Goal: Task Accomplishment & Management: Manage account settings

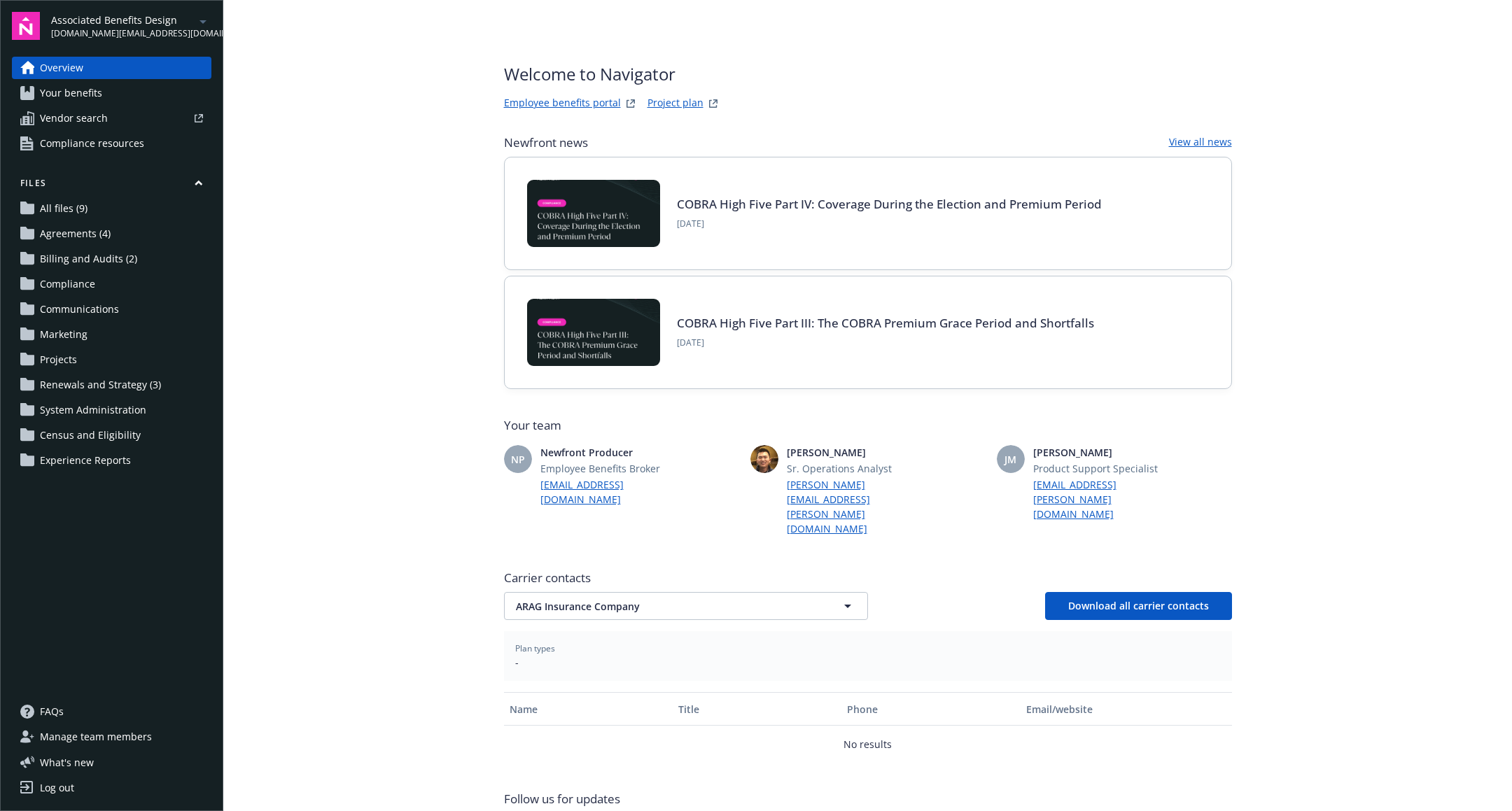
click at [157, 141] on link "Compliance resources" at bounding box center [111, 143] width 199 height 23
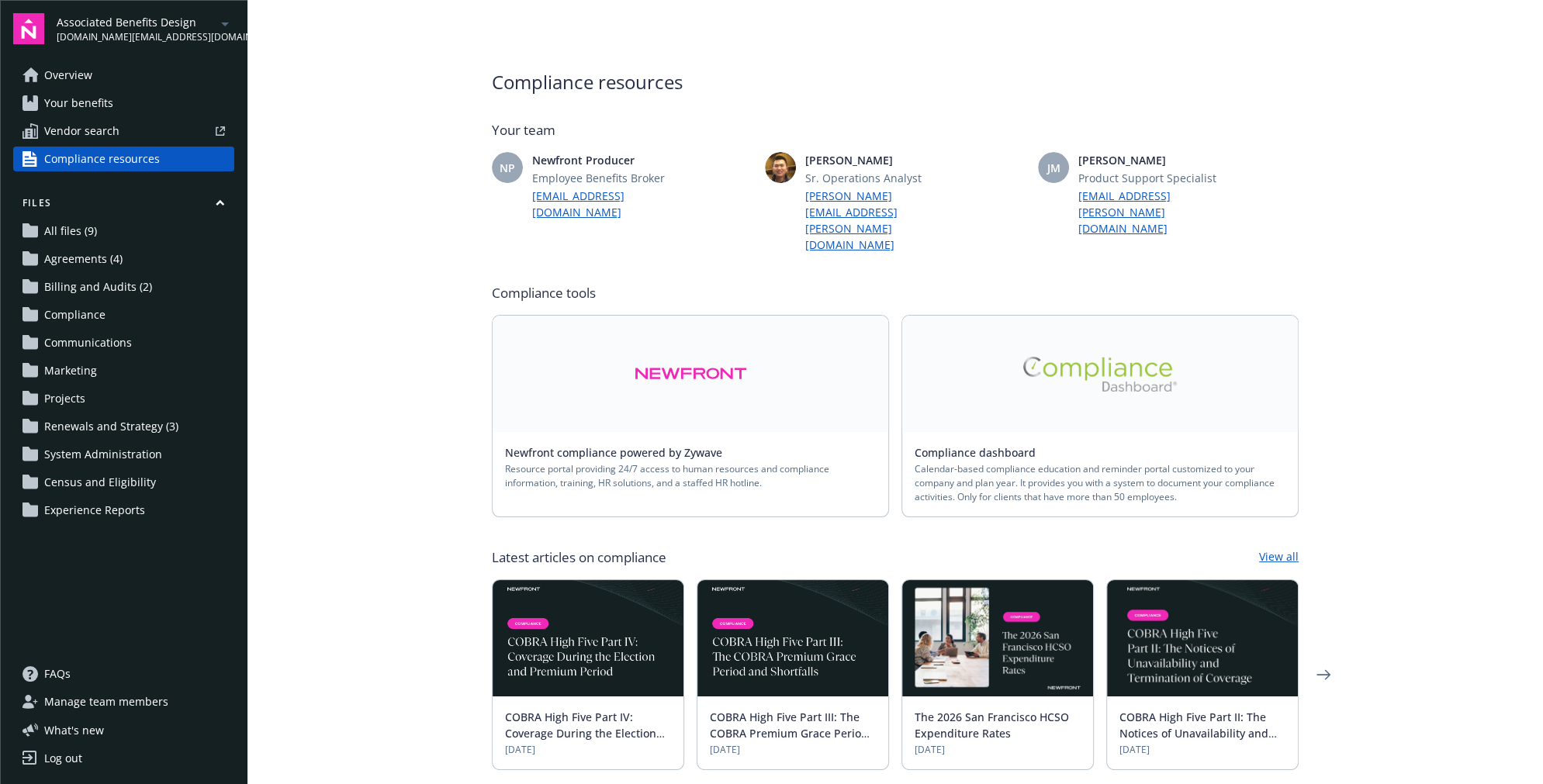
click at [106, 513] on span "Experience Reports" at bounding box center [94, 510] width 101 height 25
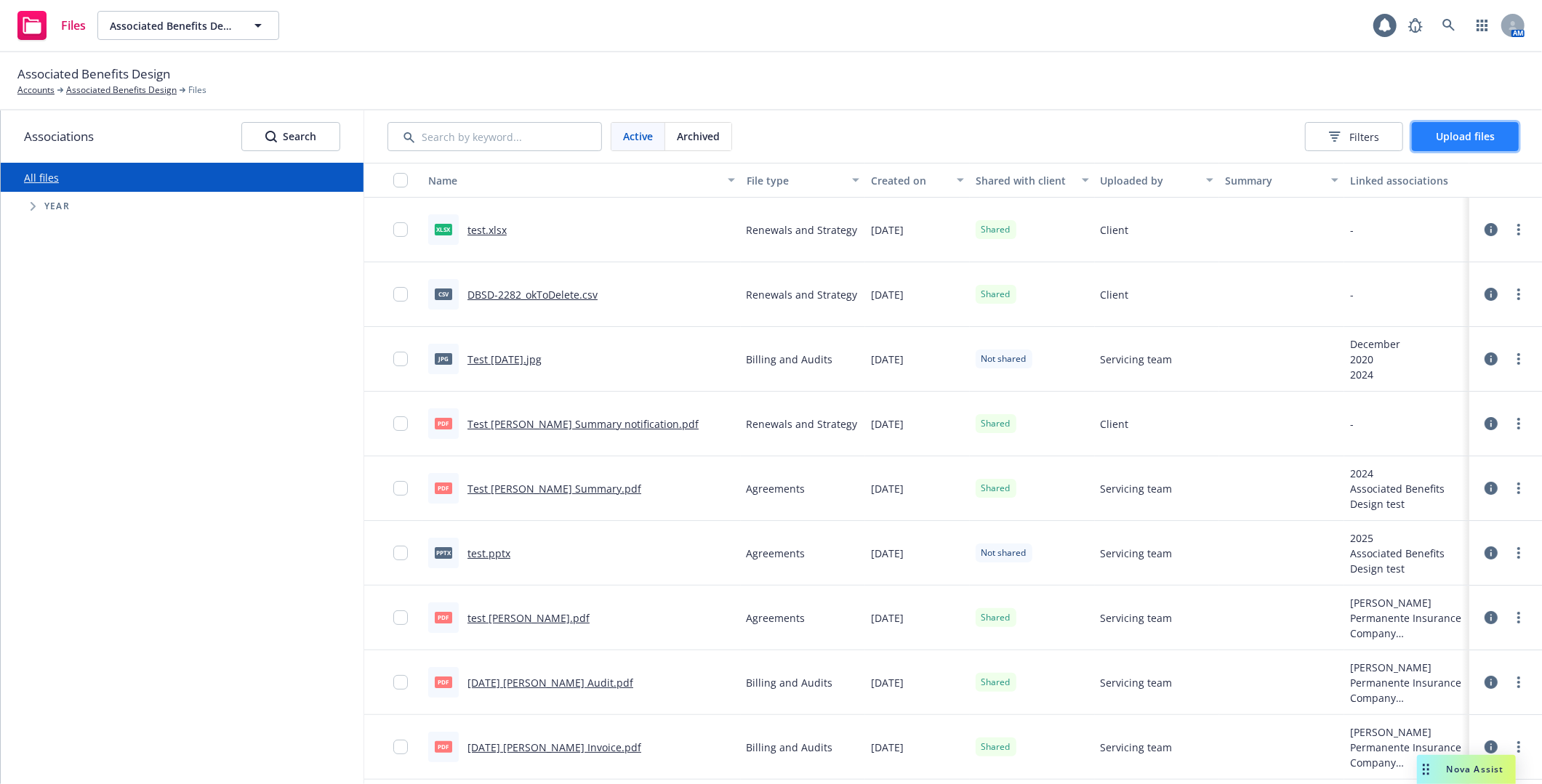
click at [1451, 141] on span "Upload files" at bounding box center [1465, 136] width 59 height 14
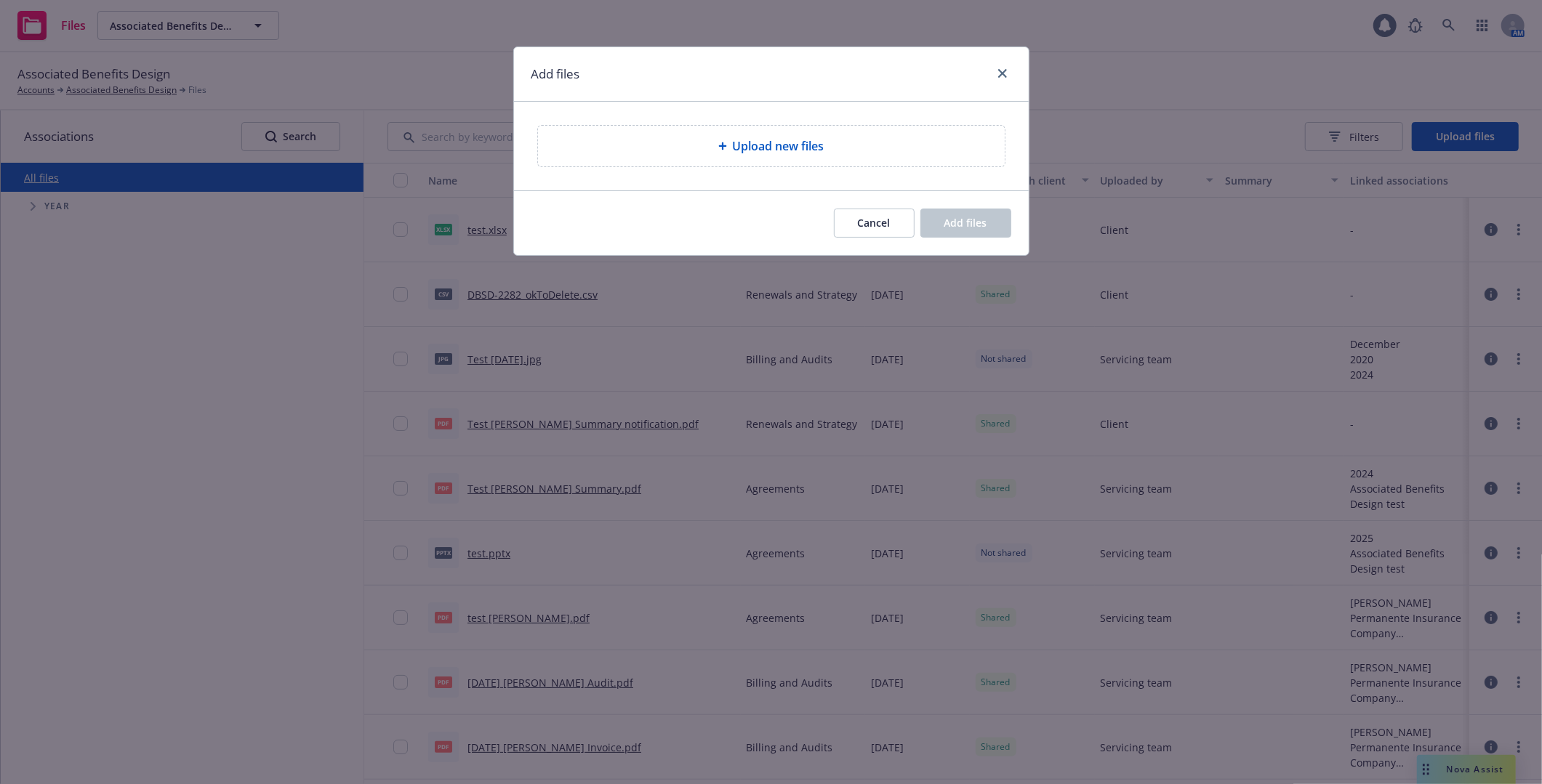
click at [885, 147] on div "Upload new files" at bounding box center [771, 146] width 443 height 18
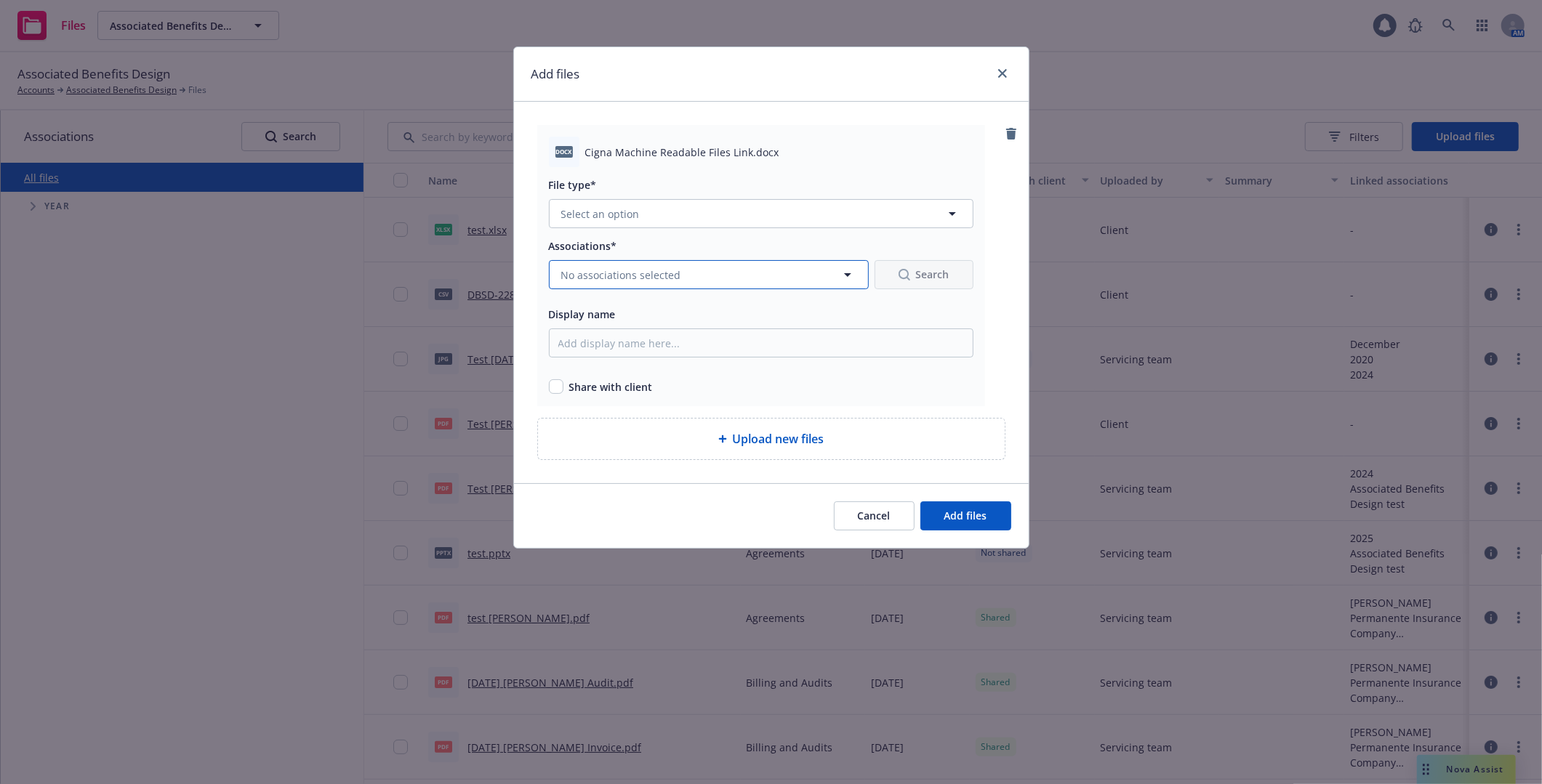
click at [717, 268] on button "No associations selected" at bounding box center [709, 275] width 320 height 29
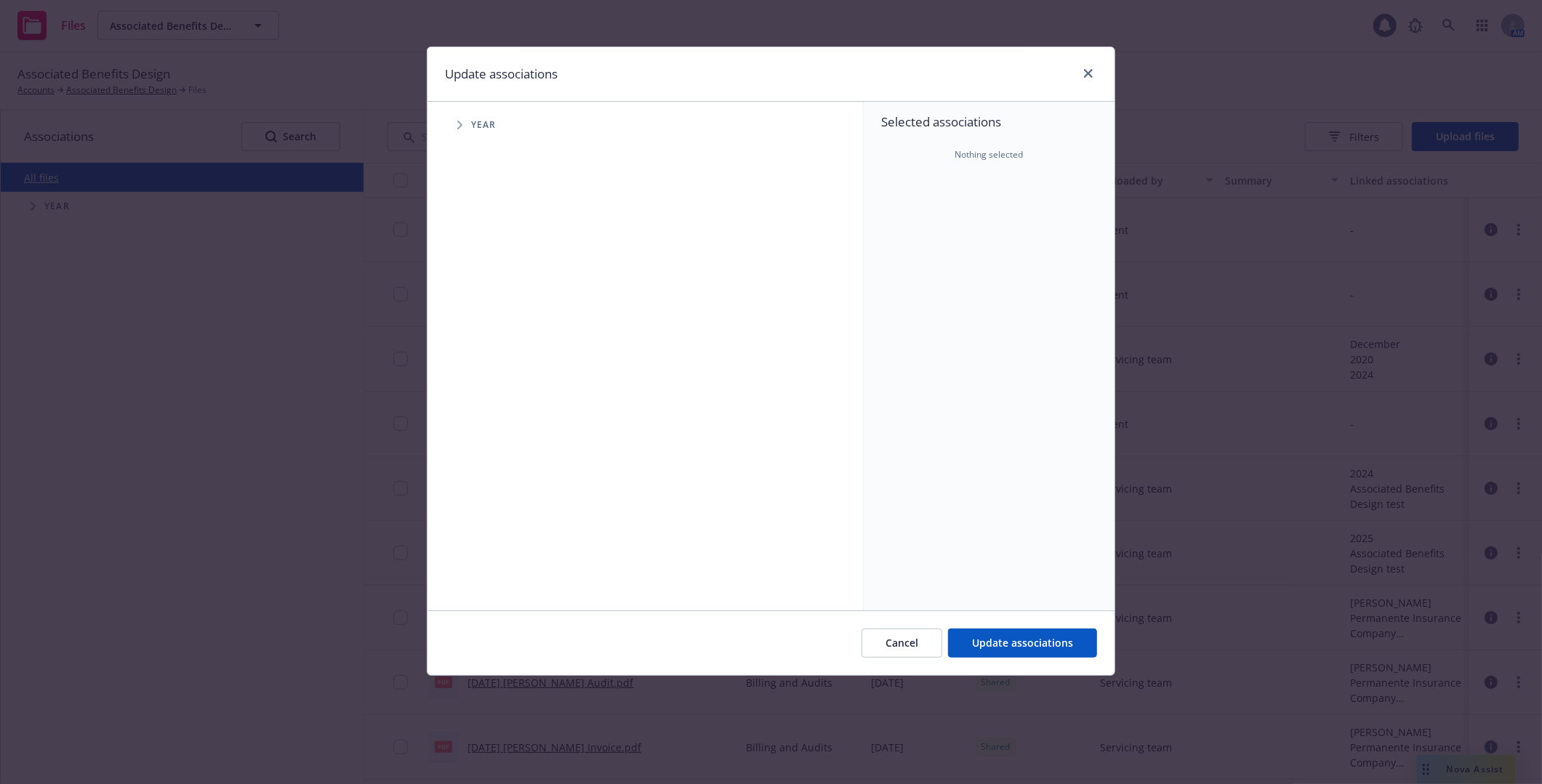
click at [472, 122] on span "Year" at bounding box center [484, 124] width 25 height 9
click at [458, 125] on icon "Tree Example" at bounding box center [460, 124] width 6 height 9
click at [501, 161] on input "Tree Example" at bounding box center [496, 157] width 15 height 15
click at [500, 161] on input "Tree Example" at bounding box center [496, 157] width 15 height 15
checkbox input "false"
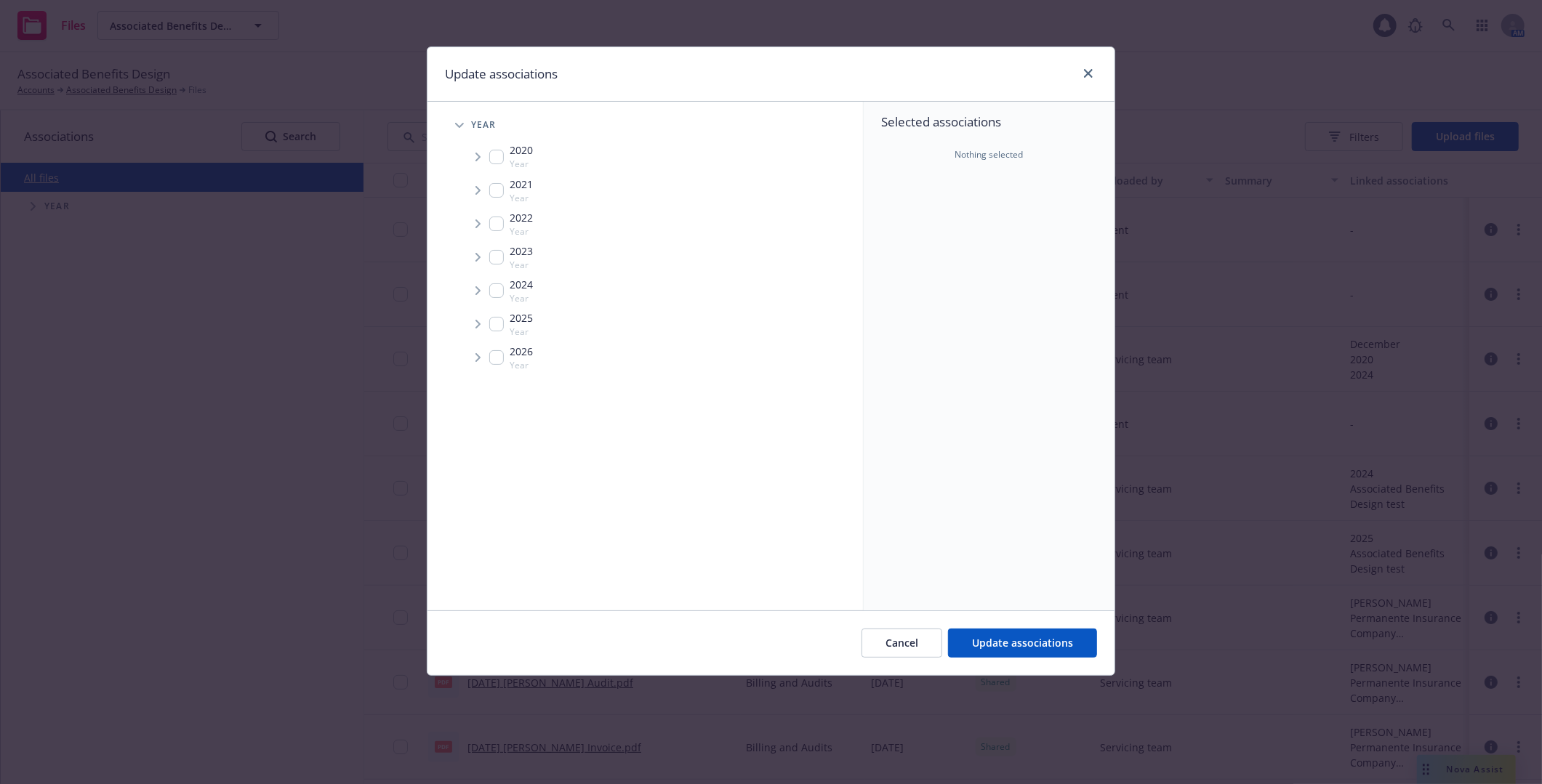
click at [503, 359] on input "Tree Example" at bounding box center [496, 357] width 15 height 15
checkbox input "true"
click at [1001, 645] on span "Update associations" at bounding box center [1022, 643] width 101 height 14
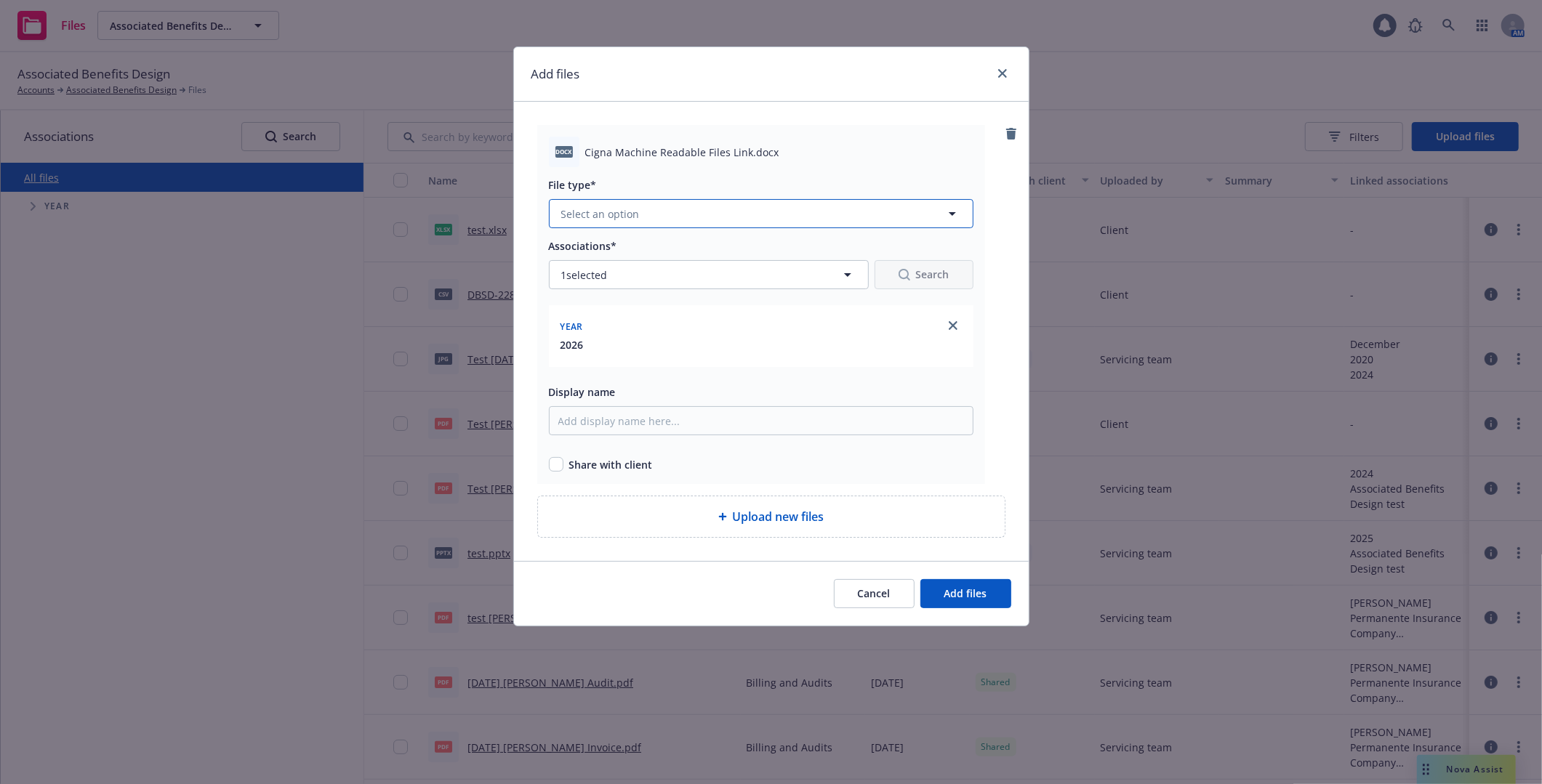
click at [847, 205] on button "Select an option" at bounding box center [761, 213] width 425 height 29
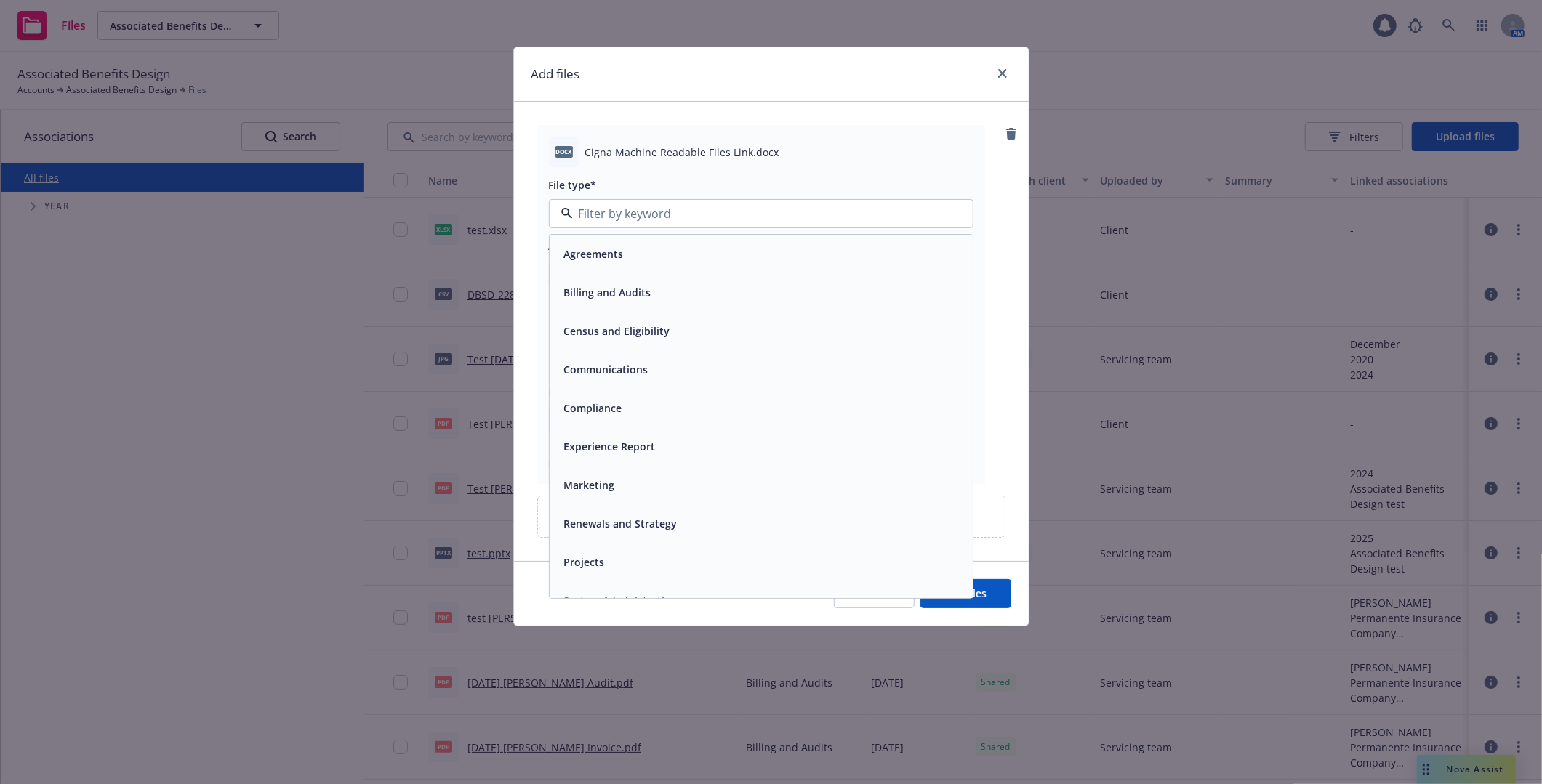
scroll to position [22, 0]
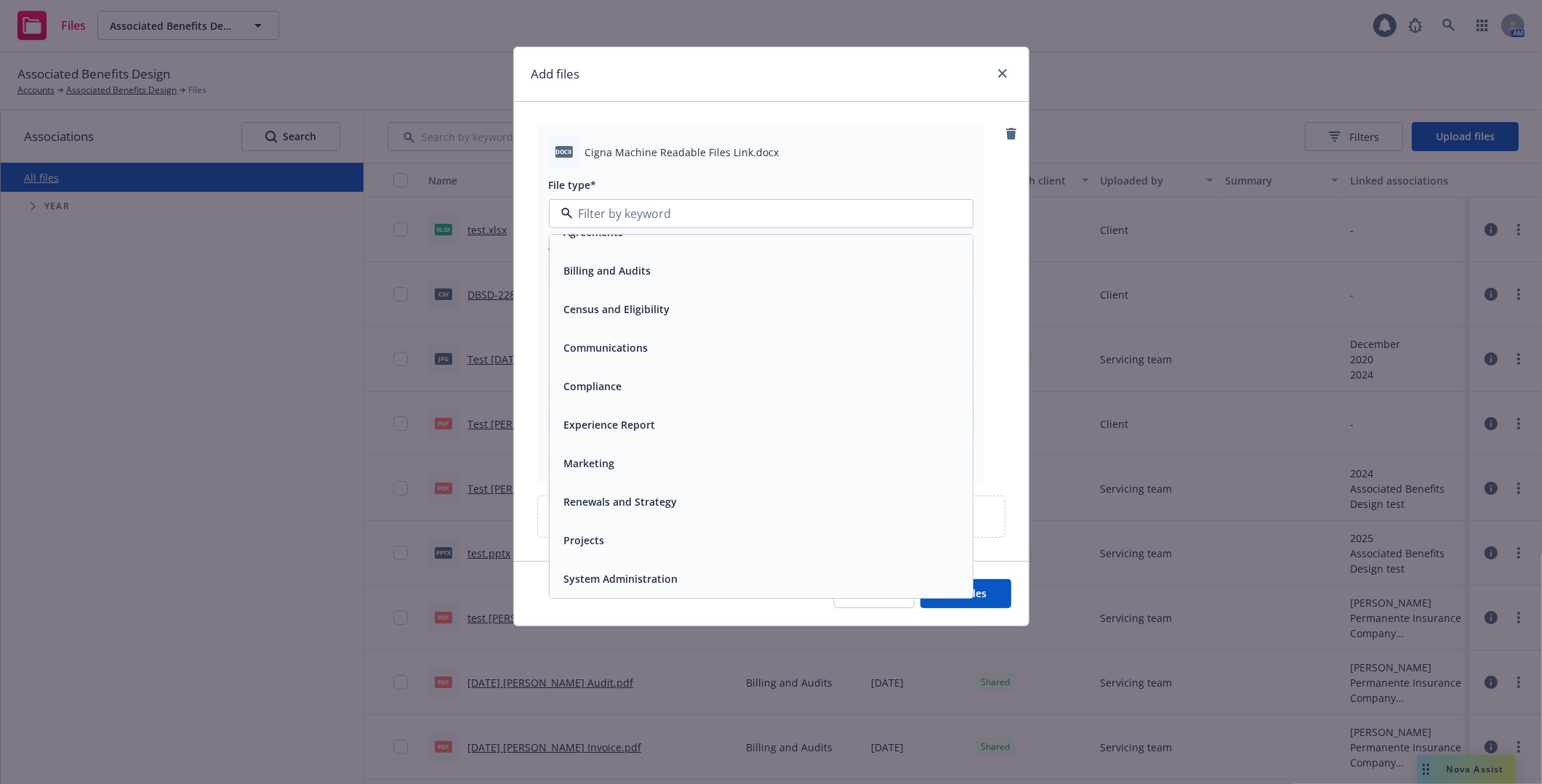
click at [823, 419] on div "Experience Report" at bounding box center [761, 424] width 406 height 21
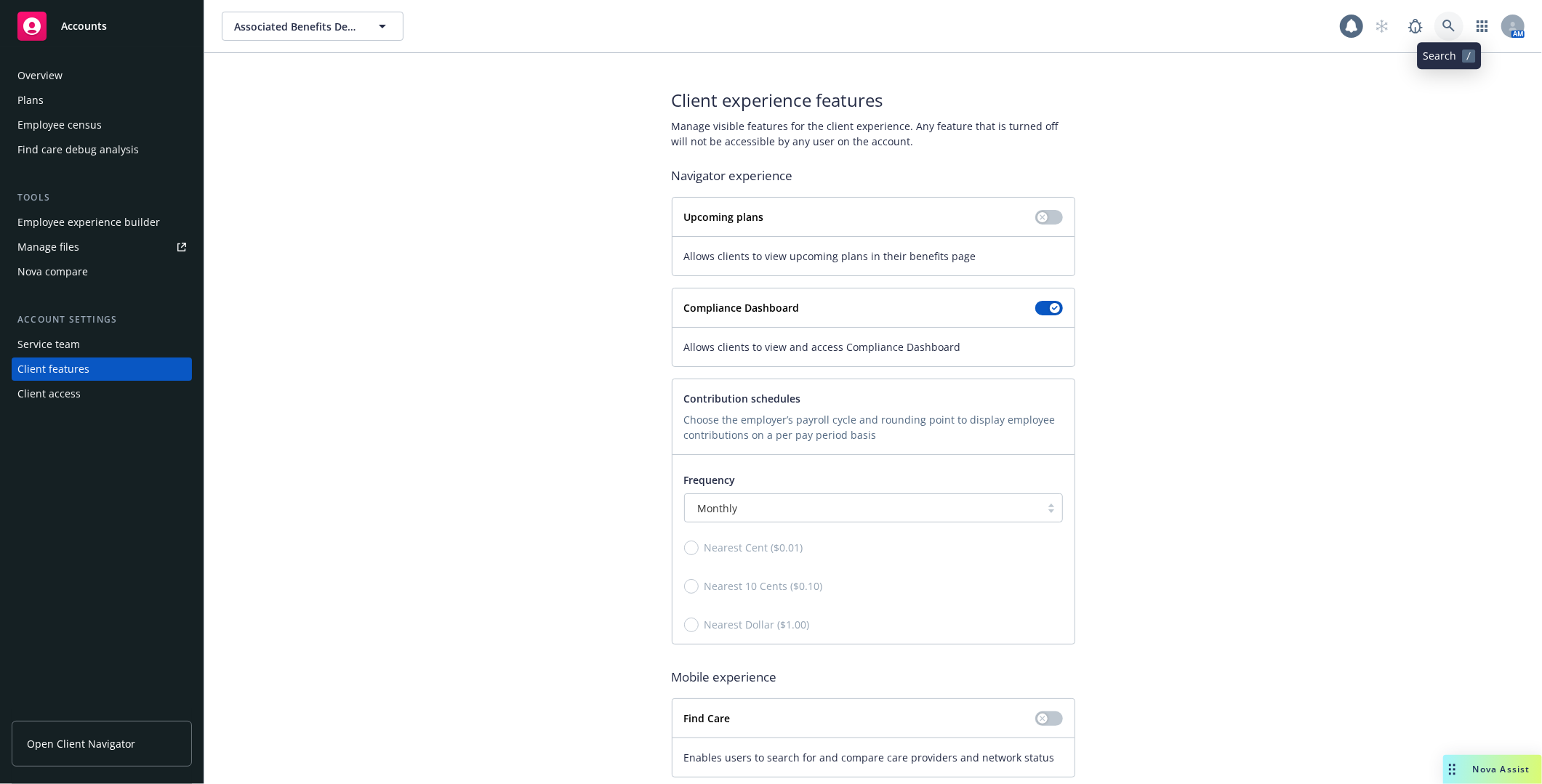
click at [1436, 18] on link at bounding box center [1449, 26] width 29 height 29
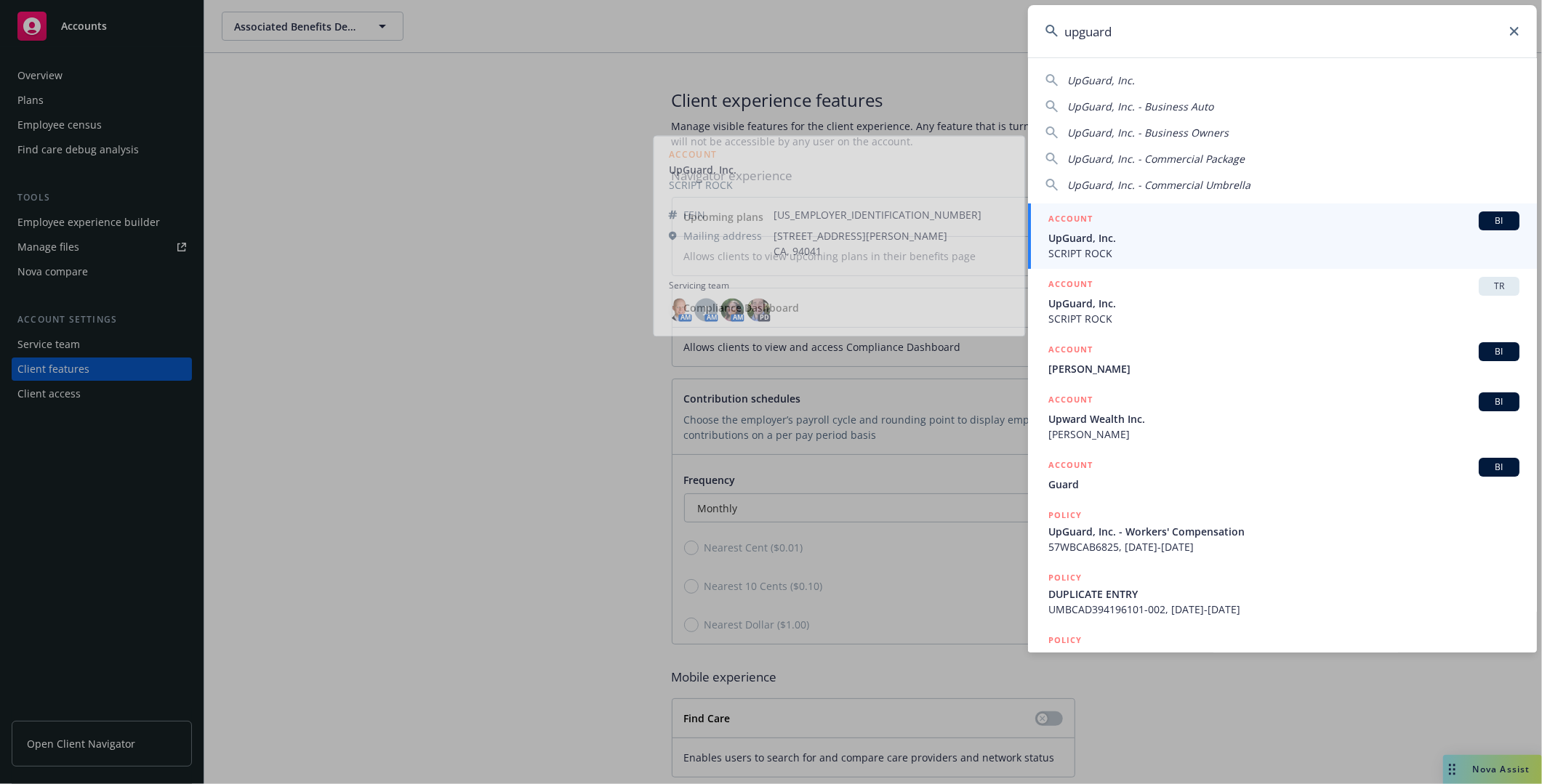
type input "upguard"
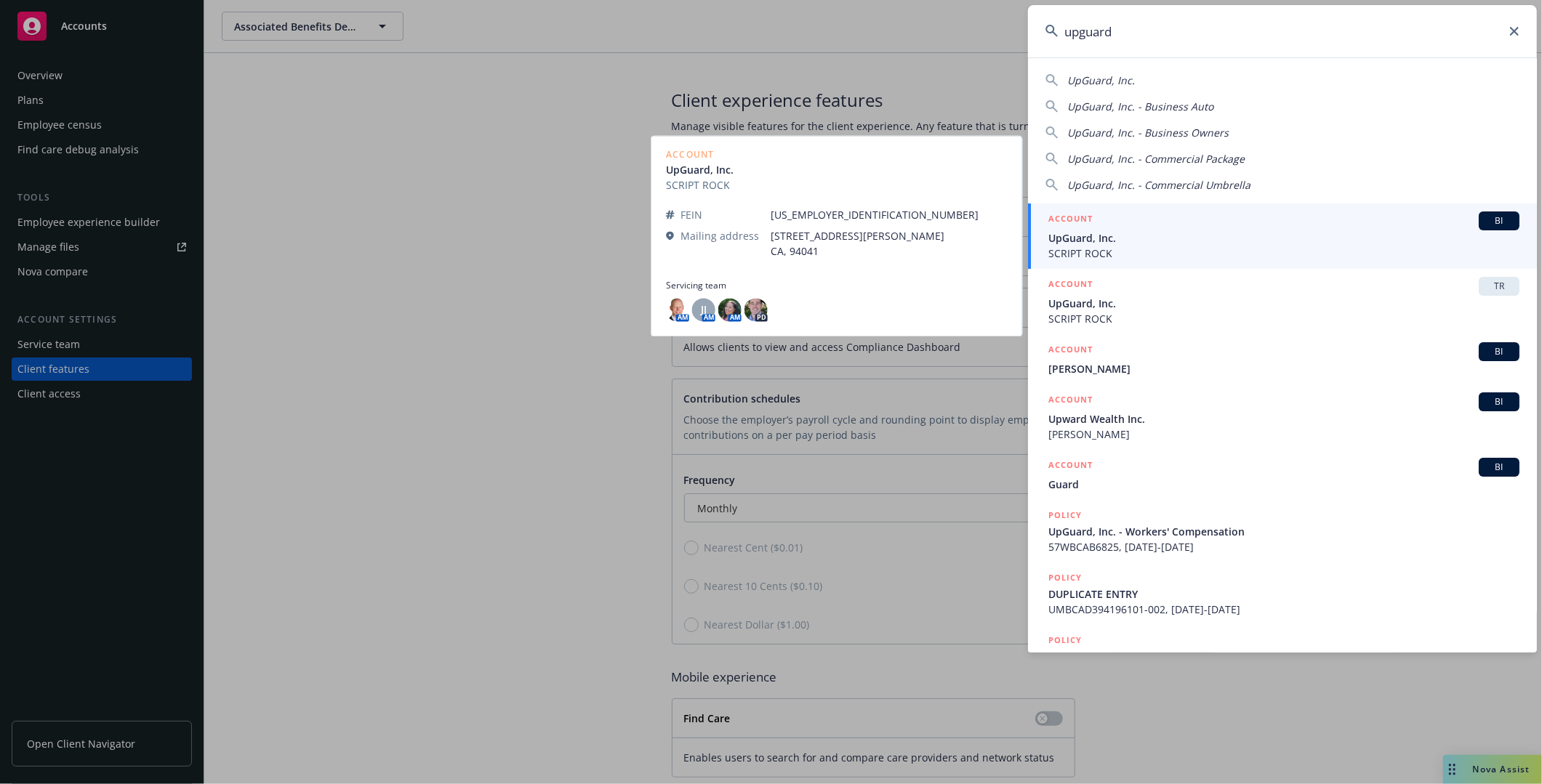
click at [1185, 241] on span "UpGuard, Inc." at bounding box center [1283, 238] width 471 height 15
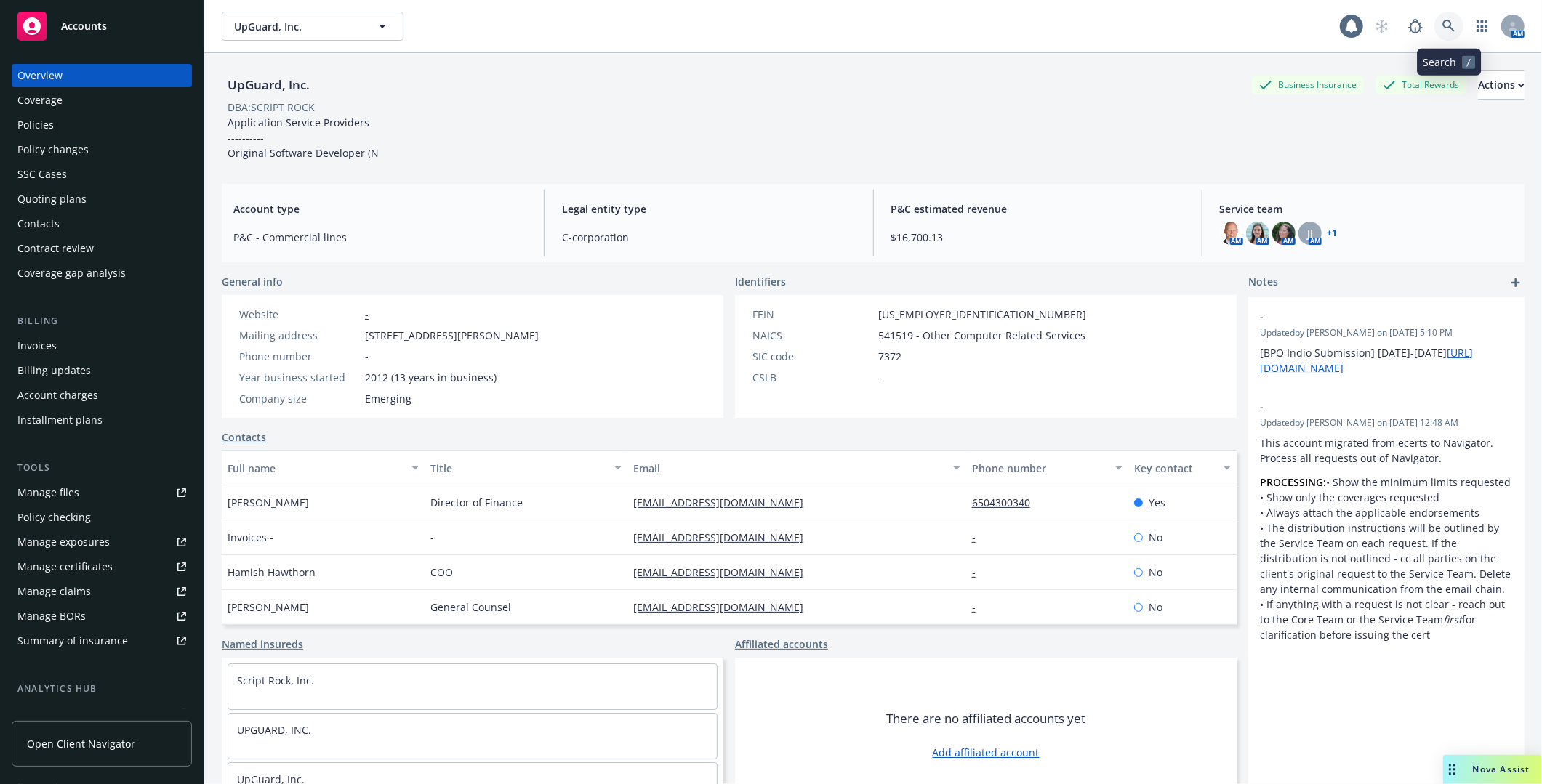
click at [1458, 32] on link at bounding box center [1449, 26] width 29 height 29
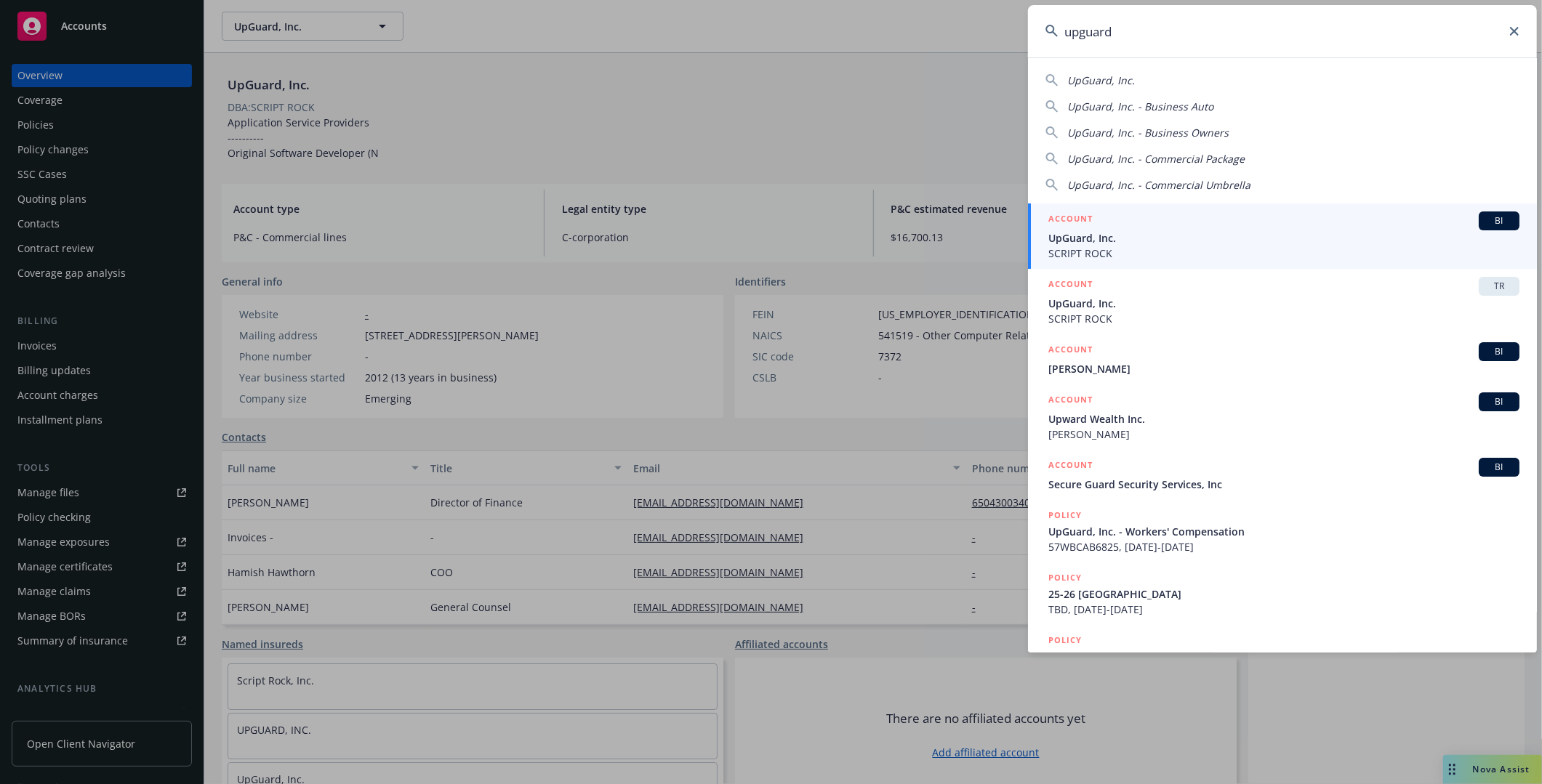
type input "upguard"
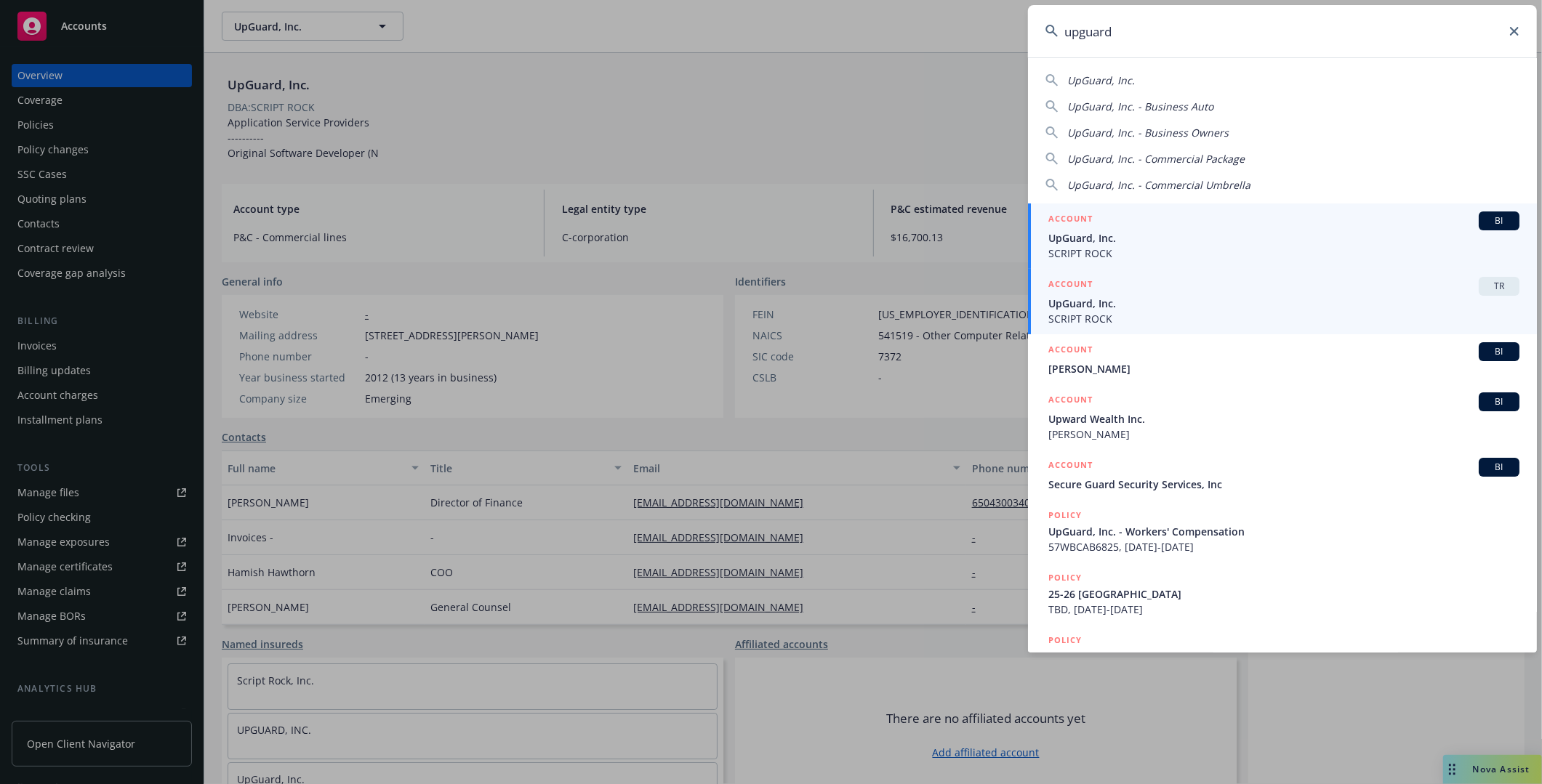
click at [1268, 306] on span "UpGuard, Inc." at bounding box center [1283, 303] width 471 height 15
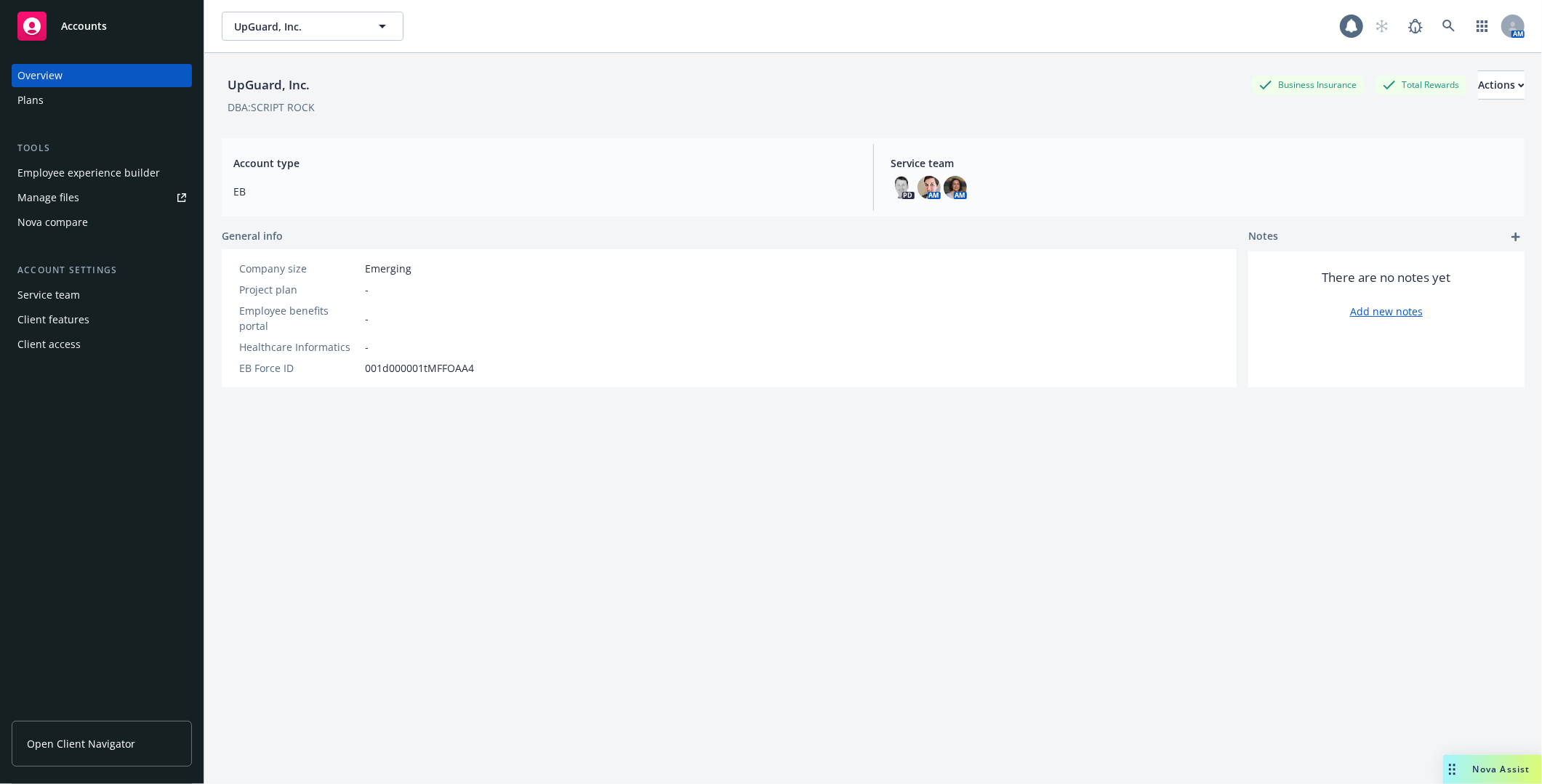
click at [124, 173] on div "Employee experience builder" at bounding box center [89, 173] width 142 height 23
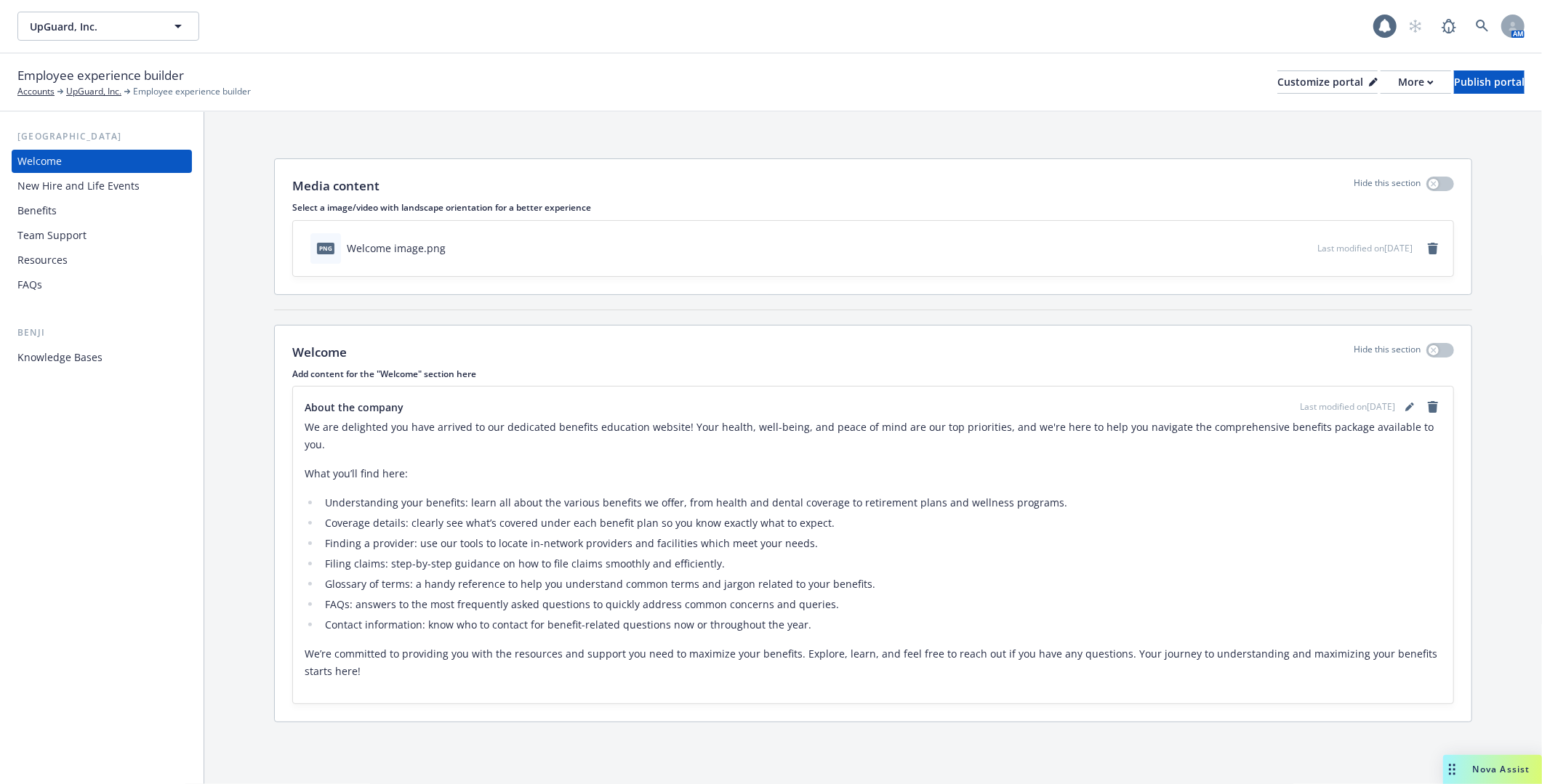
click at [119, 193] on div "New Hire and Life Events" at bounding box center [78, 186] width 122 height 23
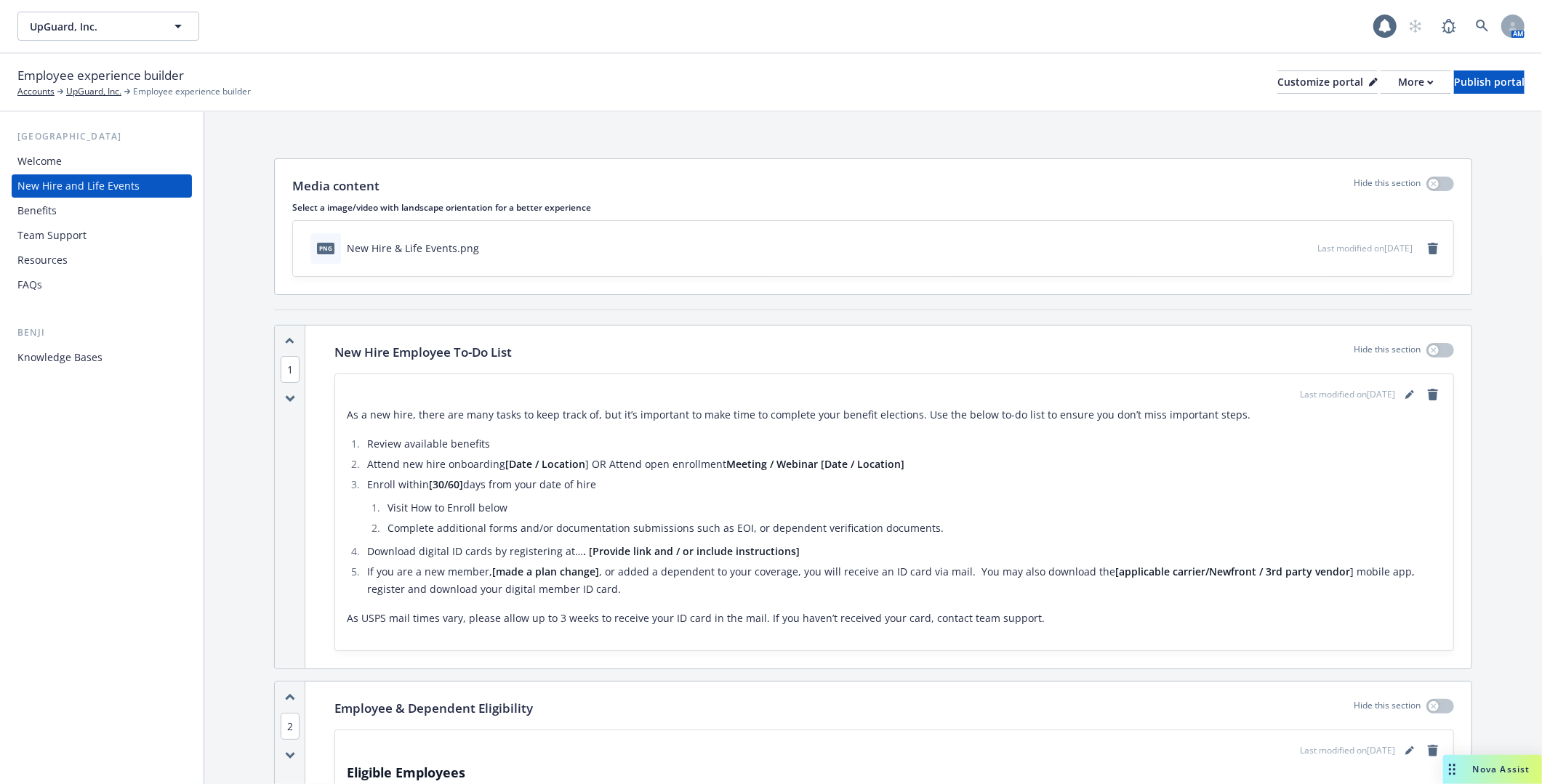
click at [108, 214] on div "Benefits" at bounding box center [102, 210] width 169 height 23
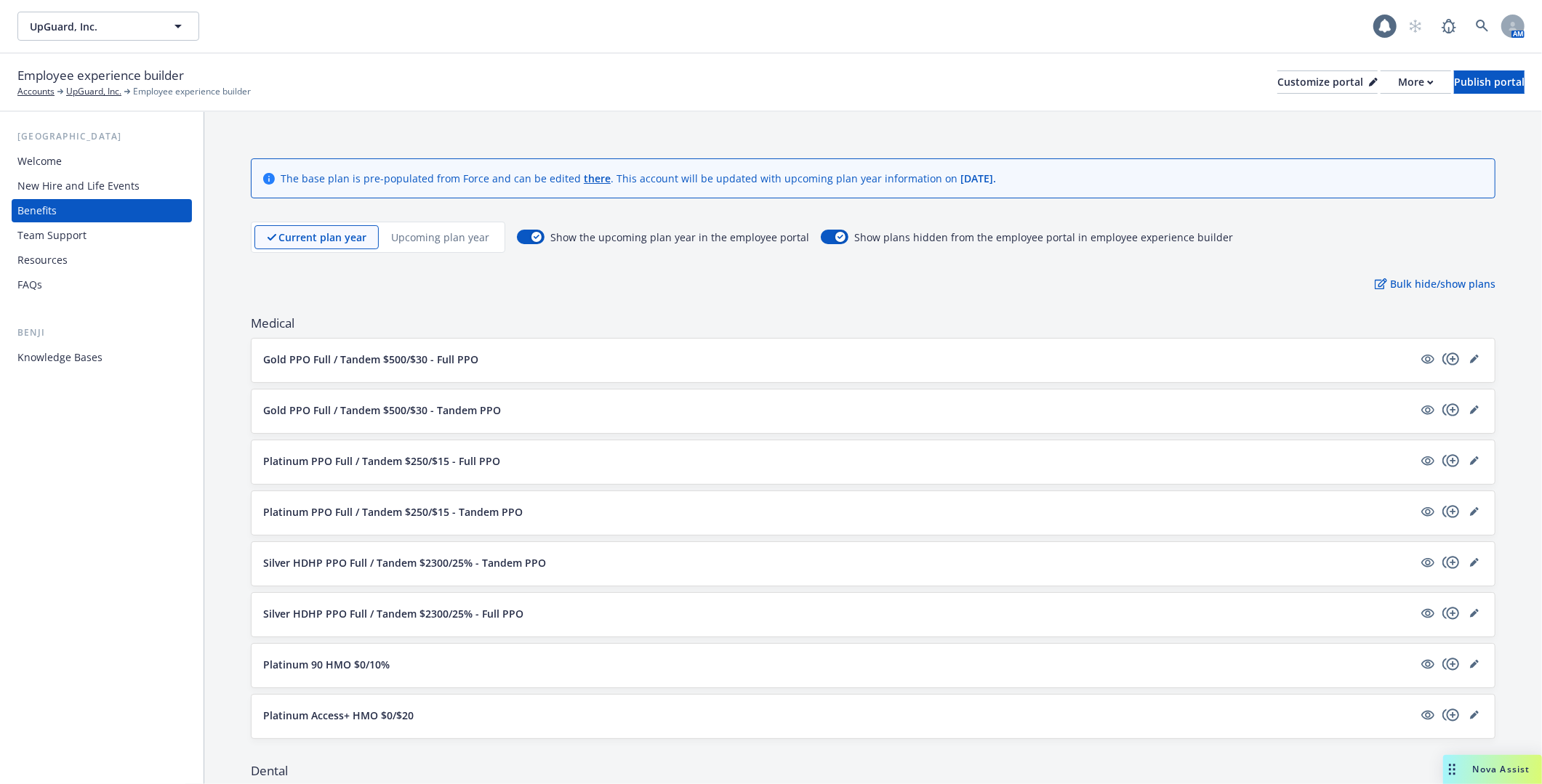
click at [642, 360] on button "Gold PPO Full / Tandem $500/$30 - Full PPO" at bounding box center [838, 359] width 1150 height 15
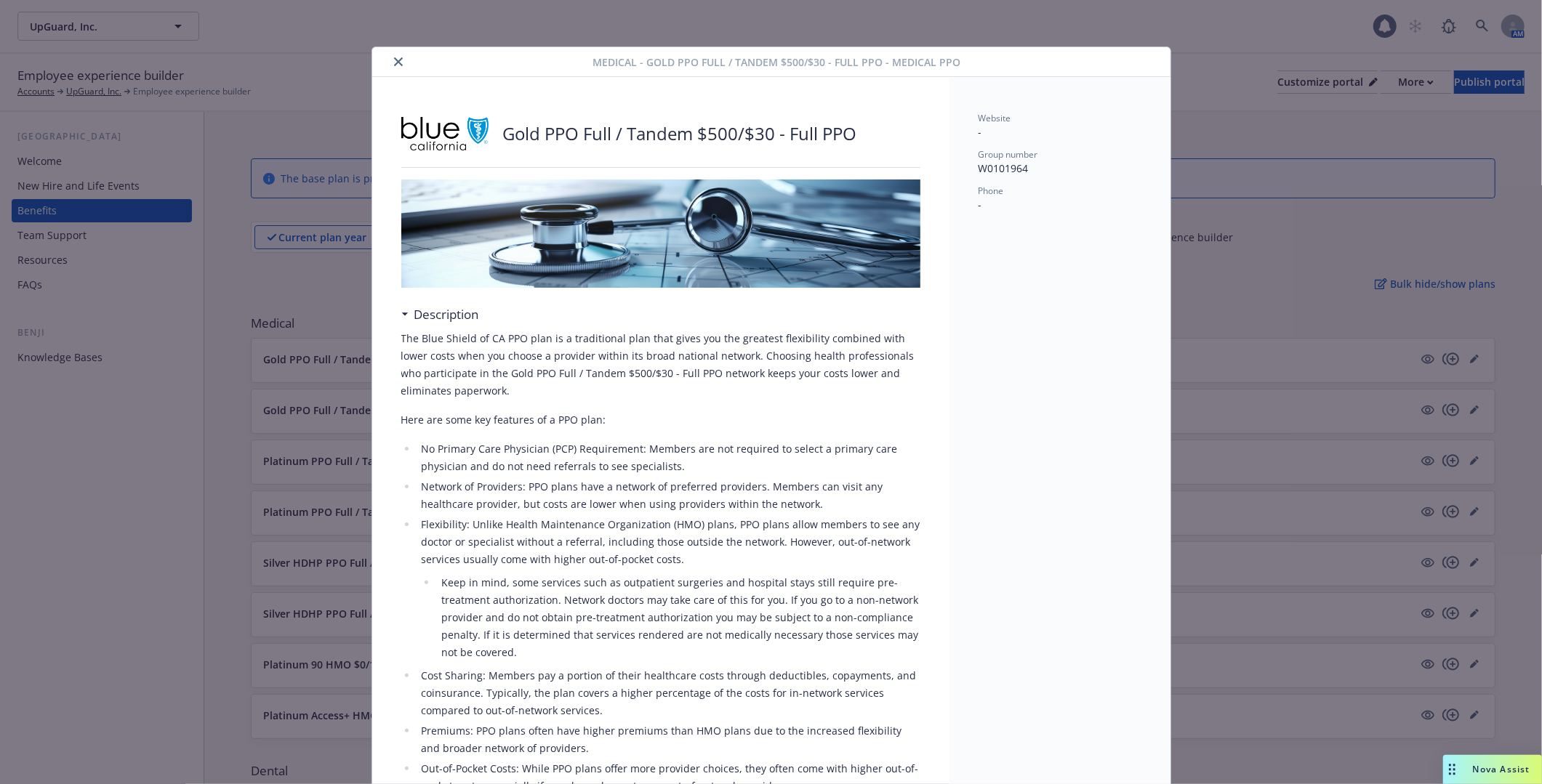
click at [394, 61] on icon "close" at bounding box center [398, 61] width 9 height 9
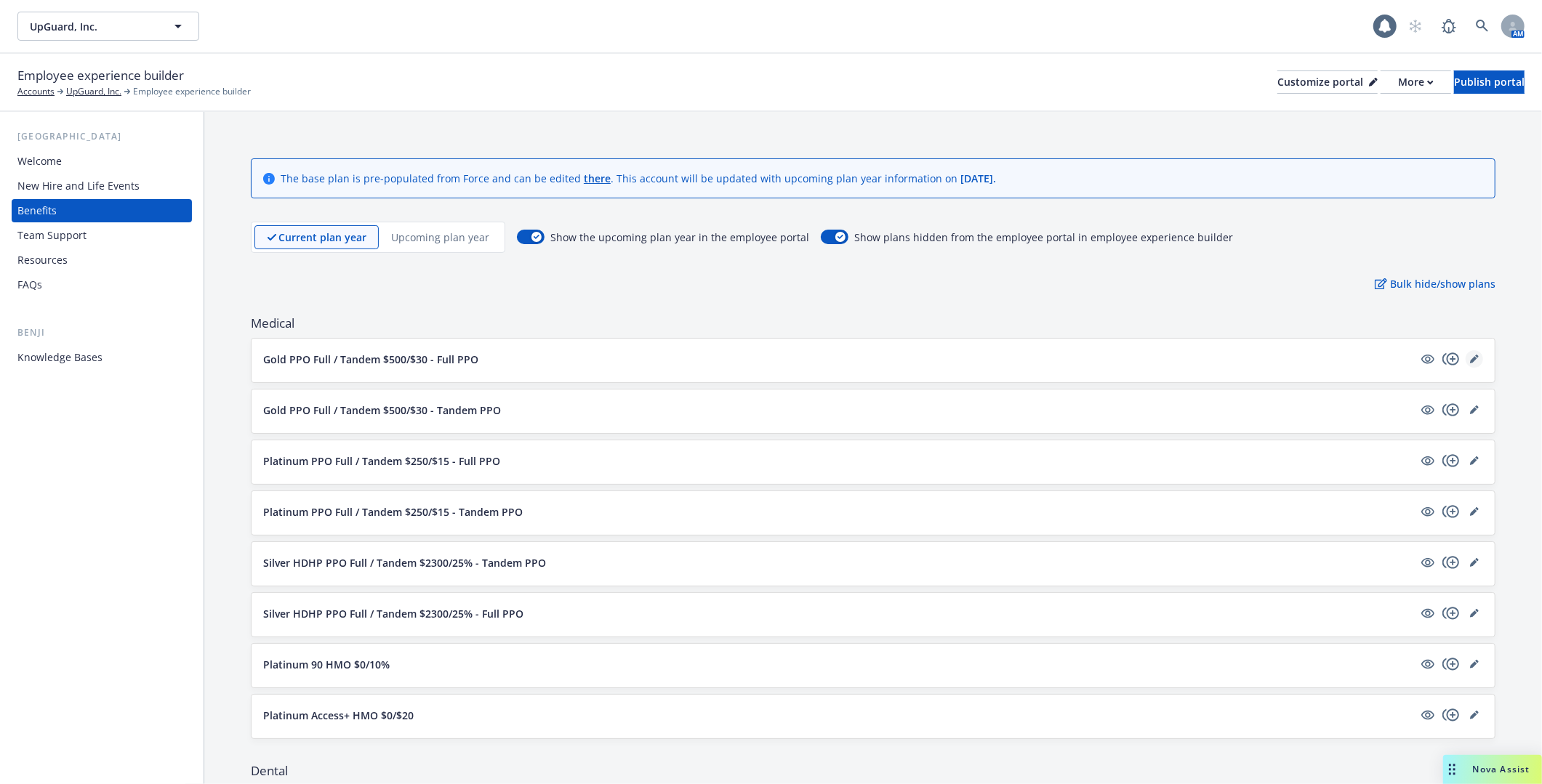
click at [1479, 363] on link "editPencil" at bounding box center [1474, 359] width 18 height 18
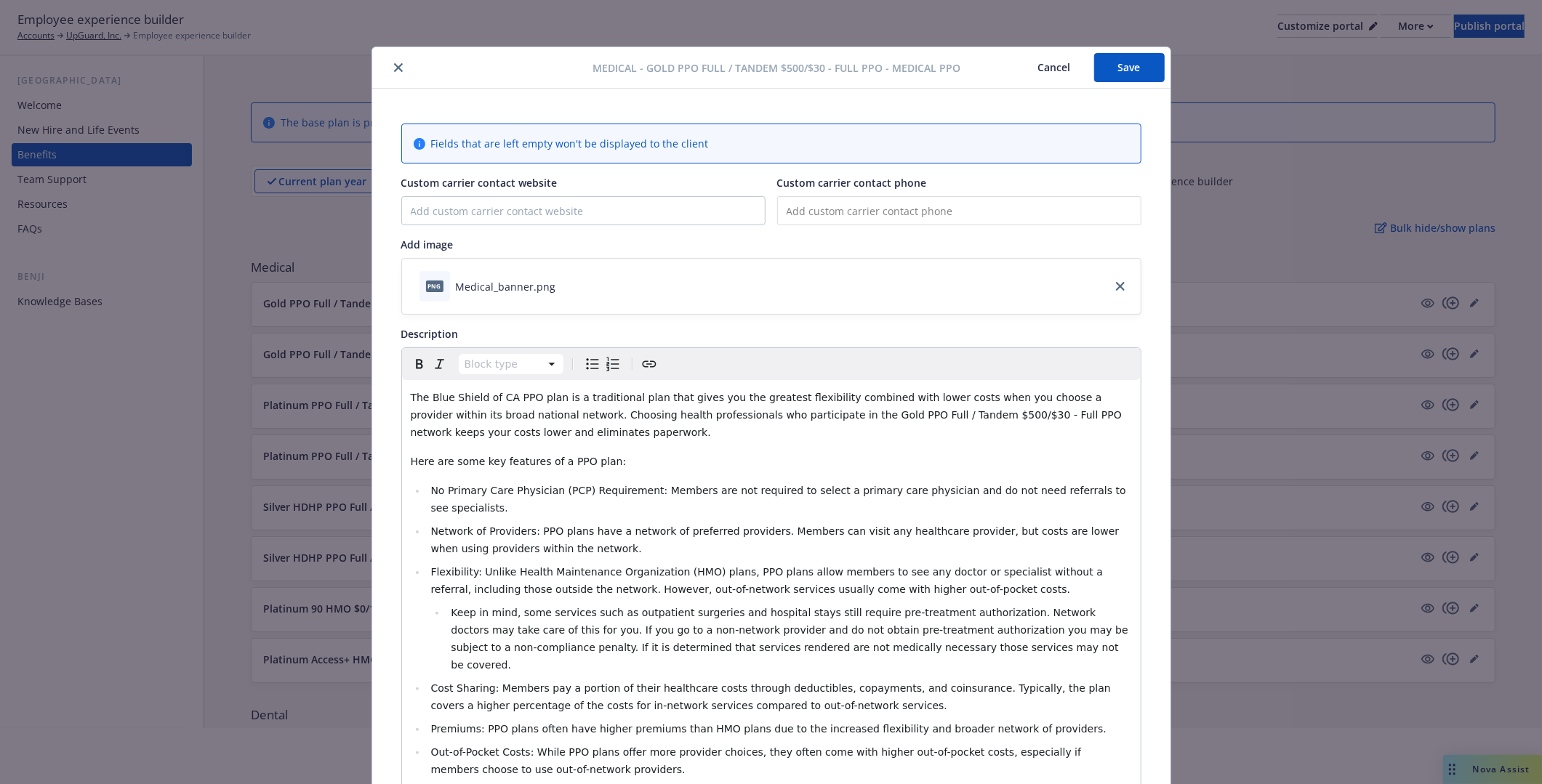
click at [399, 60] on button "close" at bounding box center [399, 68] width 18 height 18
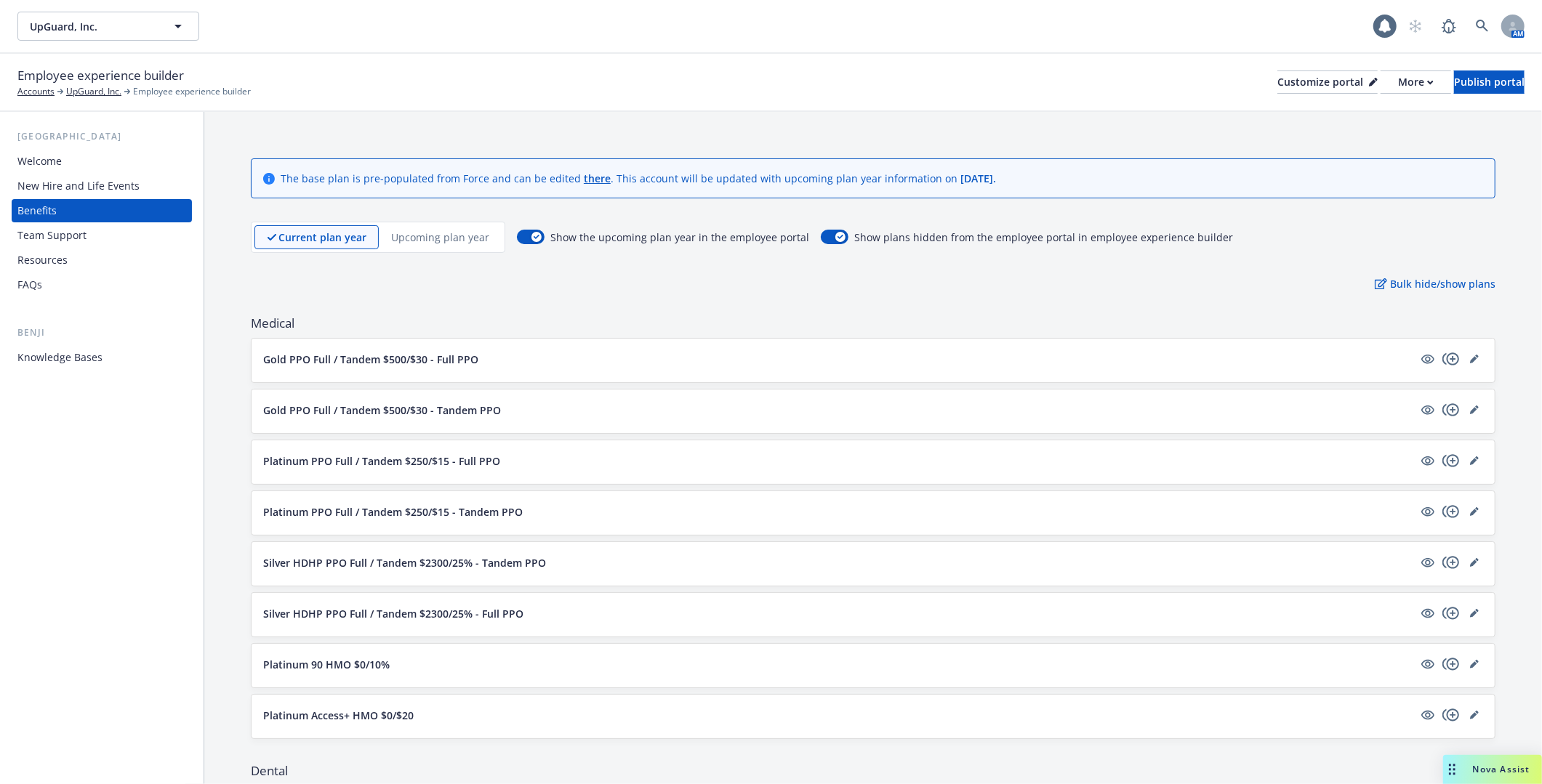
click at [395, 356] on p "Gold PPO Full / Tandem $500/$30 - Full PPO" at bounding box center [370, 359] width 215 height 15
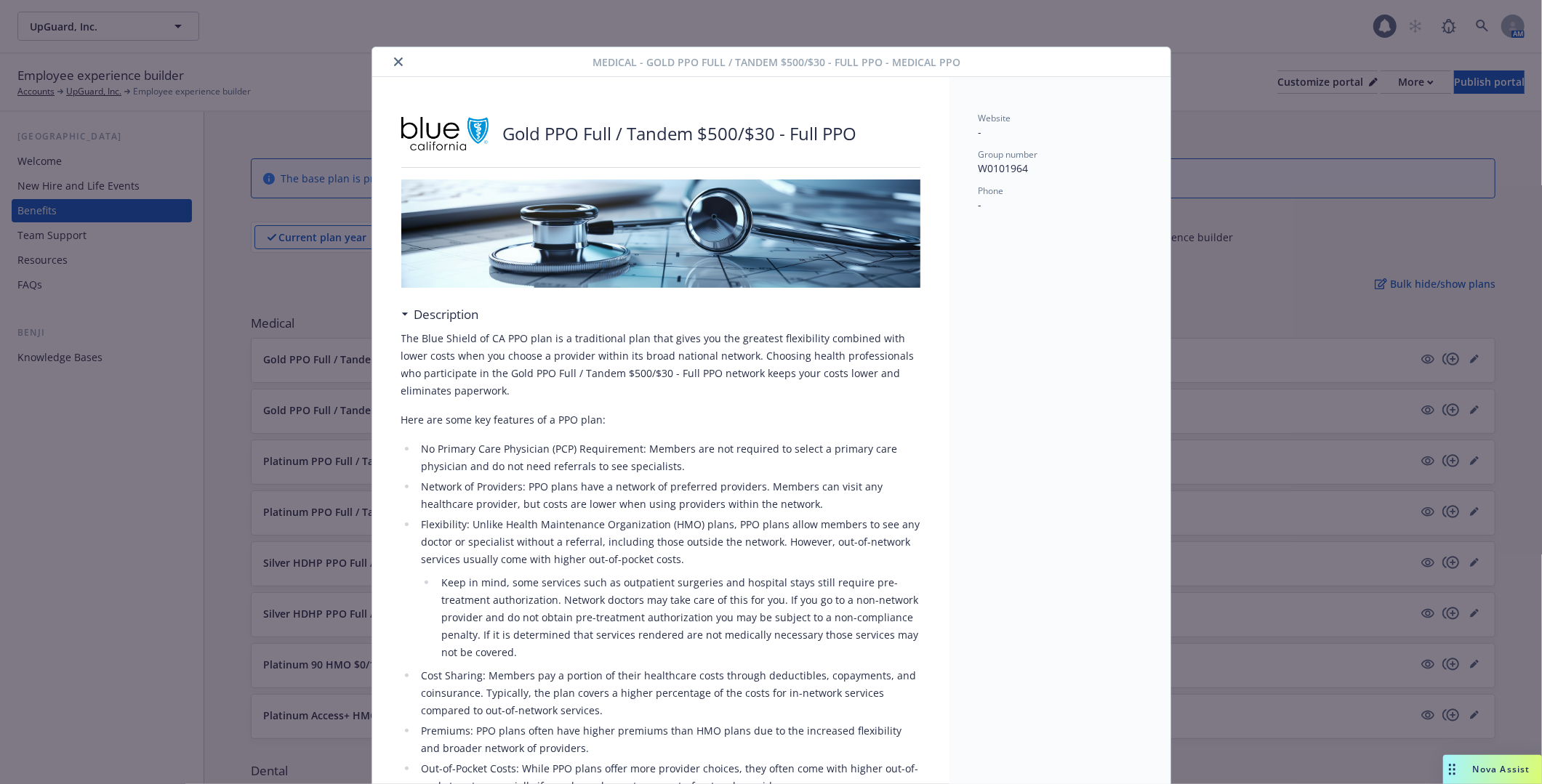
scroll to position [44, 0]
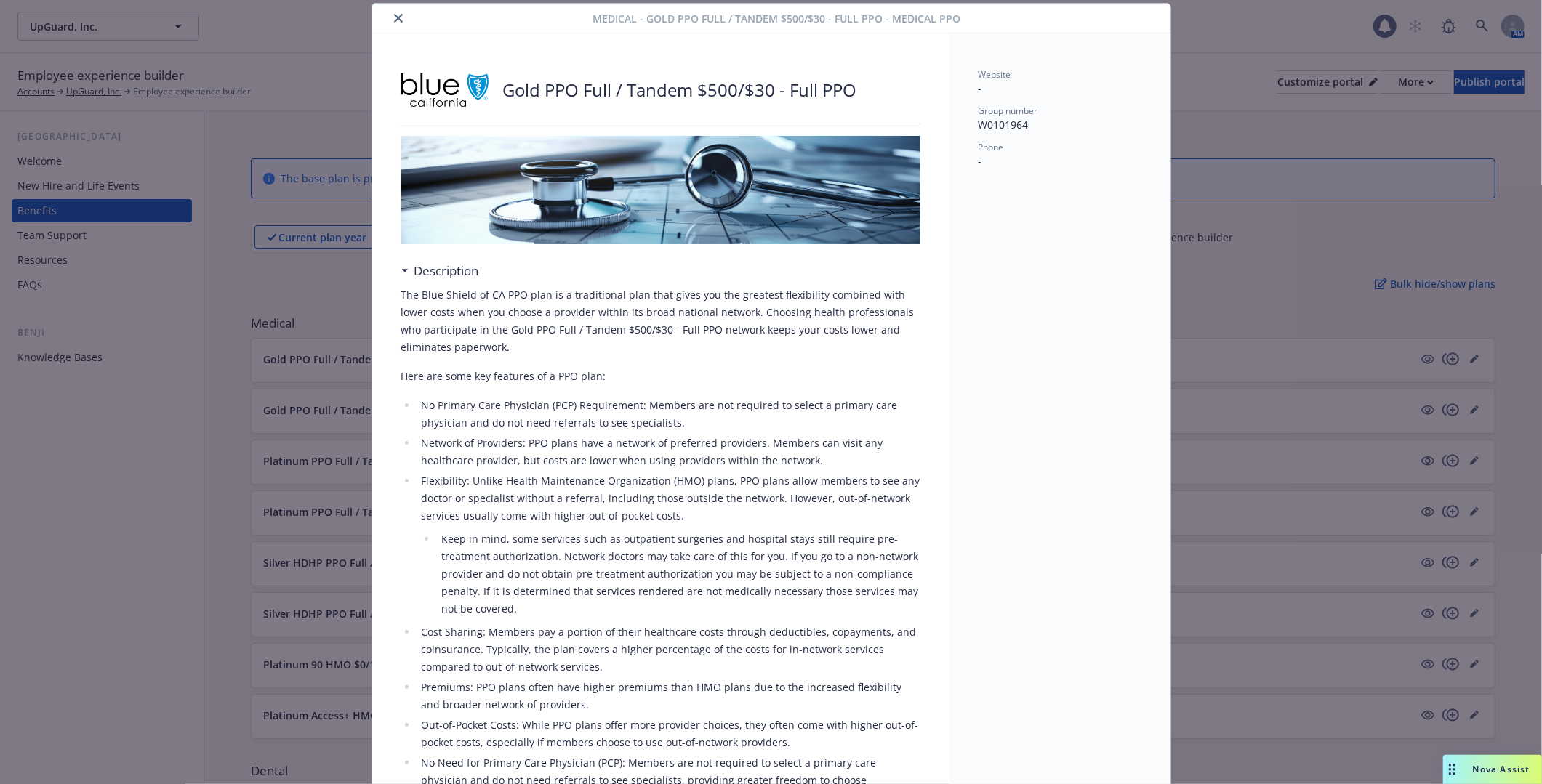
click at [329, 449] on div "Medical - Gold PPO Full / Tandem $500/$30 - Full PPO - Medical PPO Gold PPO Ful…" at bounding box center [771, 392] width 1542 height 784
click at [275, 436] on div "Medical - Gold PPO Full / Tandem $500/$30 - Full PPO - Medical PPO Gold PPO Ful…" at bounding box center [771, 392] width 1542 height 784
click at [394, 14] on icon "close" at bounding box center [398, 18] width 9 height 9
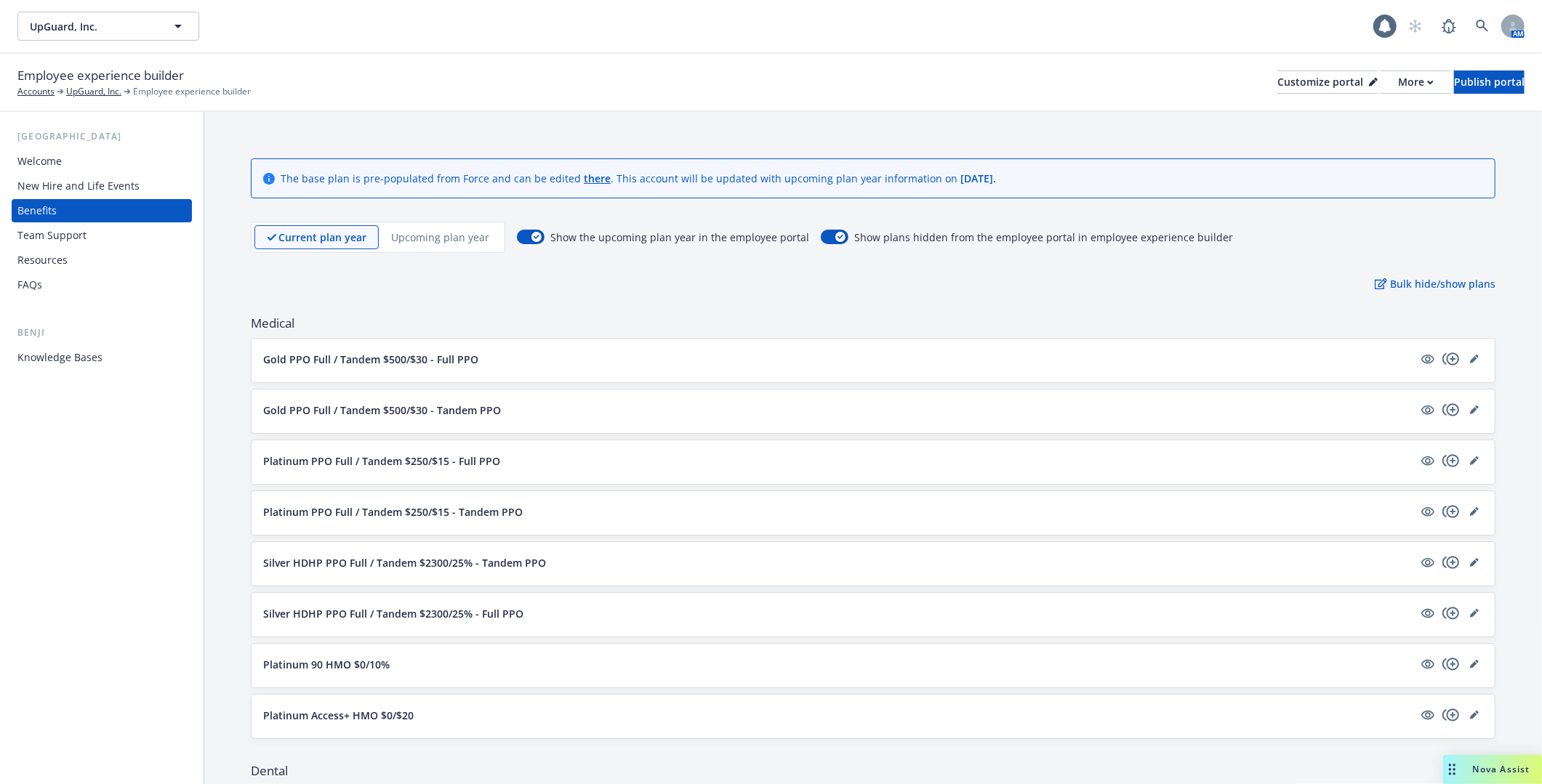
scroll to position [216, 0]
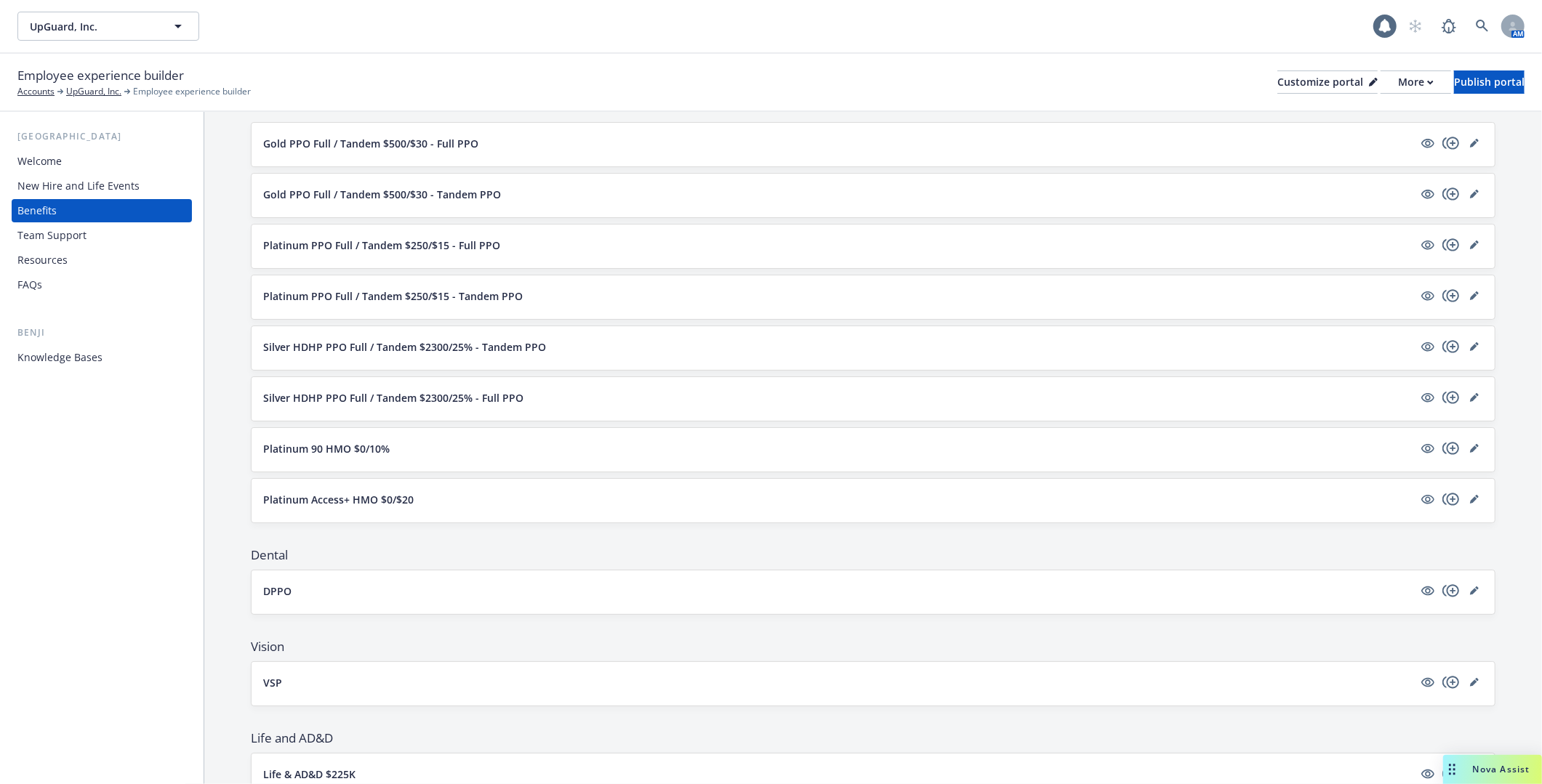
click at [392, 392] on p "Silver HDHP PPO Full / Tandem $2300/25% - Full PPO" at bounding box center [393, 398] width 260 height 15
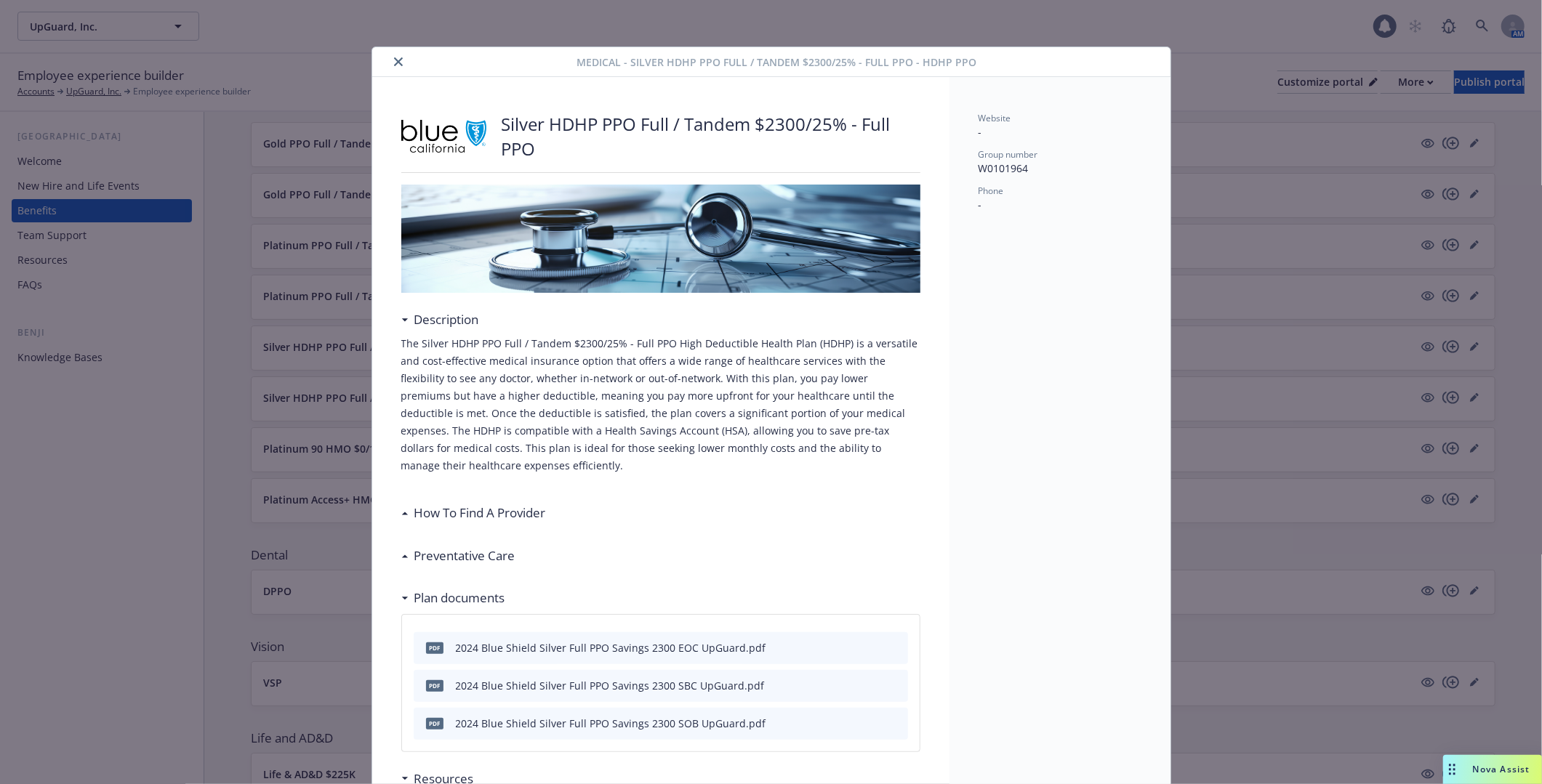
click at [396, 65] on icon "close" at bounding box center [398, 61] width 9 height 9
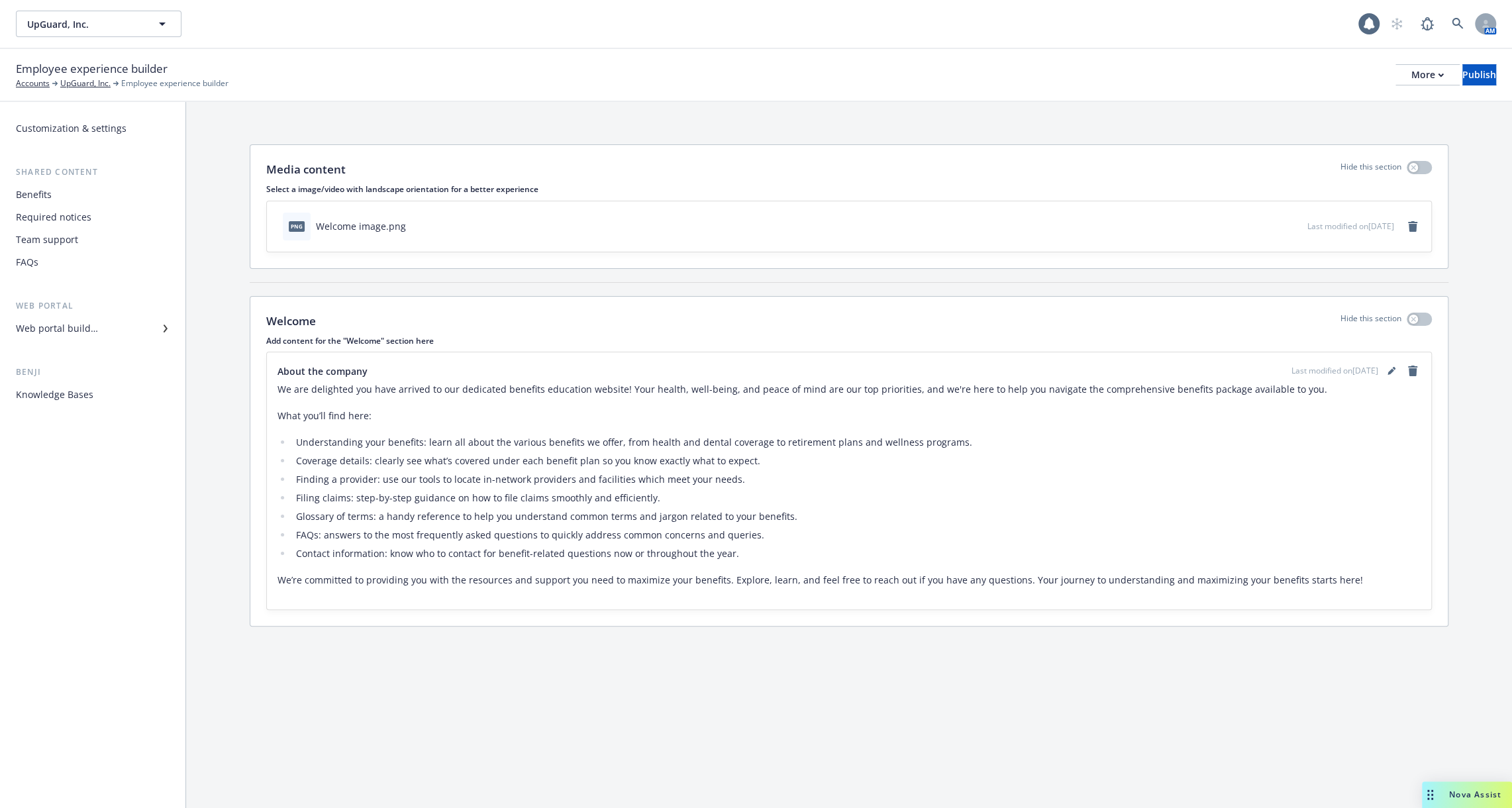
click at [107, 327] on div "Web portal builder" at bounding box center [93, 329] width 154 height 21
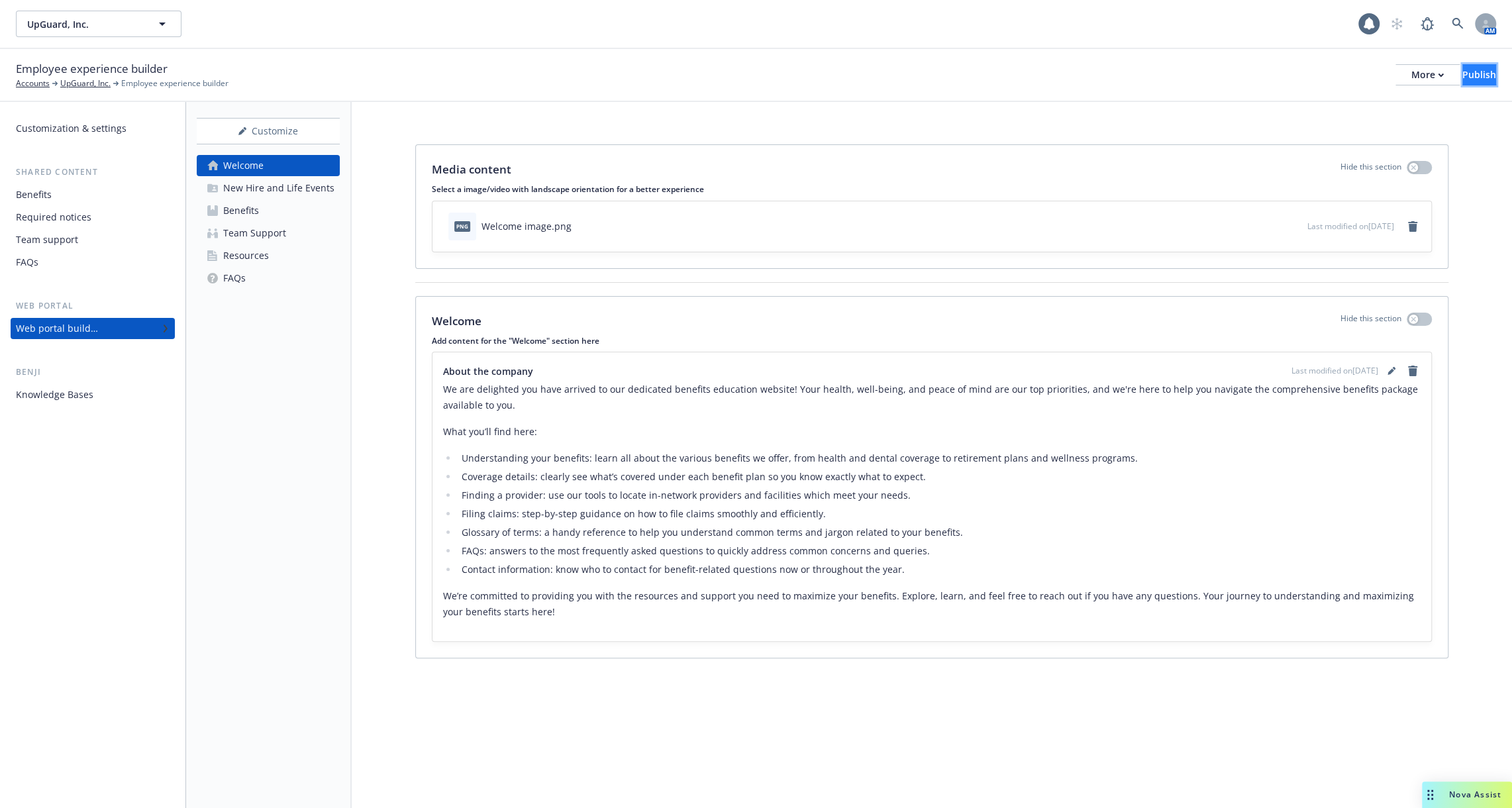
click at [1462, 68] on div "Publish" at bounding box center [1479, 74] width 34 height 20
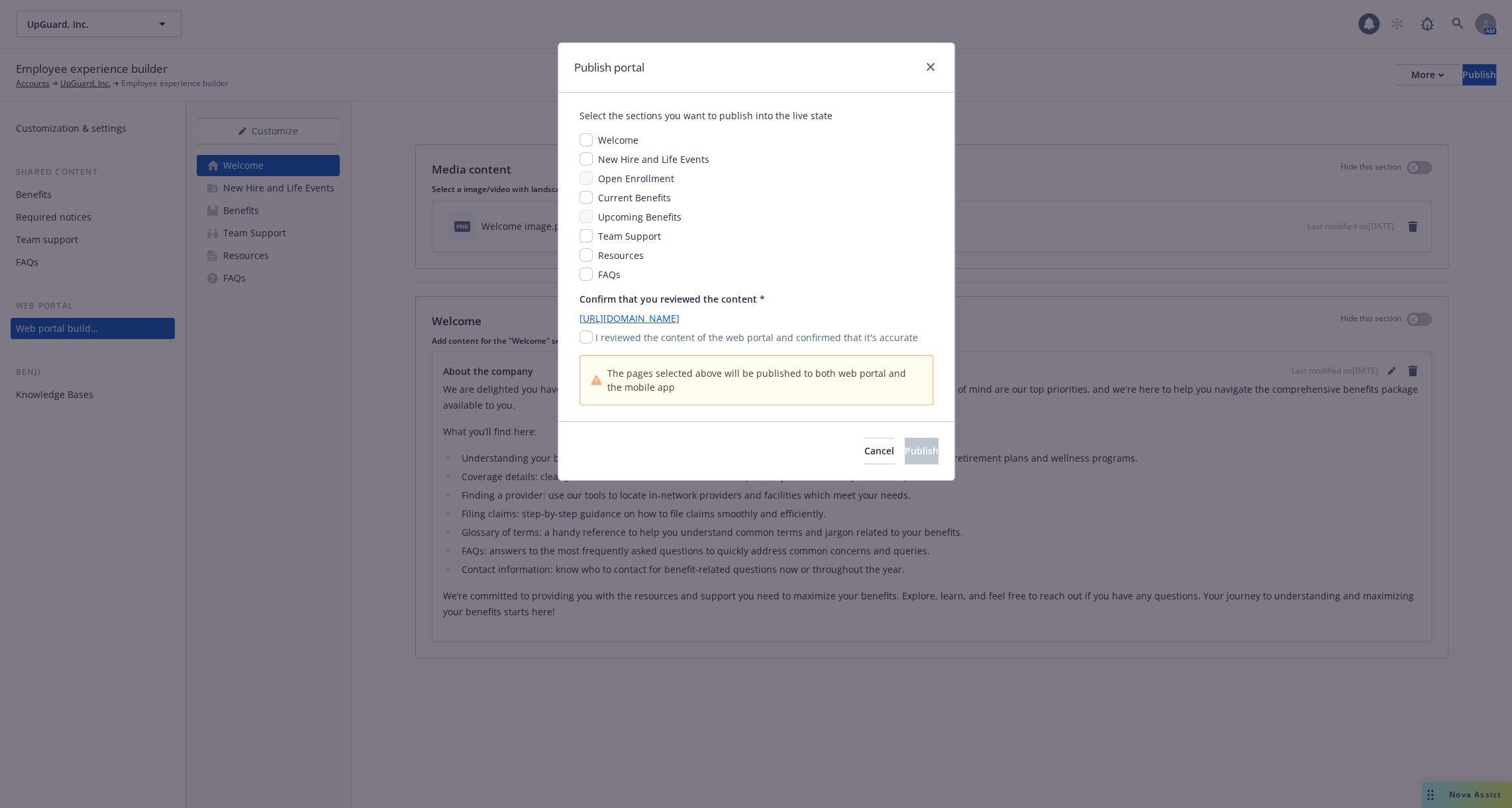
click at [1231, 238] on div "Publish portal Select the sections you want to publish into the live state Welc…" at bounding box center [756, 404] width 1512 height 808
click at [930, 66] on icon "close" at bounding box center [930, 66] width 8 height 8
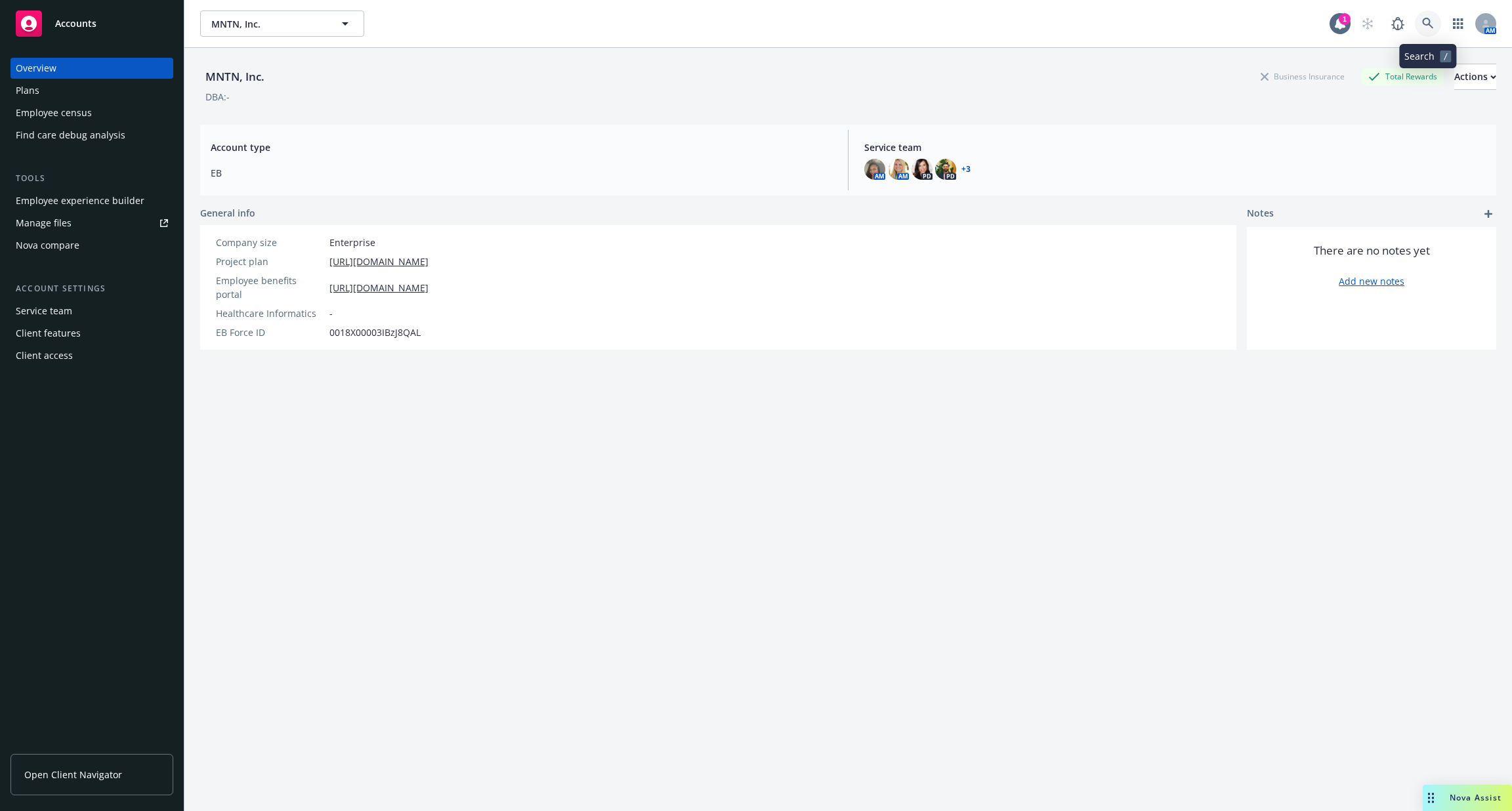
click at [1436, 19] on link at bounding box center [1428, 23] width 26 height 26
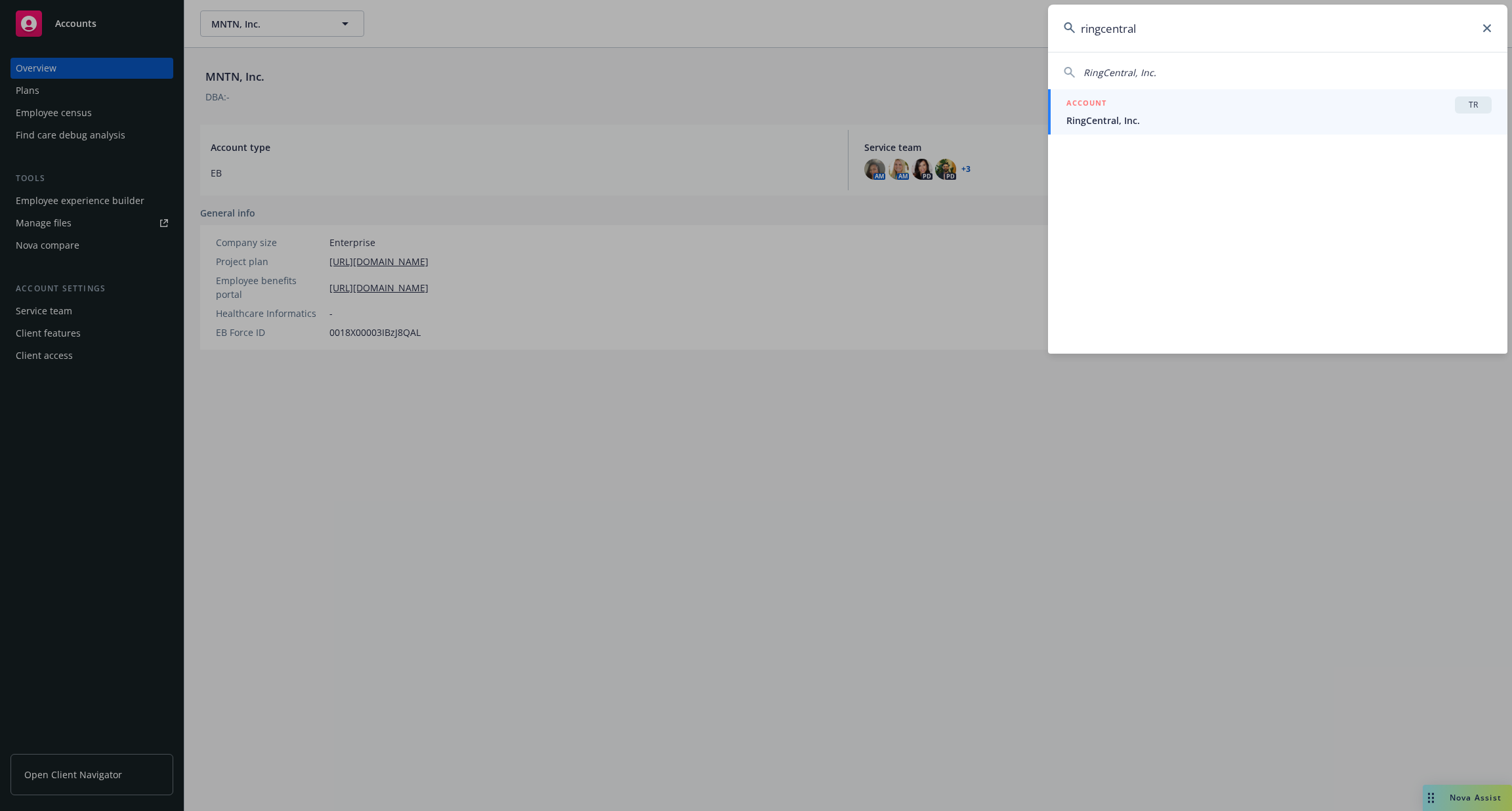
type input "ringcentral"
click at [1225, 126] on span "RingCentral, Inc." at bounding box center [1279, 120] width 426 height 14
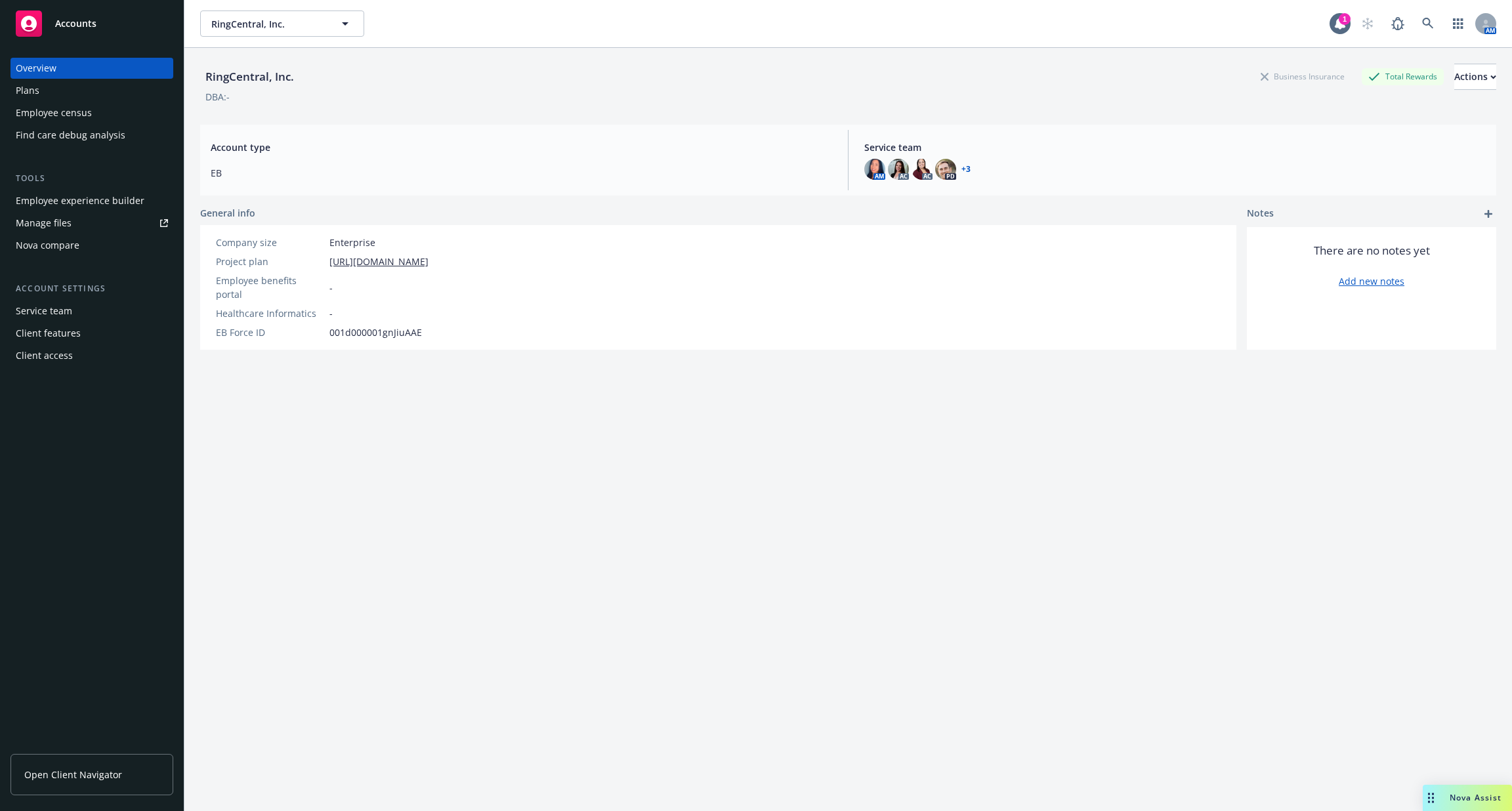
click at [126, 205] on div "Employee experience builder" at bounding box center [80, 201] width 128 height 21
click at [81, 200] on div "Employee experience builder" at bounding box center [80, 201] width 128 height 21
click at [1440, 15] on span at bounding box center [1428, 23] width 26 height 26
click at [1433, 18] on icon at bounding box center [1428, 23] width 12 height 12
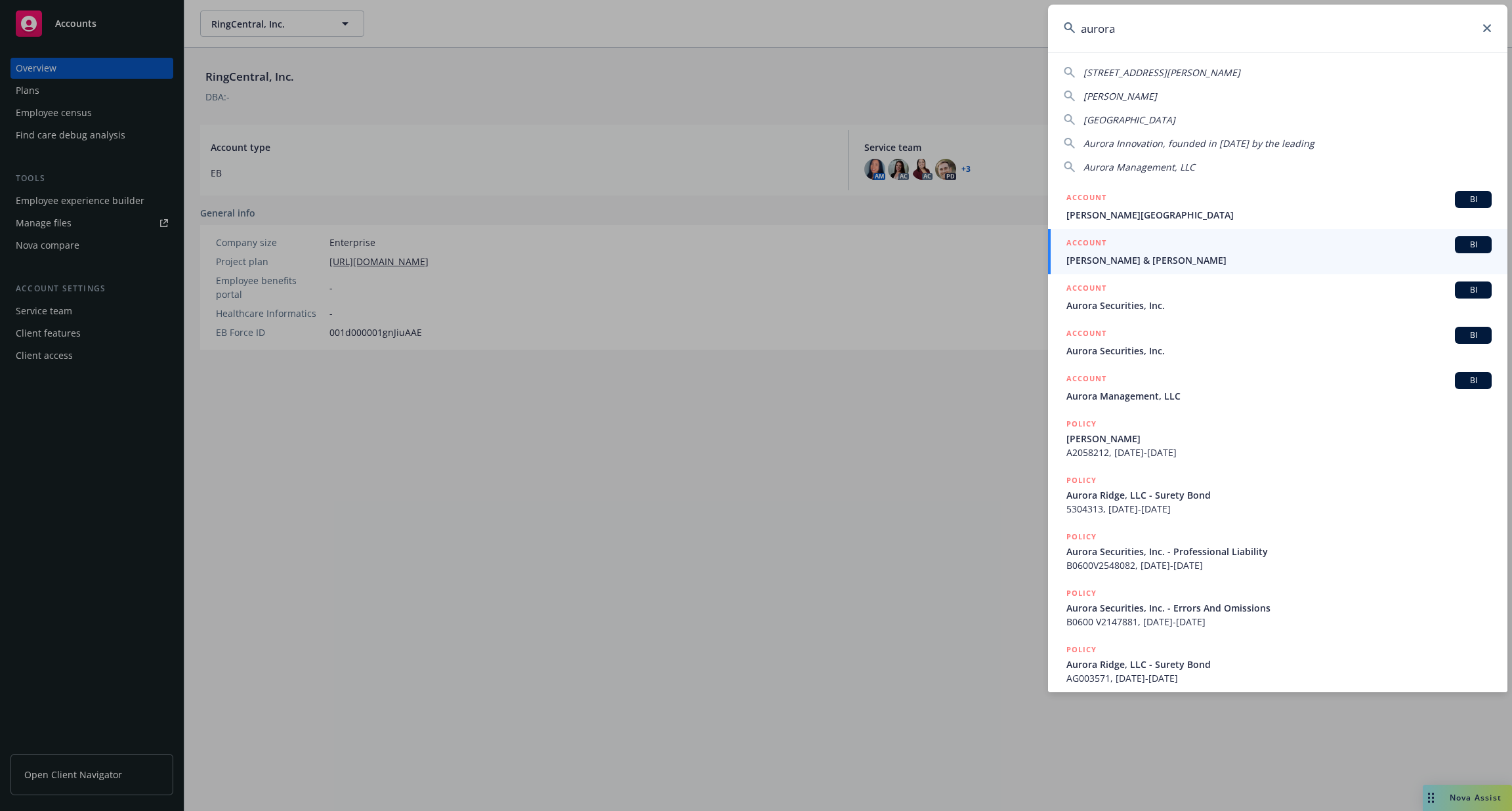
click at [1134, 34] on input "aurora" at bounding box center [1278, 28] width 459 height 47
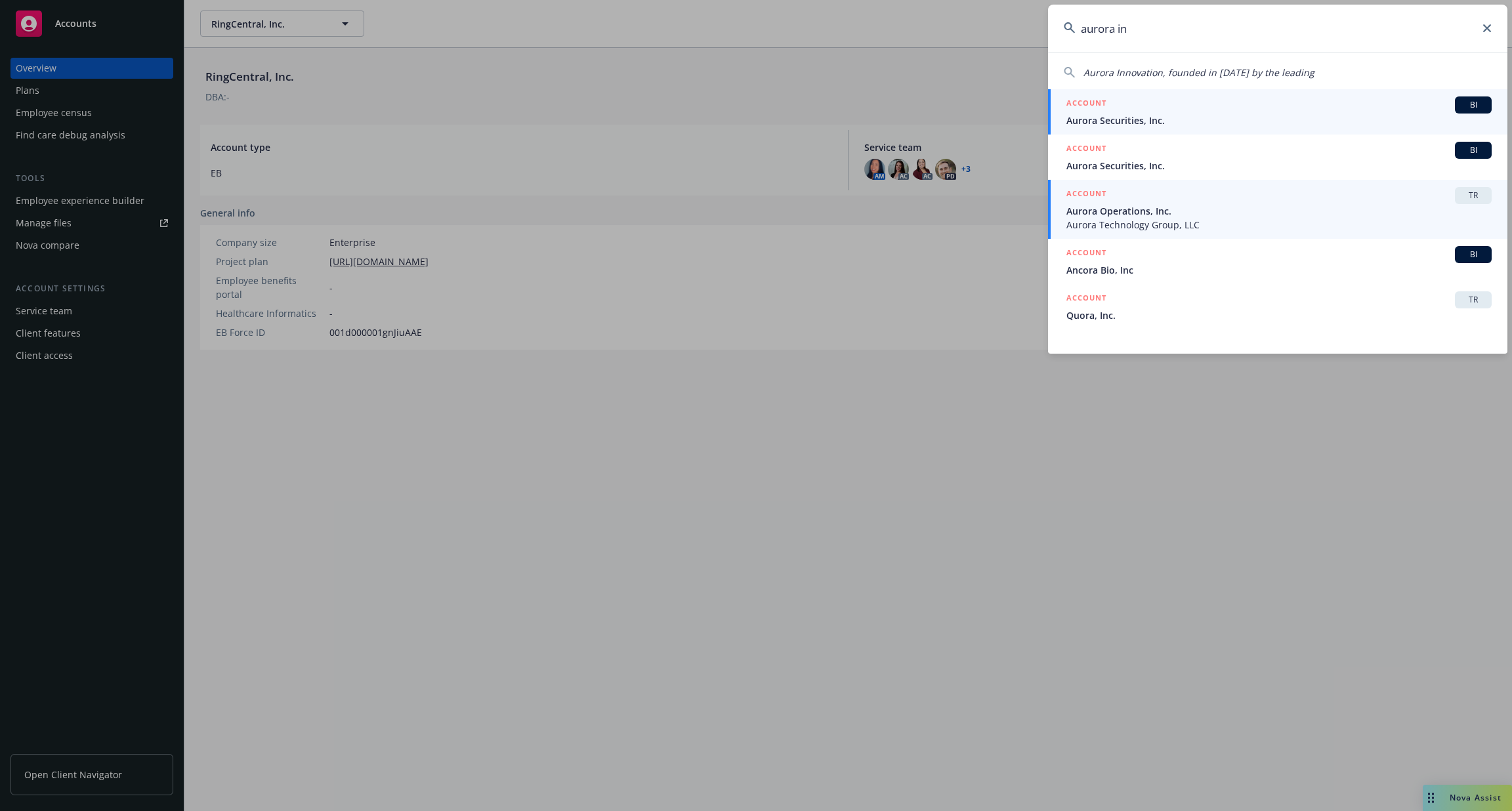
type input "aurora in"
click at [1099, 208] on span "Aurora Operations, Inc." at bounding box center [1279, 211] width 426 height 14
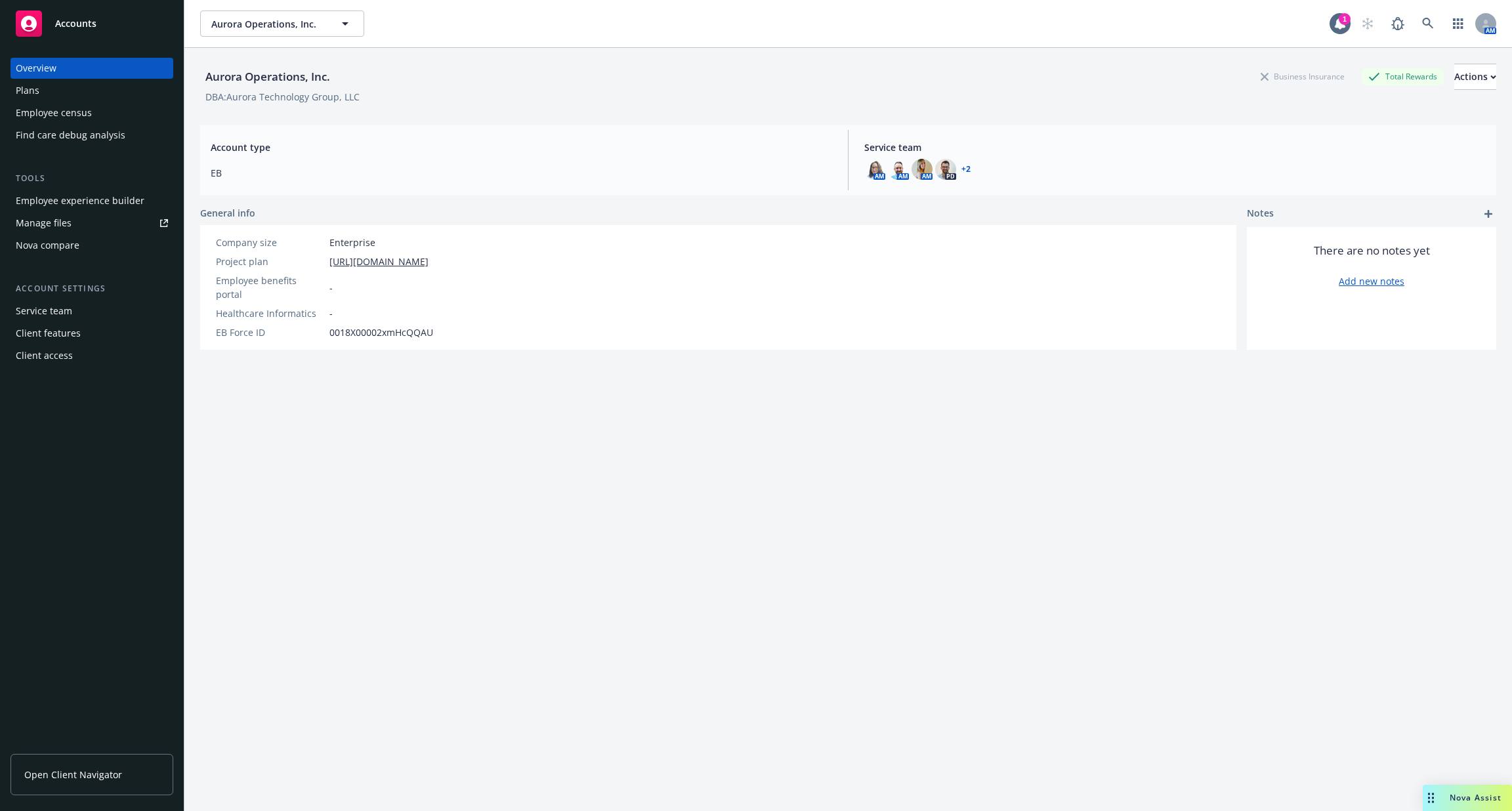
click at [118, 201] on div "Employee experience builder" at bounding box center [80, 201] width 128 height 21
click at [1435, 27] on link at bounding box center [1428, 23] width 26 height 26
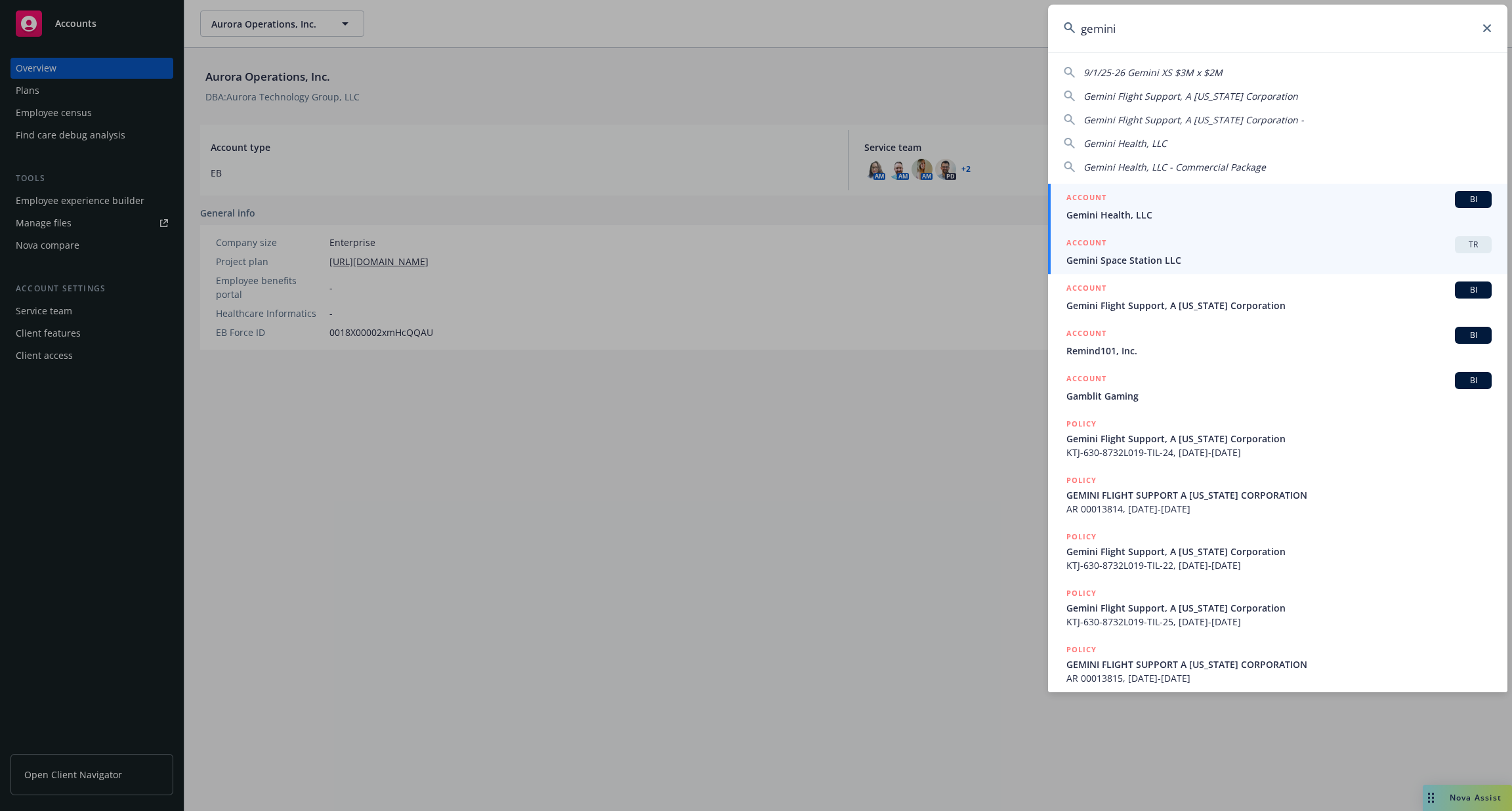
type input "gemini"
click at [1304, 257] on span "Gemini Space Station LLC" at bounding box center [1279, 260] width 426 height 14
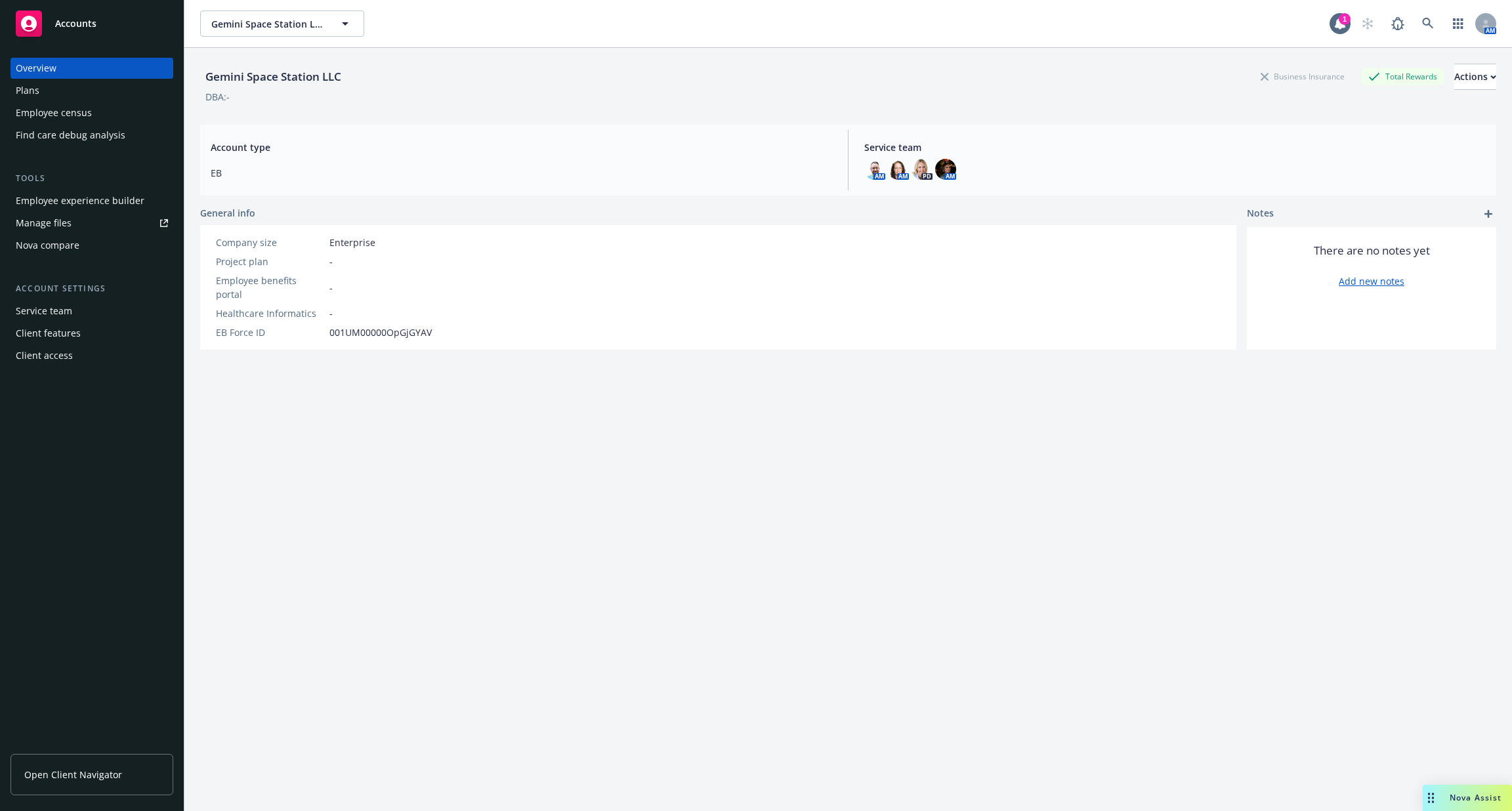
click at [99, 96] on div "Plans" at bounding box center [92, 91] width 153 height 21
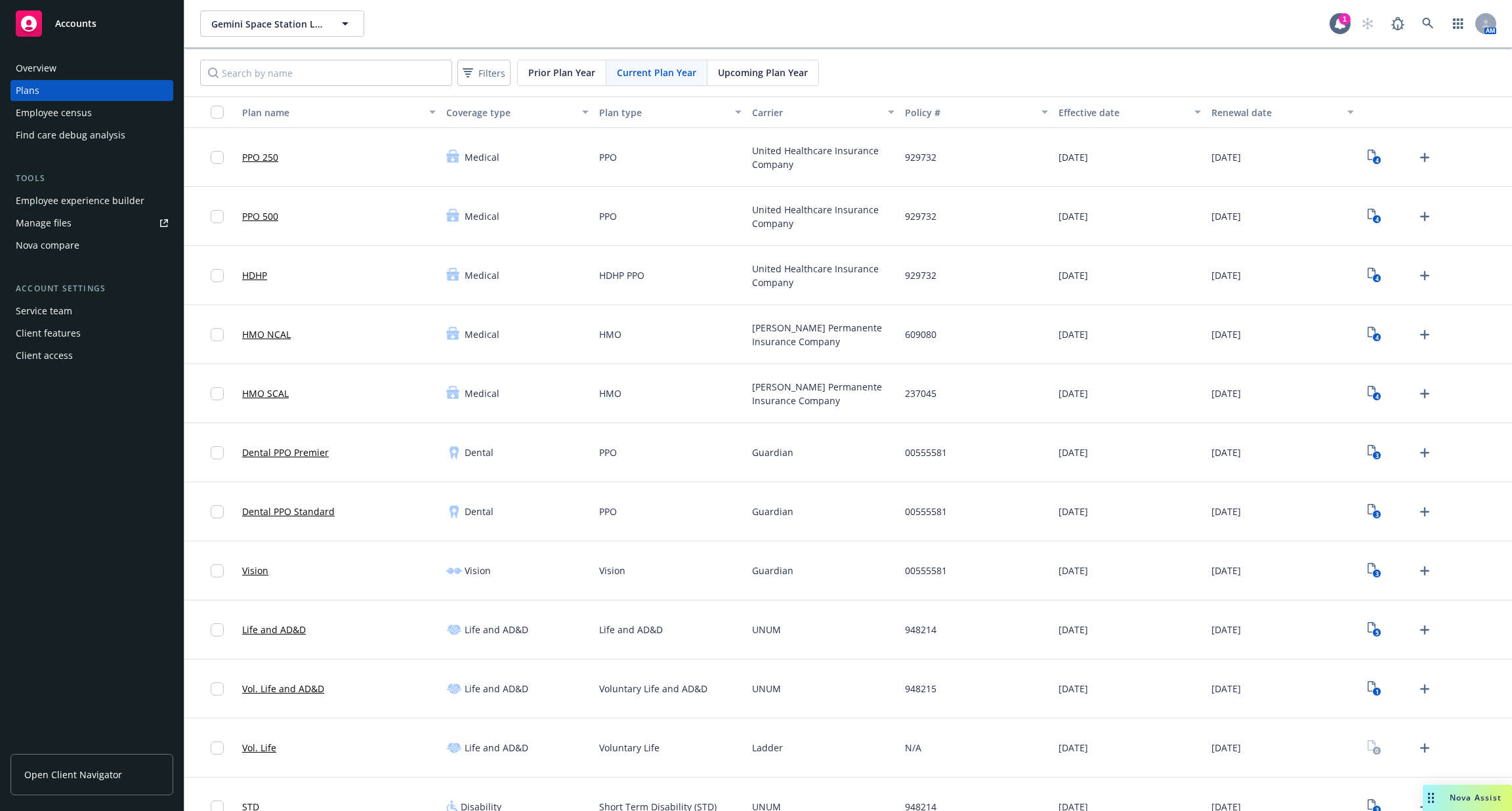
click at [103, 201] on div "Employee experience builder" at bounding box center [80, 201] width 128 height 21
click at [1421, 26] on link at bounding box center [1428, 23] width 26 height 26
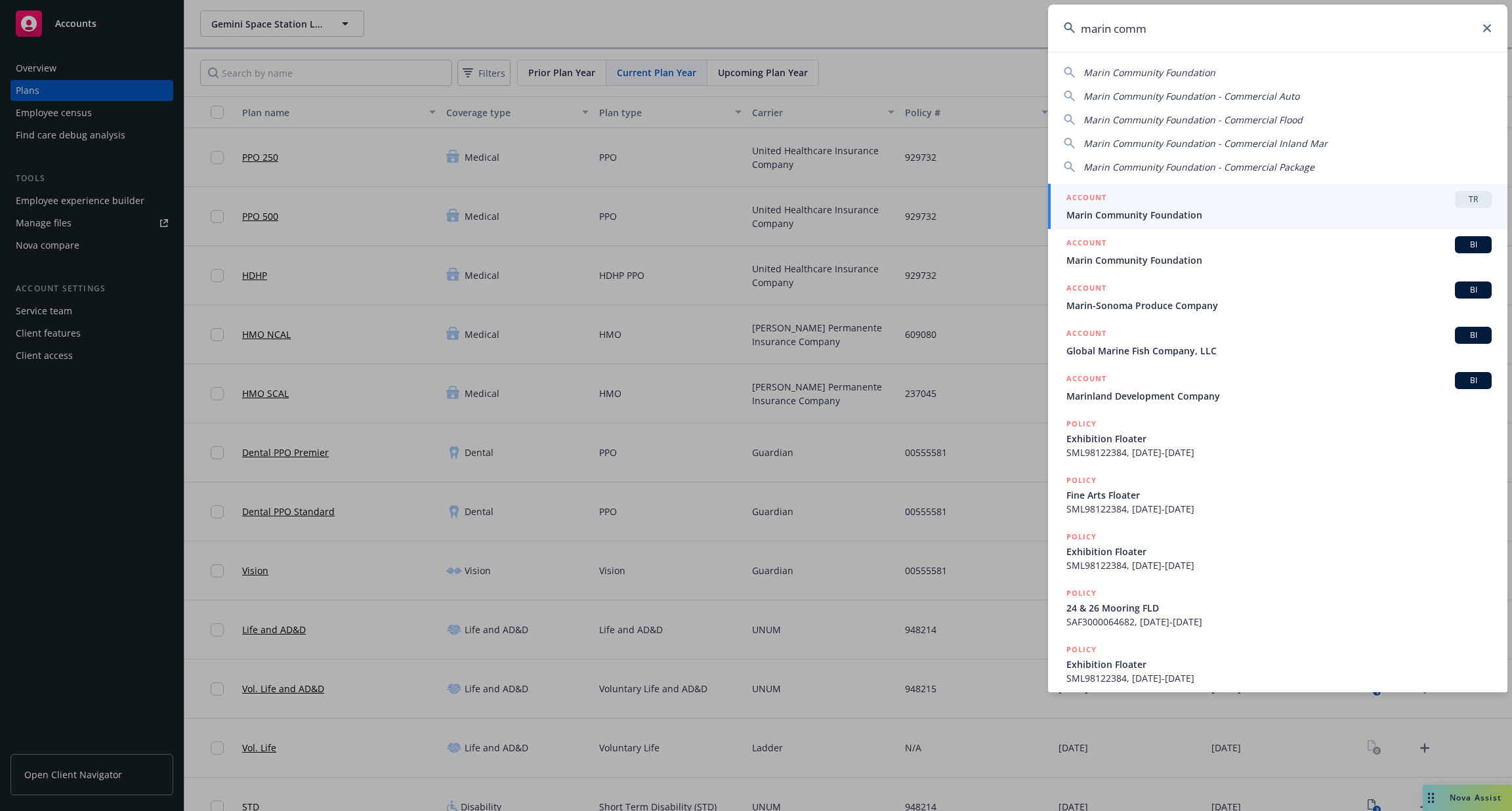
type input "marin comm"
click at [1306, 210] on span "Marin Community Foundation" at bounding box center [1279, 215] width 426 height 14
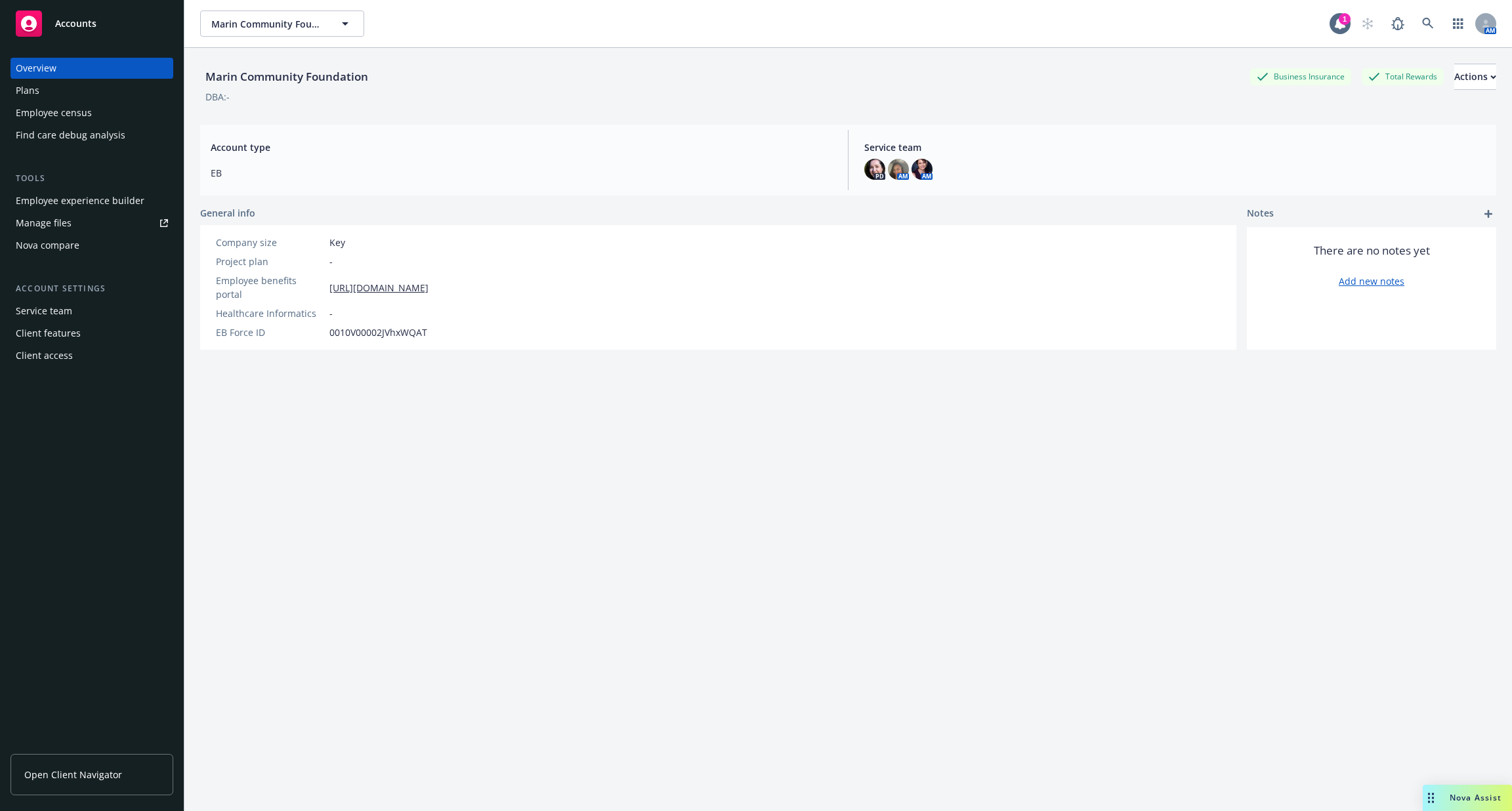
click at [58, 202] on div "Employee experience builder" at bounding box center [80, 201] width 128 height 21
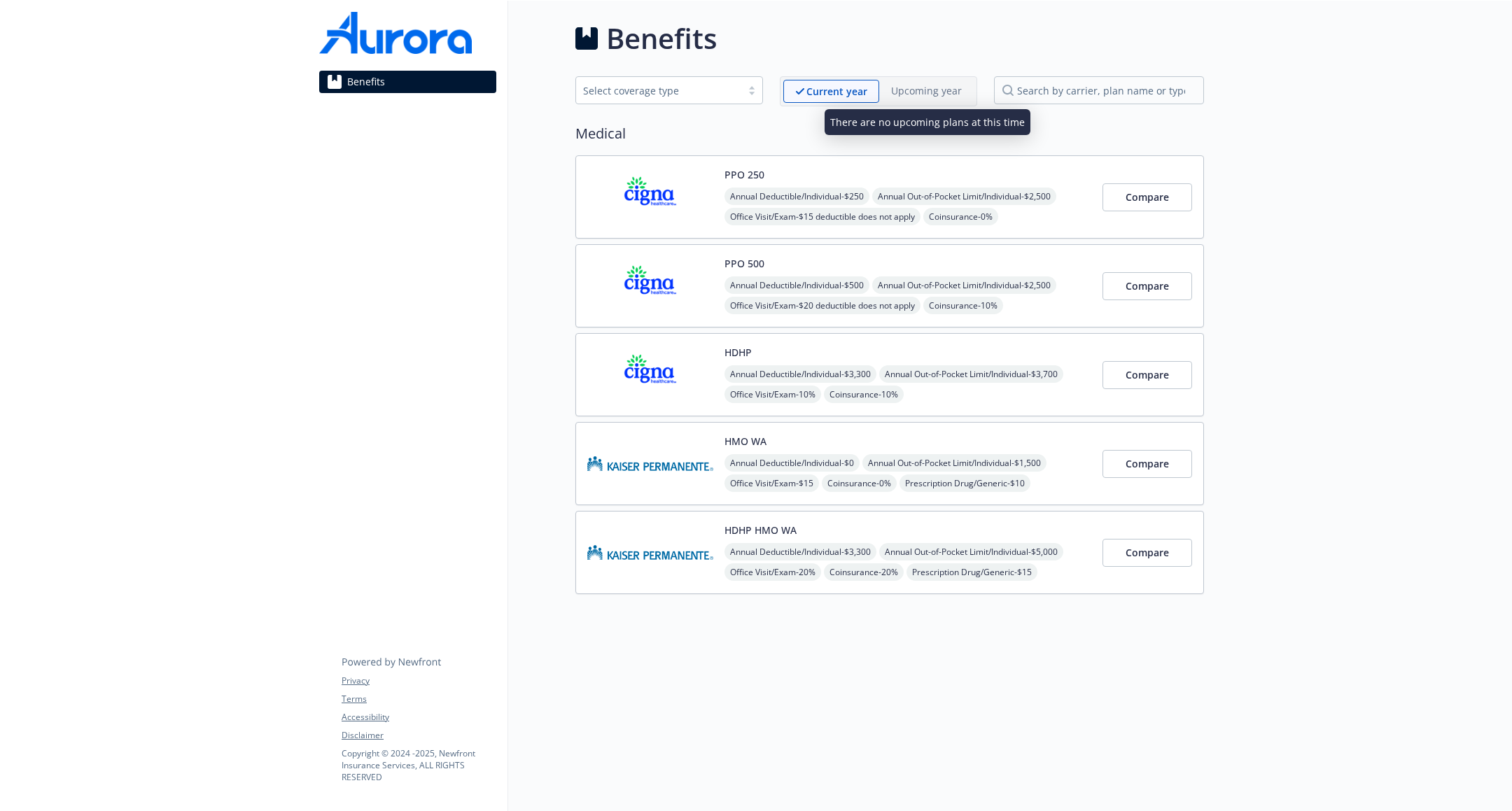
click at [912, 83] on p "Upcoming year" at bounding box center [926, 90] width 71 height 15
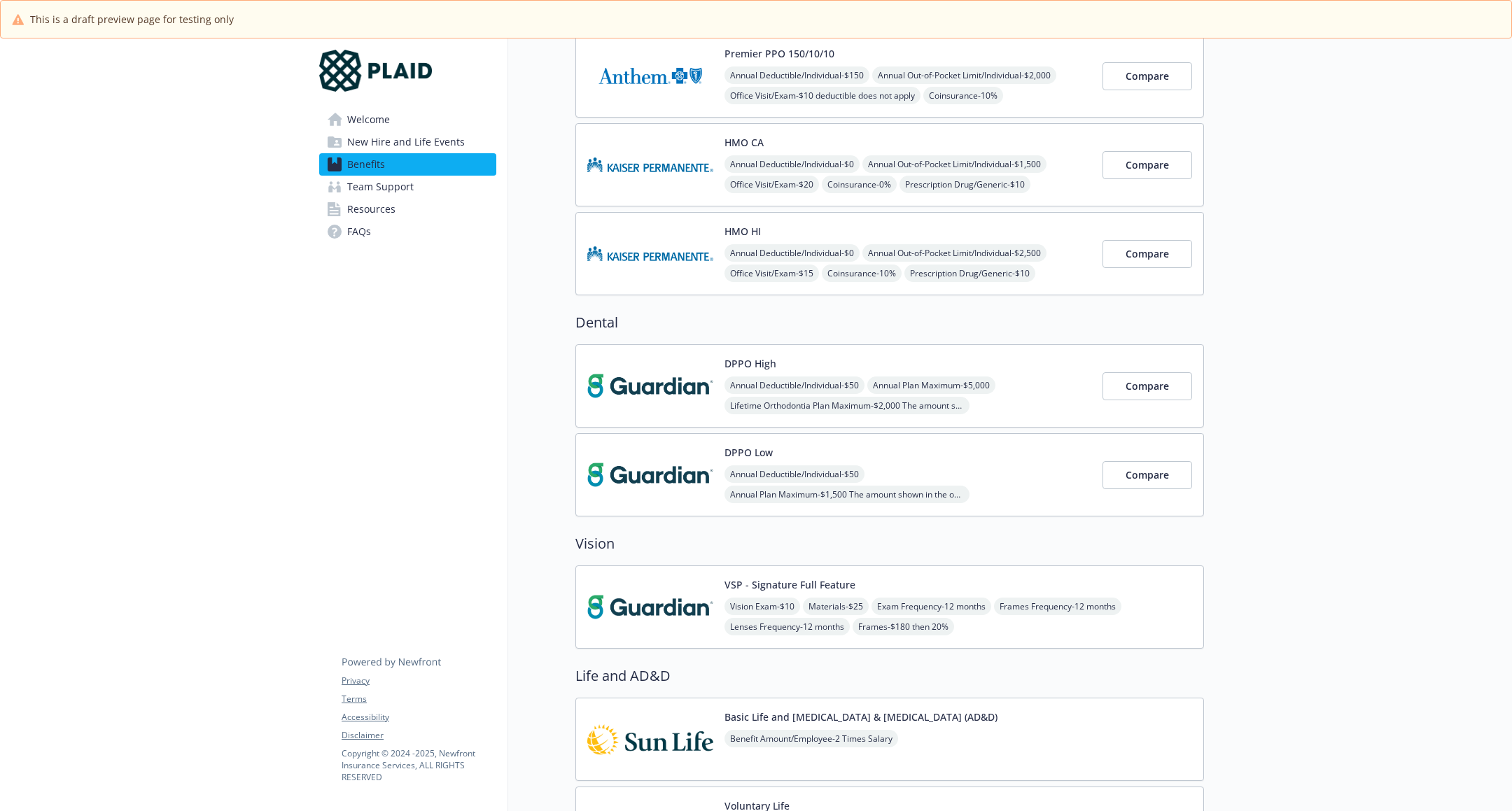
scroll to position [335, 0]
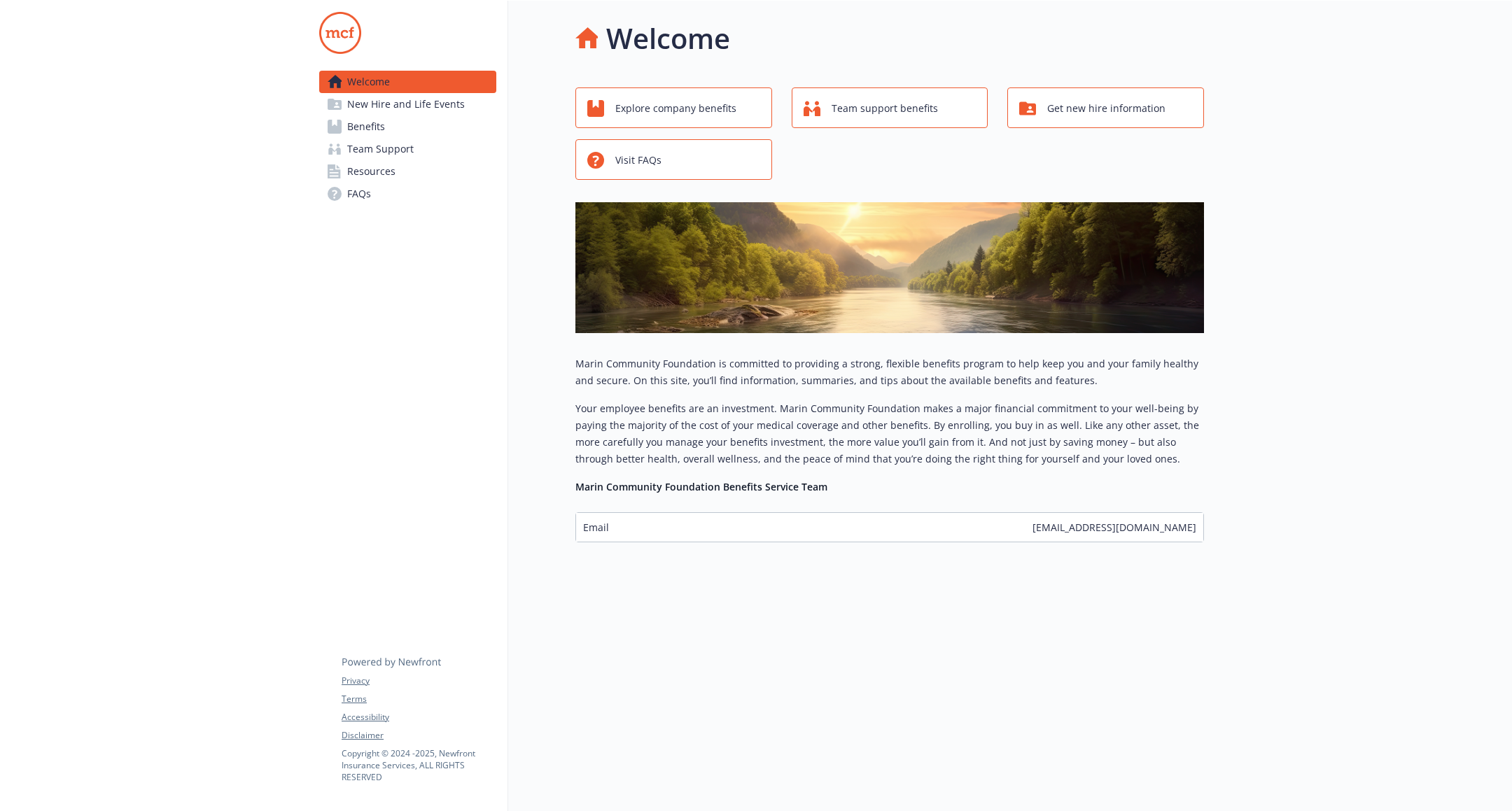
click at [413, 114] on span "New Hire and Life Events" at bounding box center [406, 104] width 118 height 23
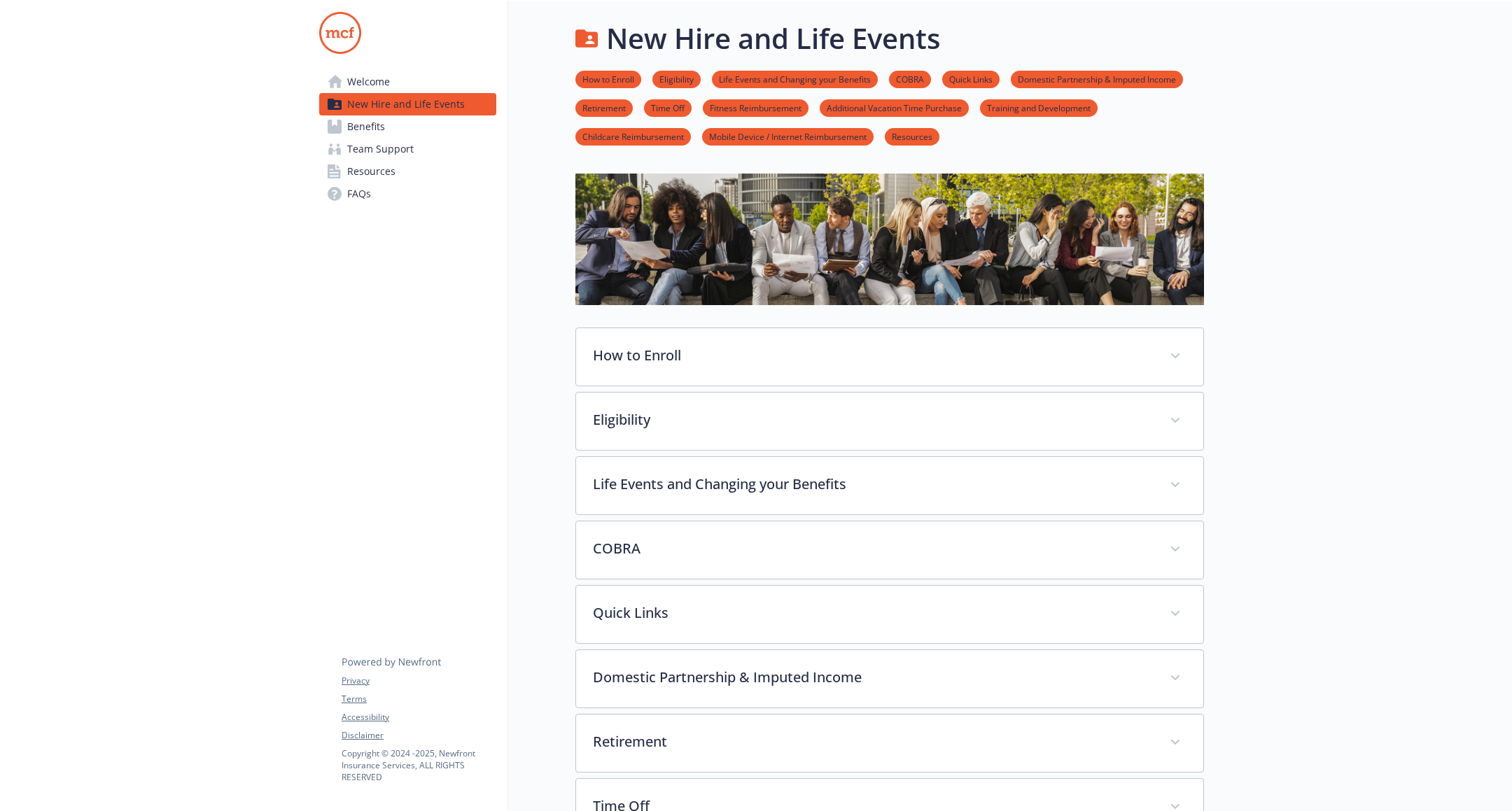
click at [413, 132] on link "Benefits" at bounding box center [407, 126] width 177 height 23
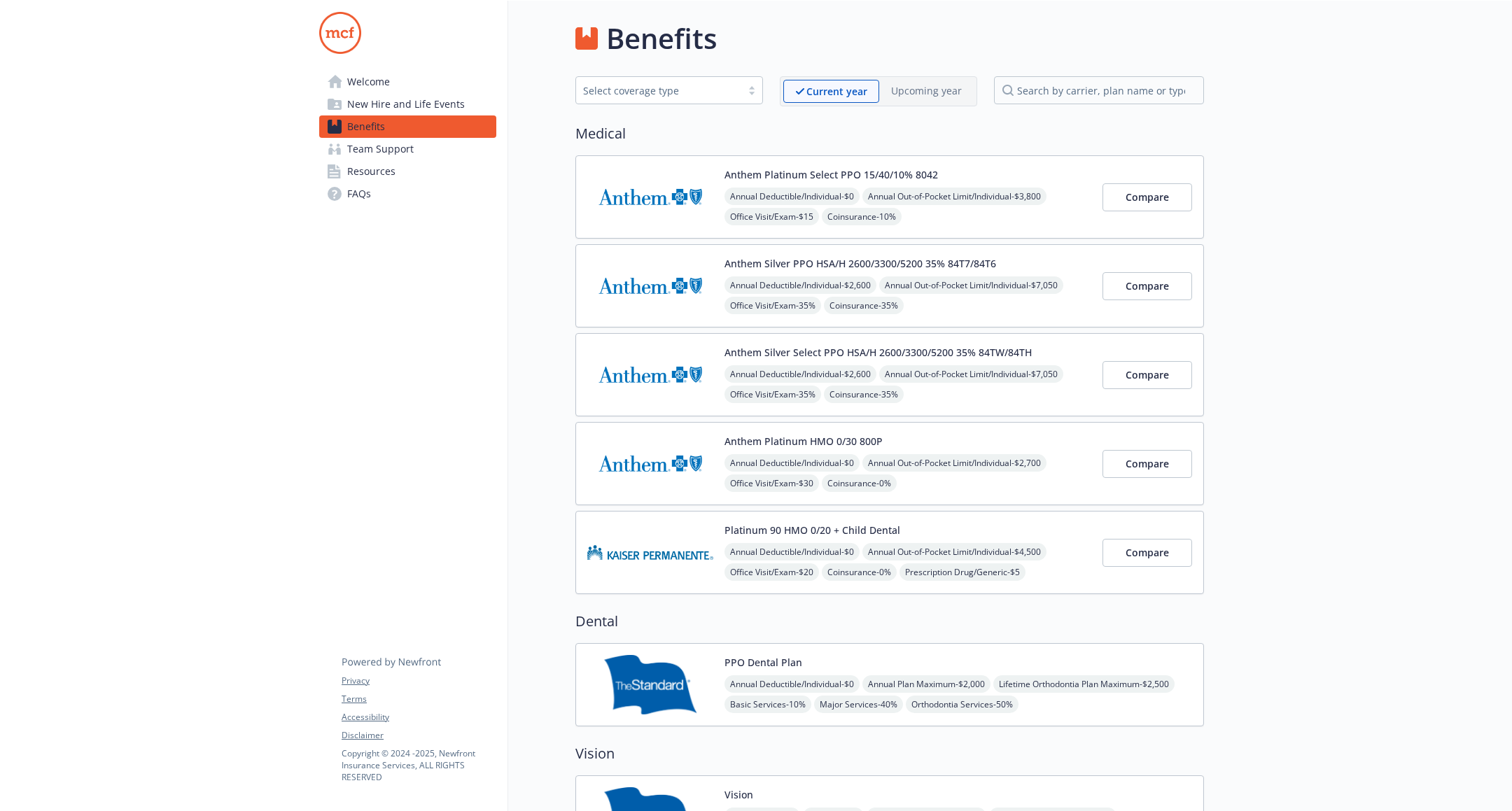
click at [410, 166] on link "Resources" at bounding box center [407, 171] width 177 height 23
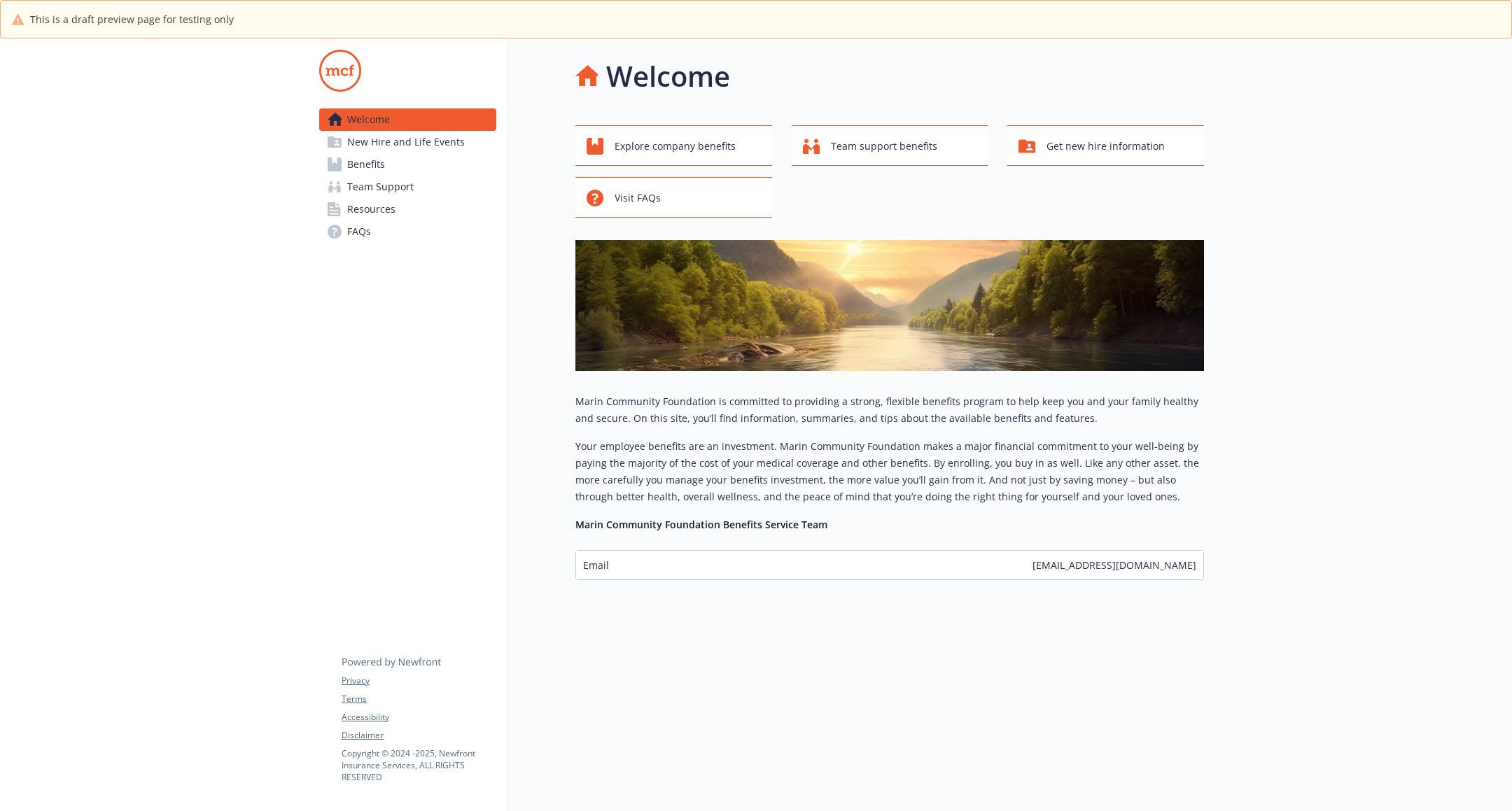
click at [419, 184] on link "Team Support" at bounding box center [407, 187] width 177 height 23
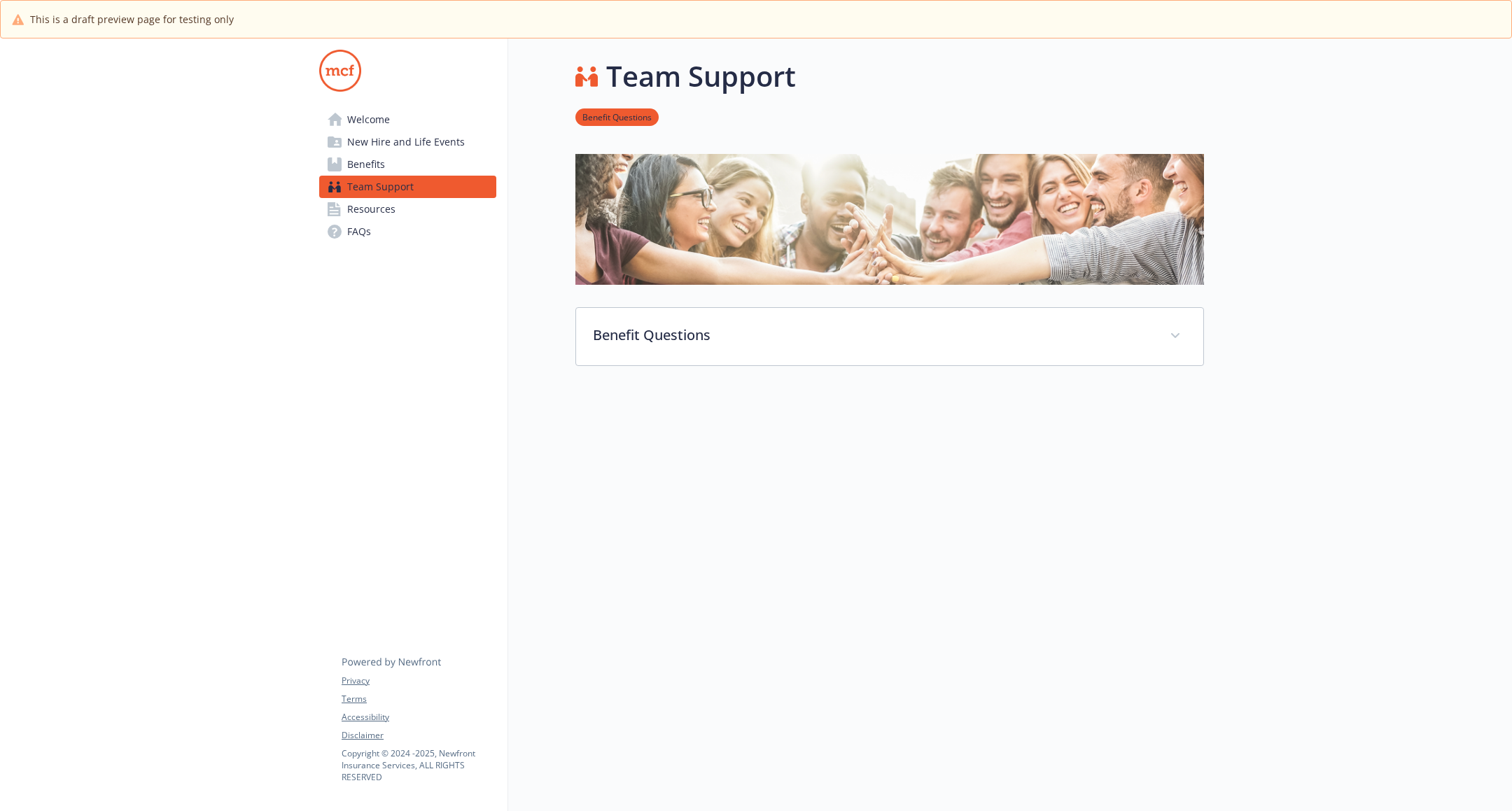
click at [400, 167] on link "Benefits" at bounding box center [407, 164] width 177 height 23
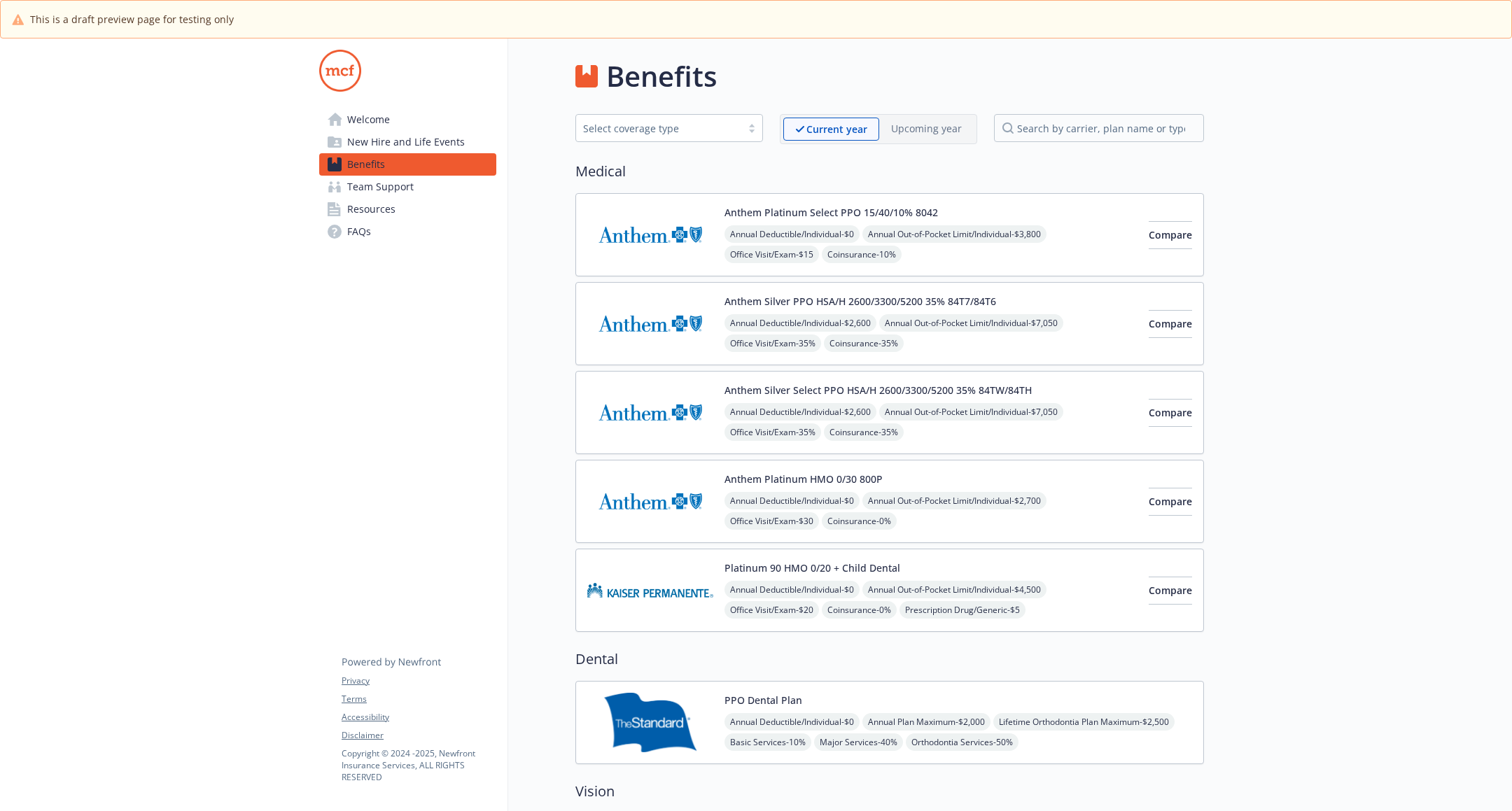
click at [399, 239] on link "FAQs" at bounding box center [407, 231] width 177 height 23
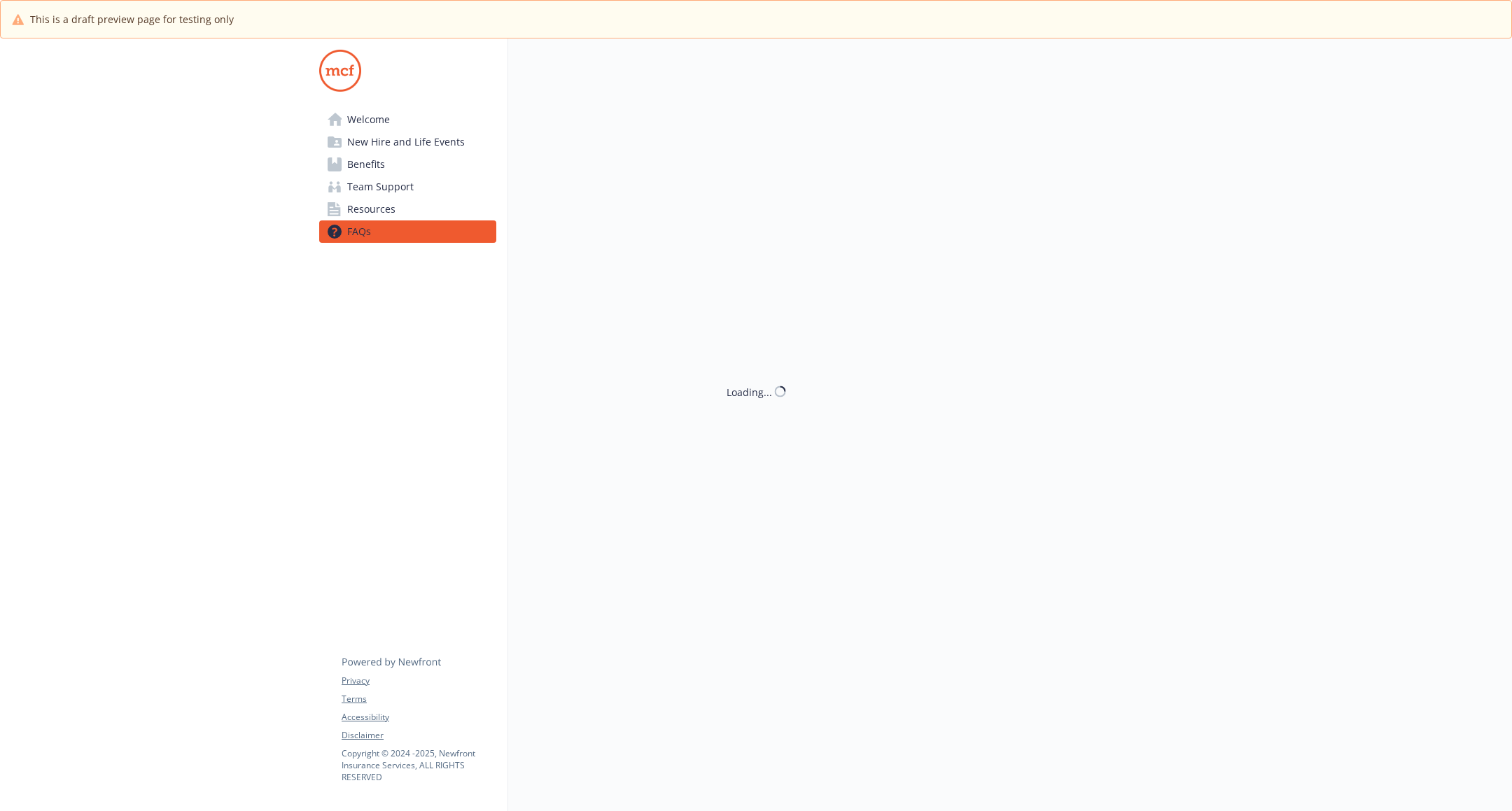
click at [399, 239] on link "FAQs" at bounding box center [407, 231] width 177 height 23
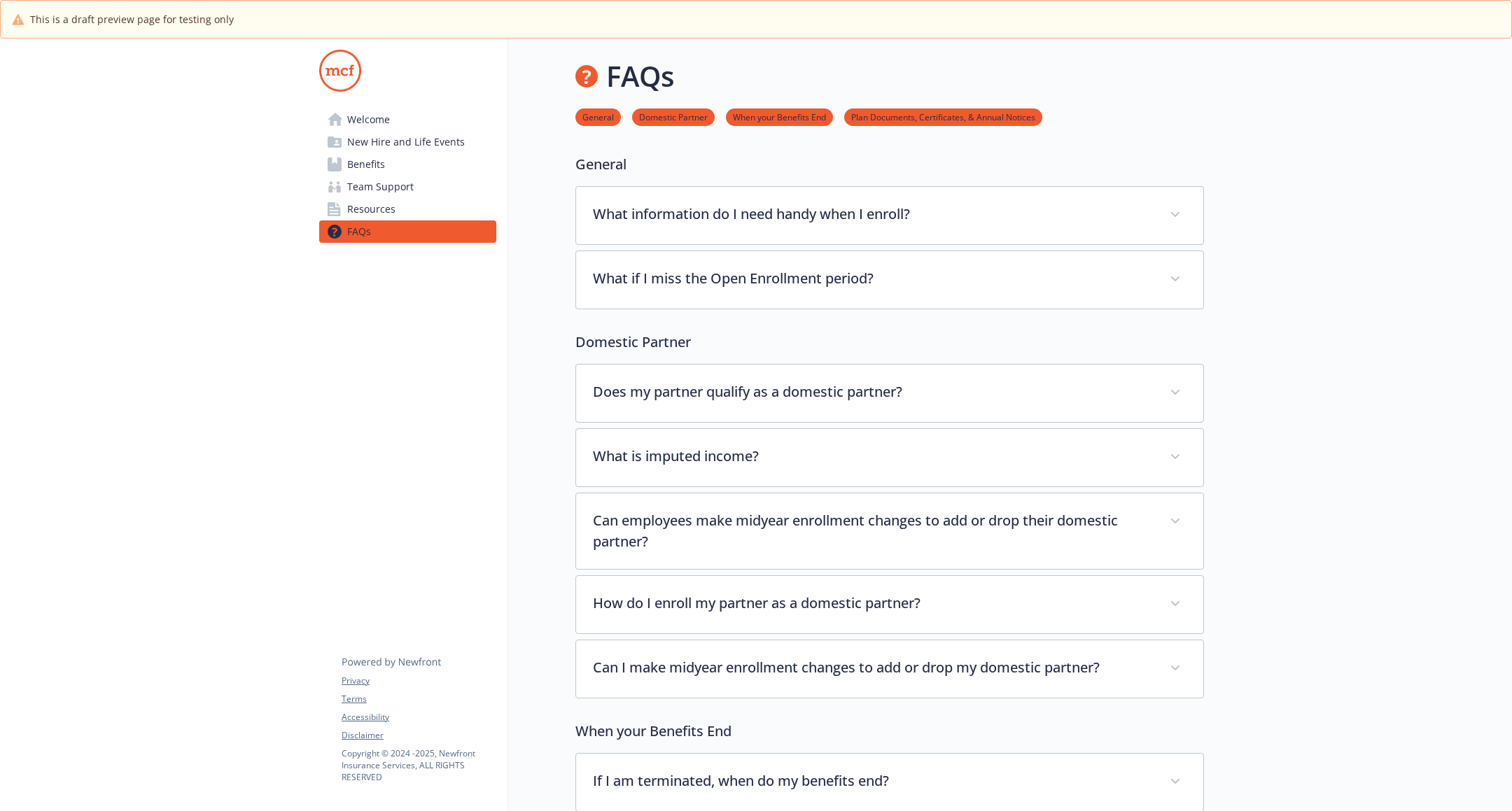
click at [427, 214] on link "Resources" at bounding box center [407, 209] width 177 height 23
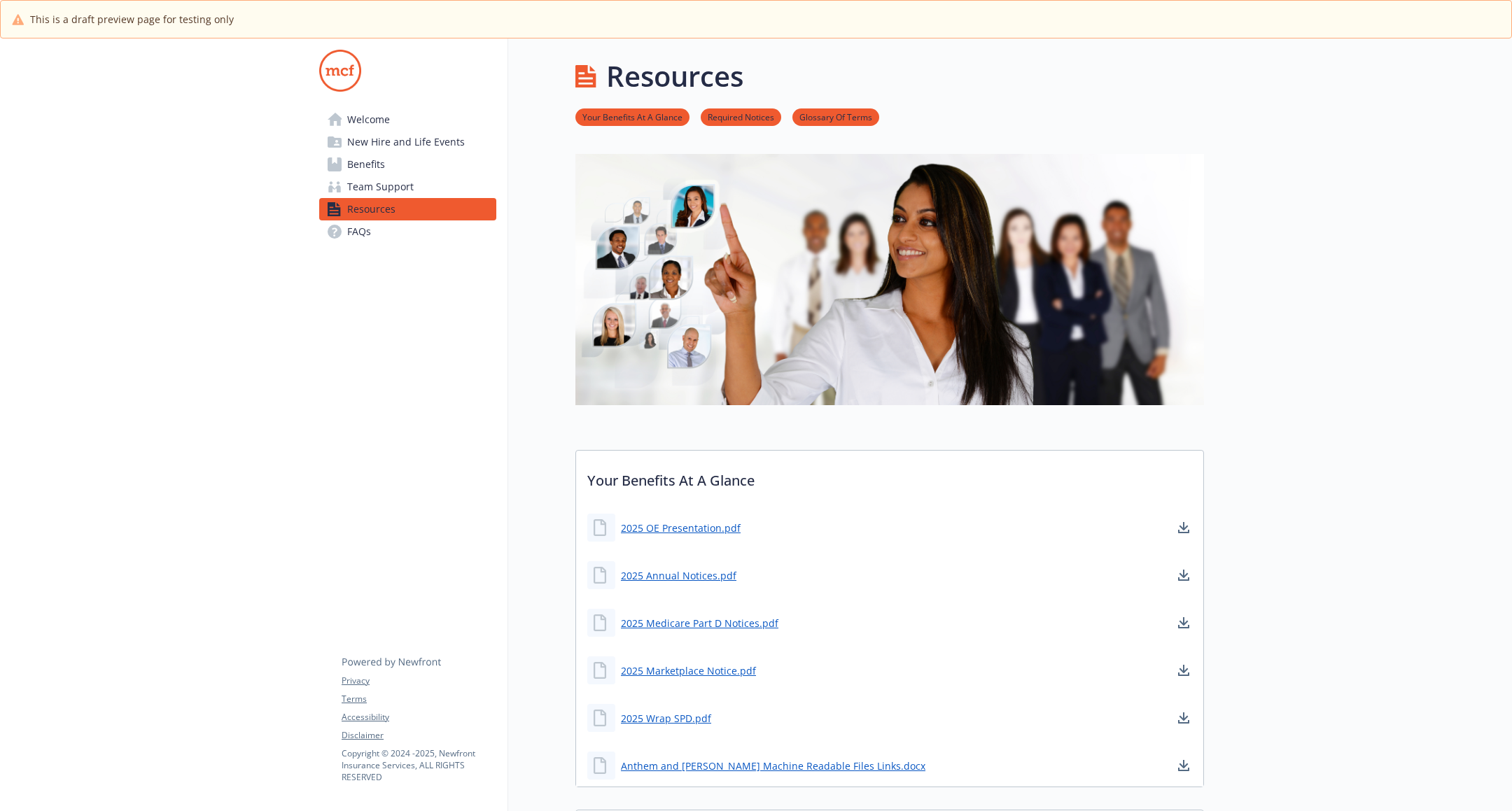
scroll to position [282, 0]
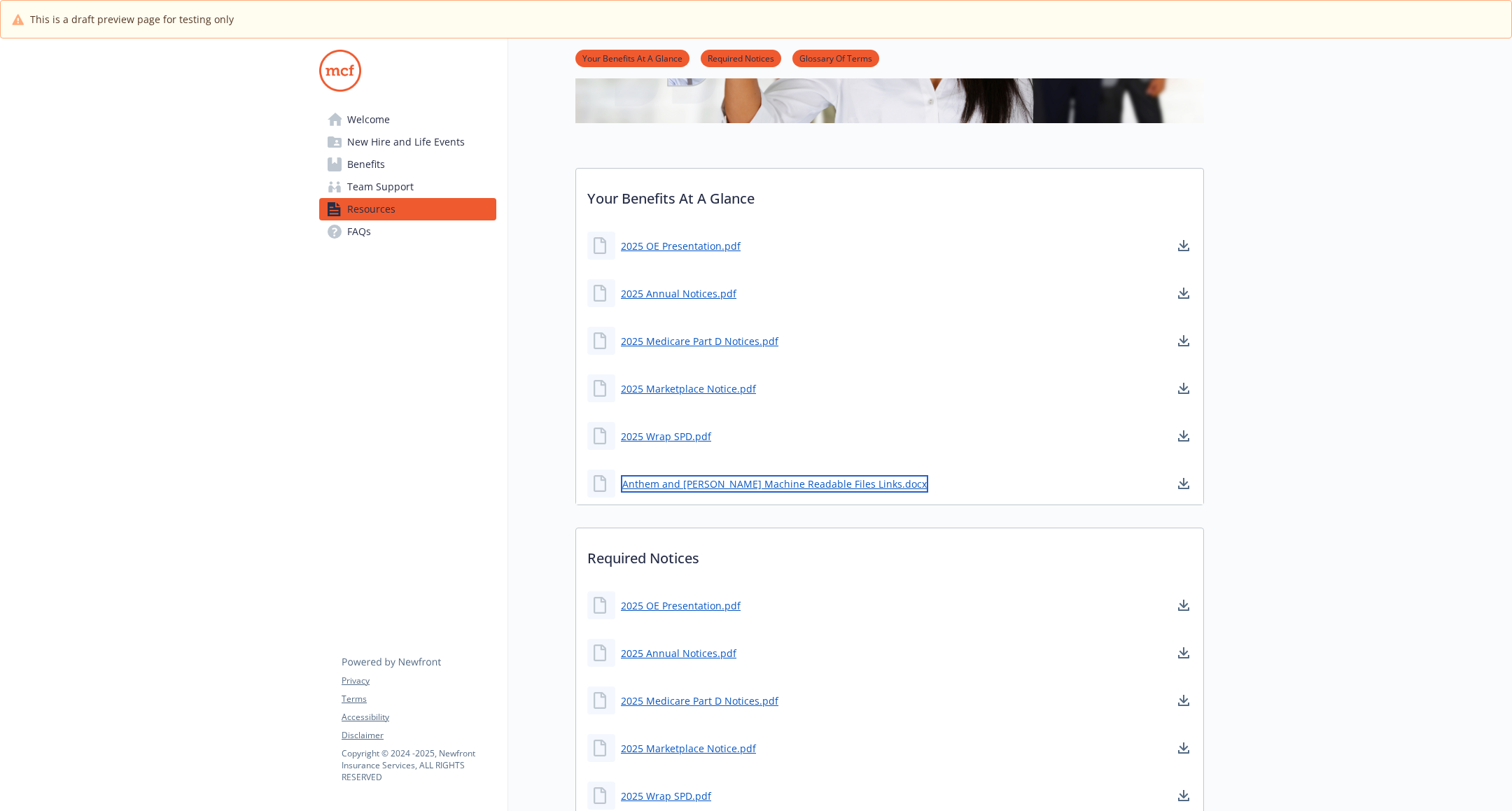
click at [832, 479] on link "Anthem and [PERSON_NAME] Machine Readable Files Links.docx" at bounding box center [774, 483] width 308 height 17
click at [685, 434] on link "2025 Wrap SPD.pdf" at bounding box center [667, 436] width 93 height 17
click at [687, 383] on link "2025 Marketplace Notice.pdf" at bounding box center [689, 388] width 138 height 17
click at [725, 486] on link "Anthem and [PERSON_NAME] Machine Readable Files Links.docx" at bounding box center [774, 483] width 308 height 17
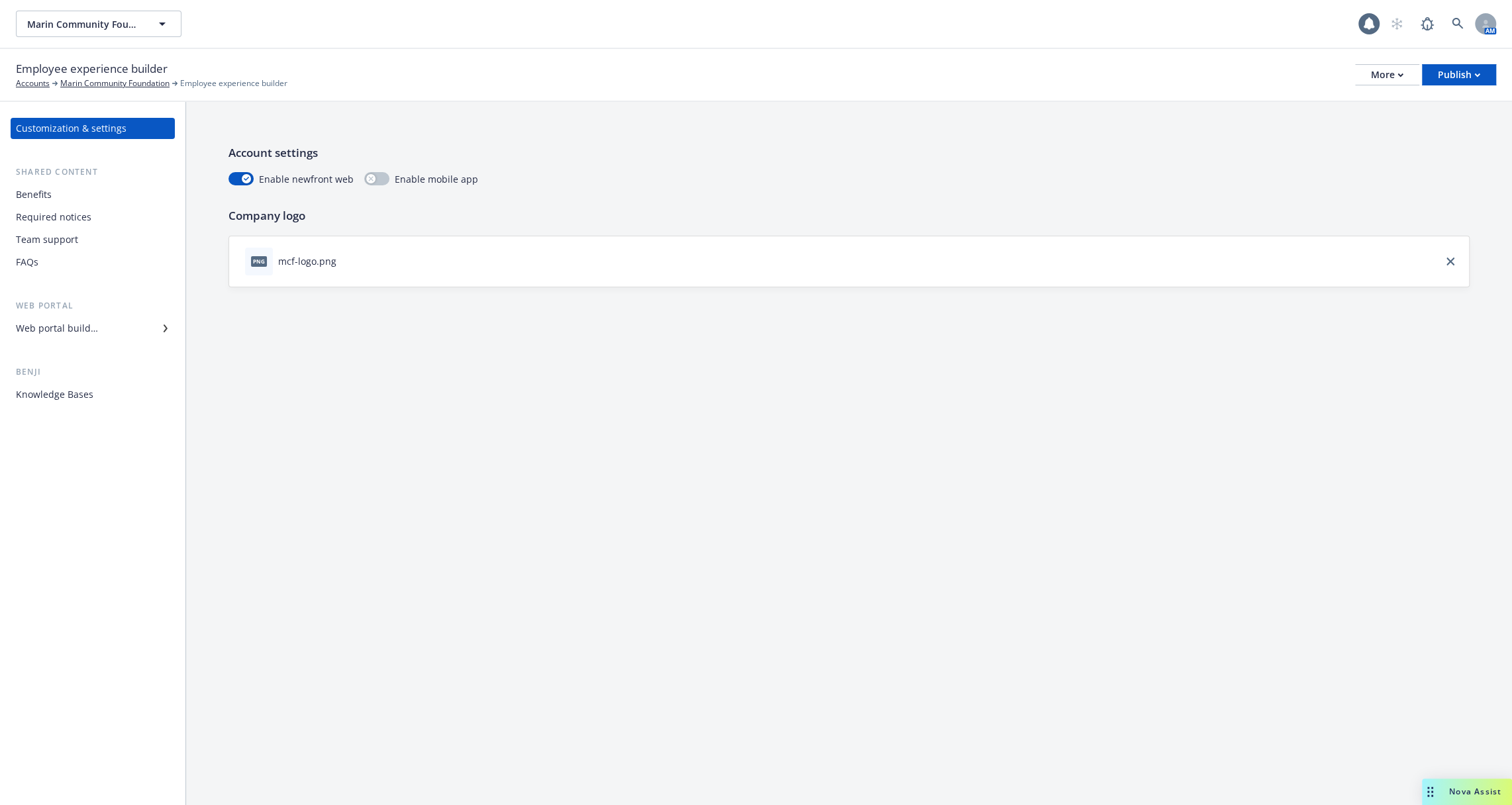
click at [96, 197] on div "Benefits" at bounding box center [93, 194] width 154 height 21
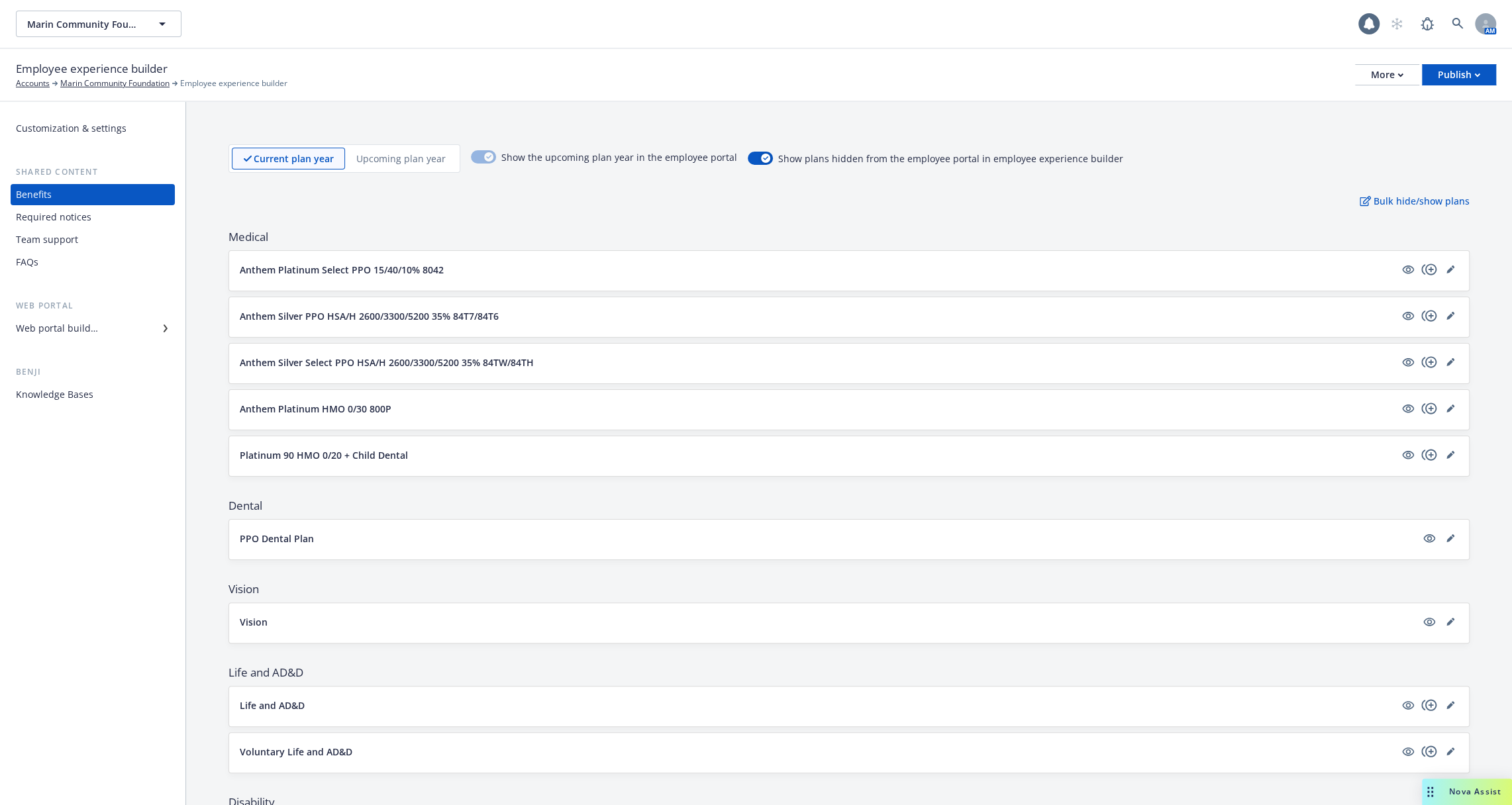
click at [101, 397] on div "Knowledge Bases" at bounding box center [93, 394] width 154 height 21
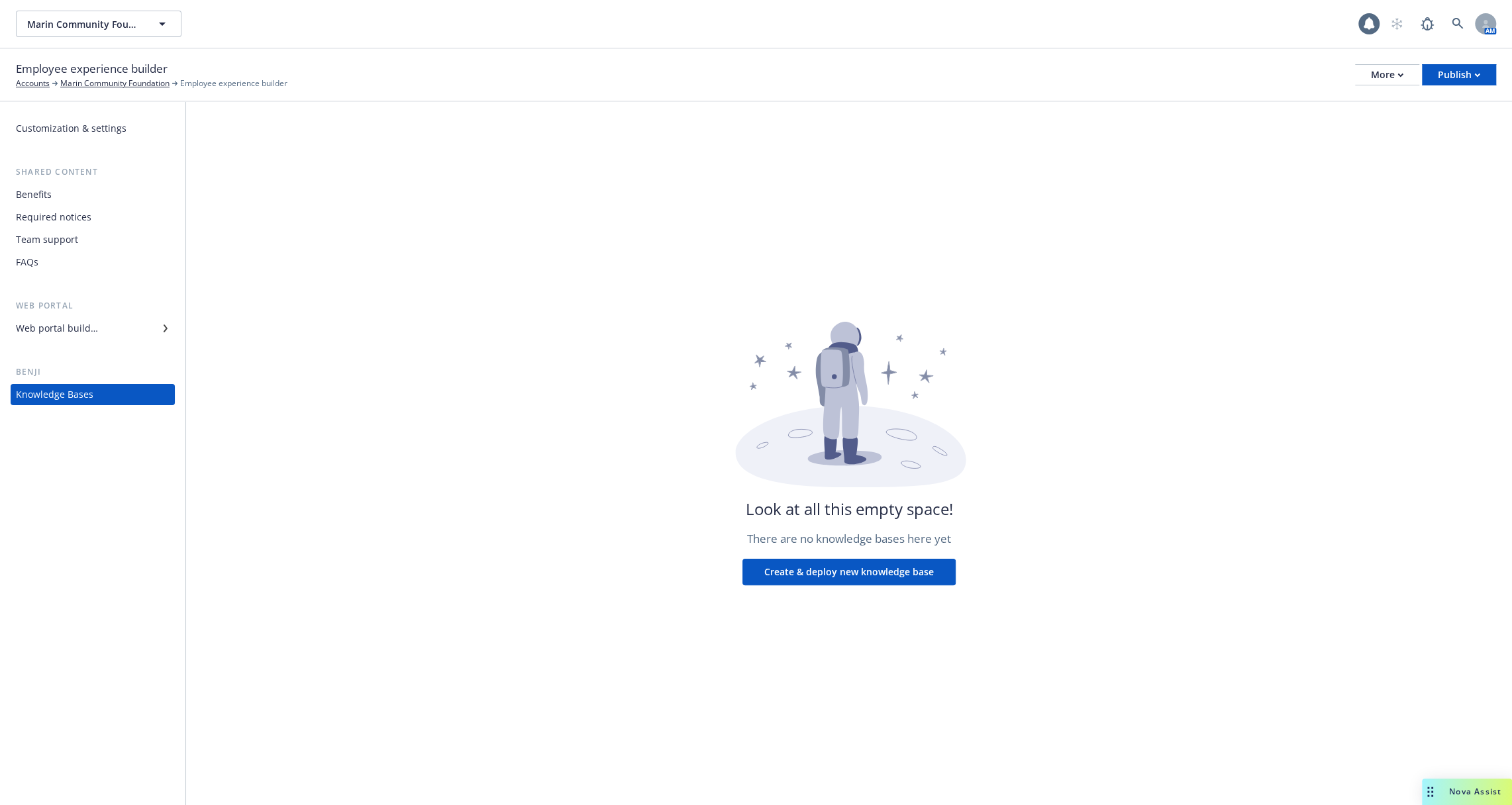
click at [96, 214] on div "Required notices" at bounding box center [93, 217] width 154 height 21
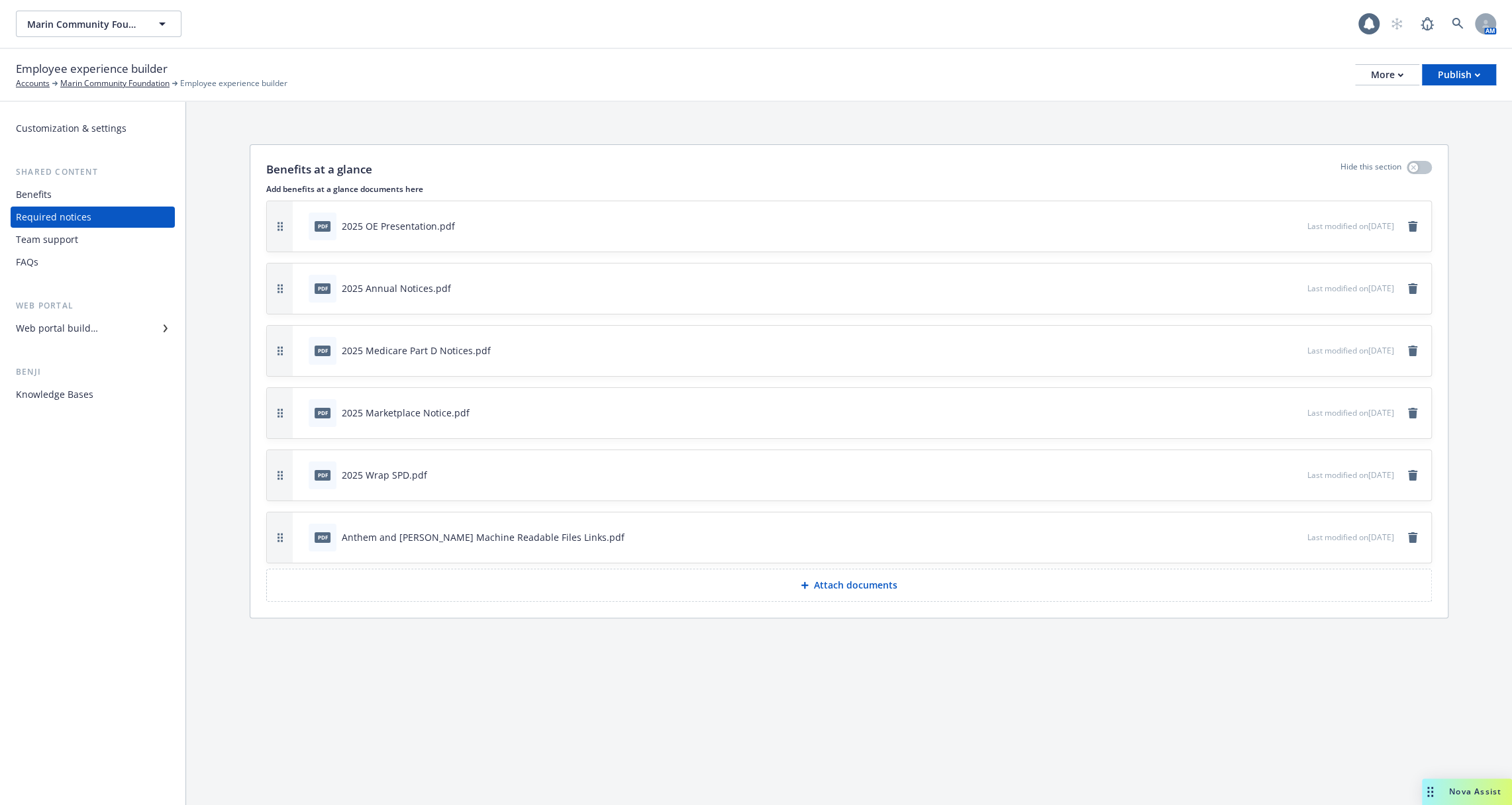
click at [100, 334] on div "Web portal builder" at bounding box center [93, 328] width 154 height 21
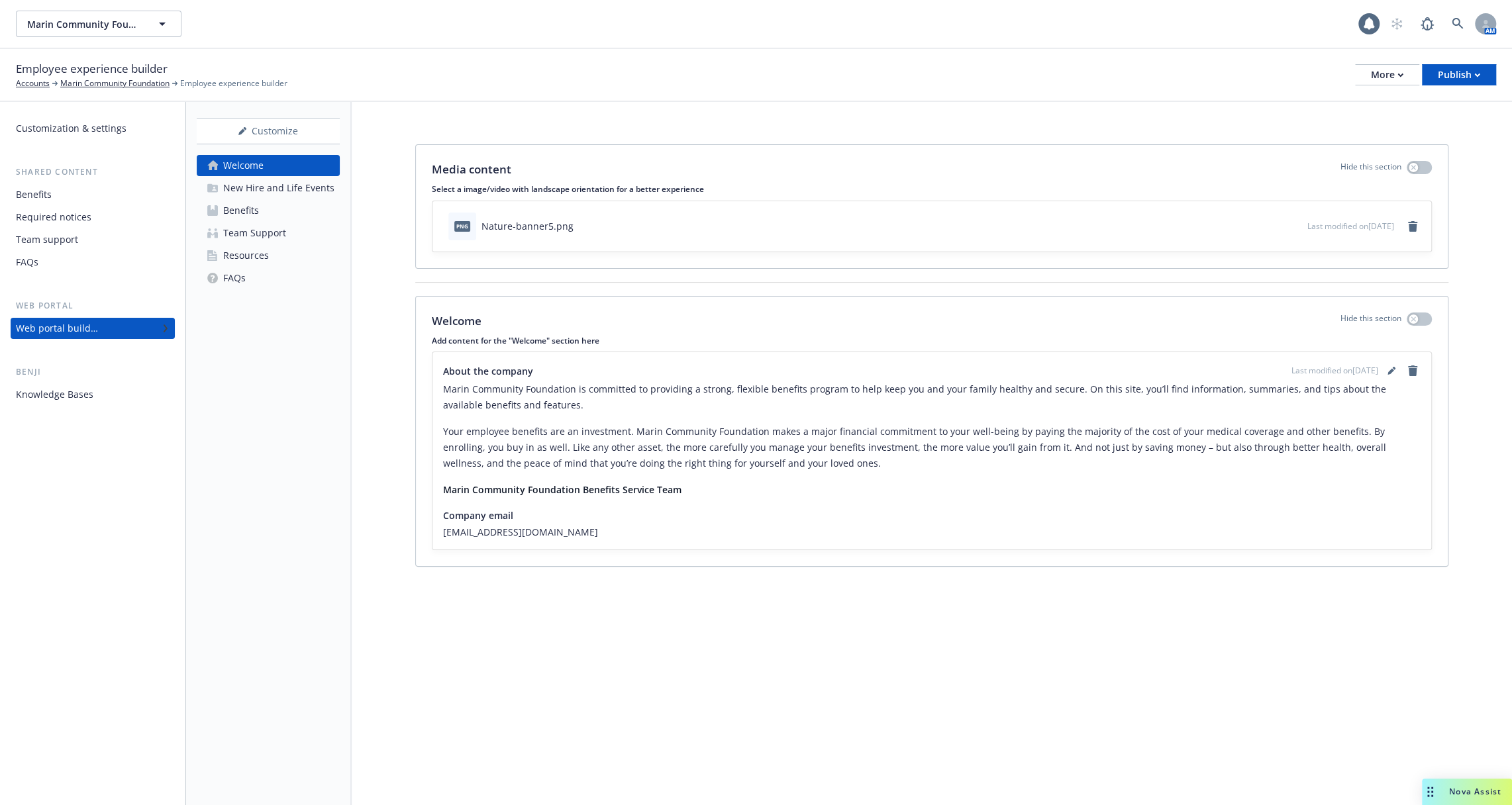
click at [263, 235] on div "Team Support" at bounding box center [254, 233] width 63 height 21
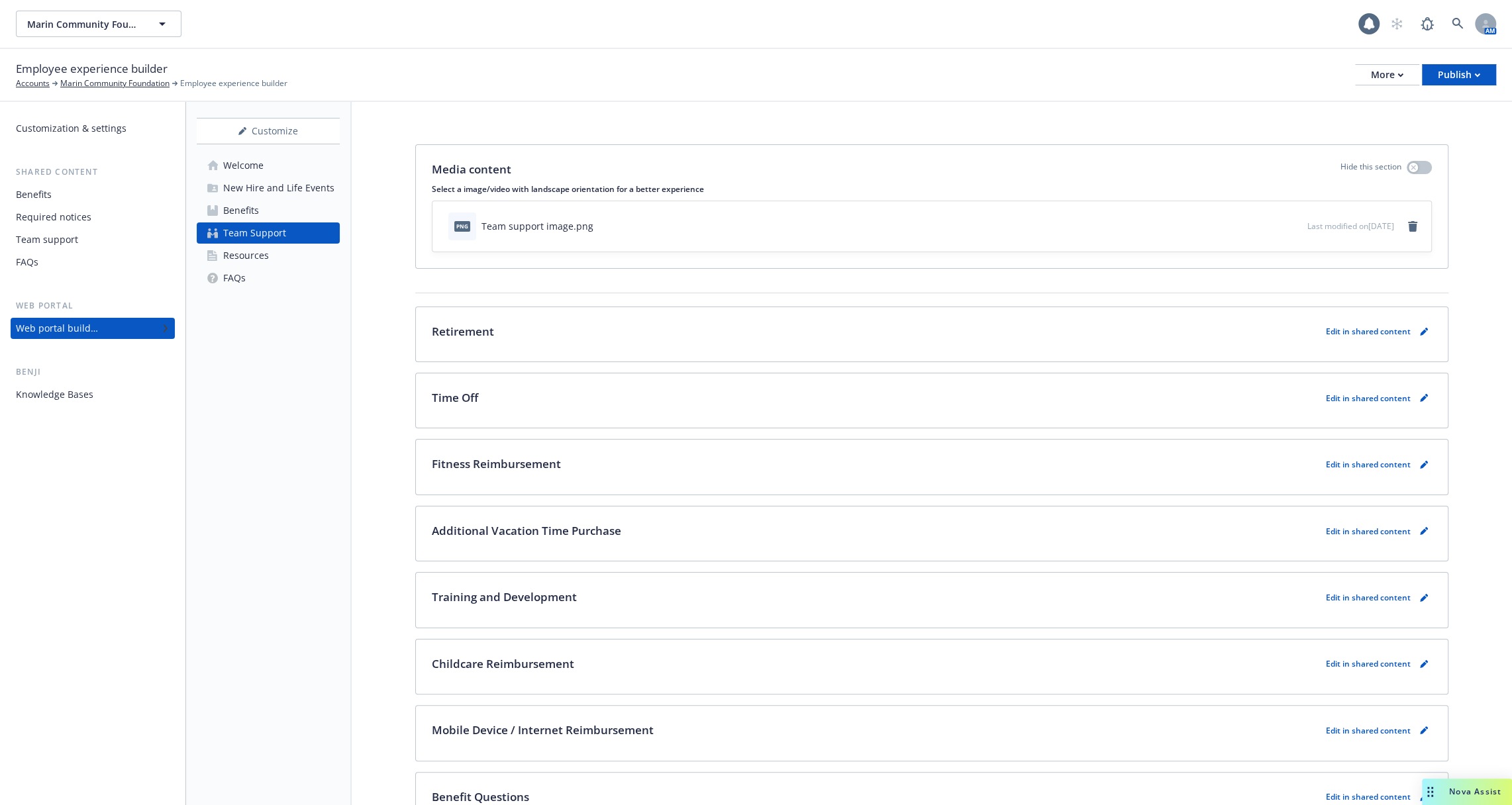
scroll to position [252, 0]
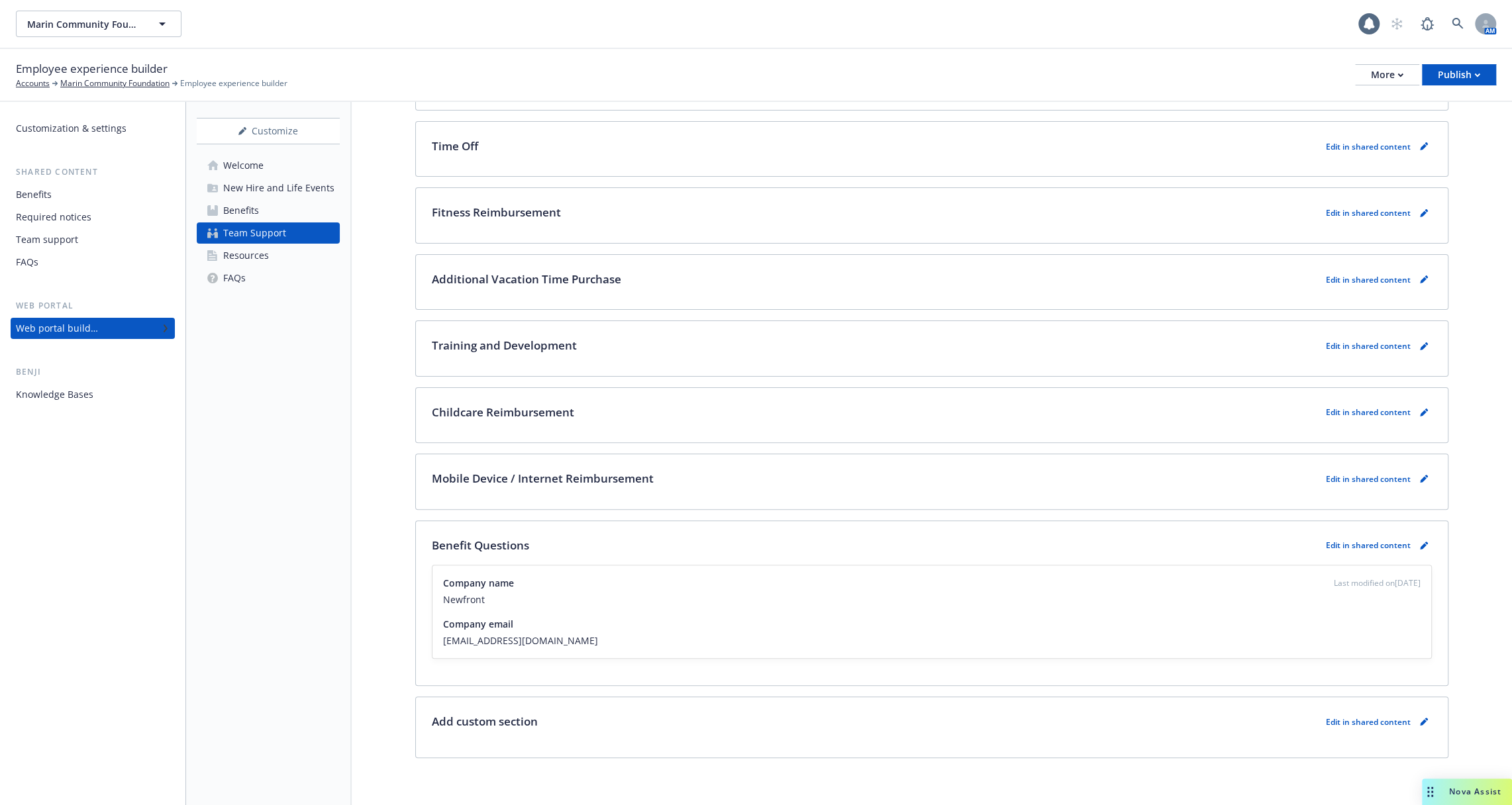
click at [286, 251] on link "Resources" at bounding box center [268, 256] width 143 height 21
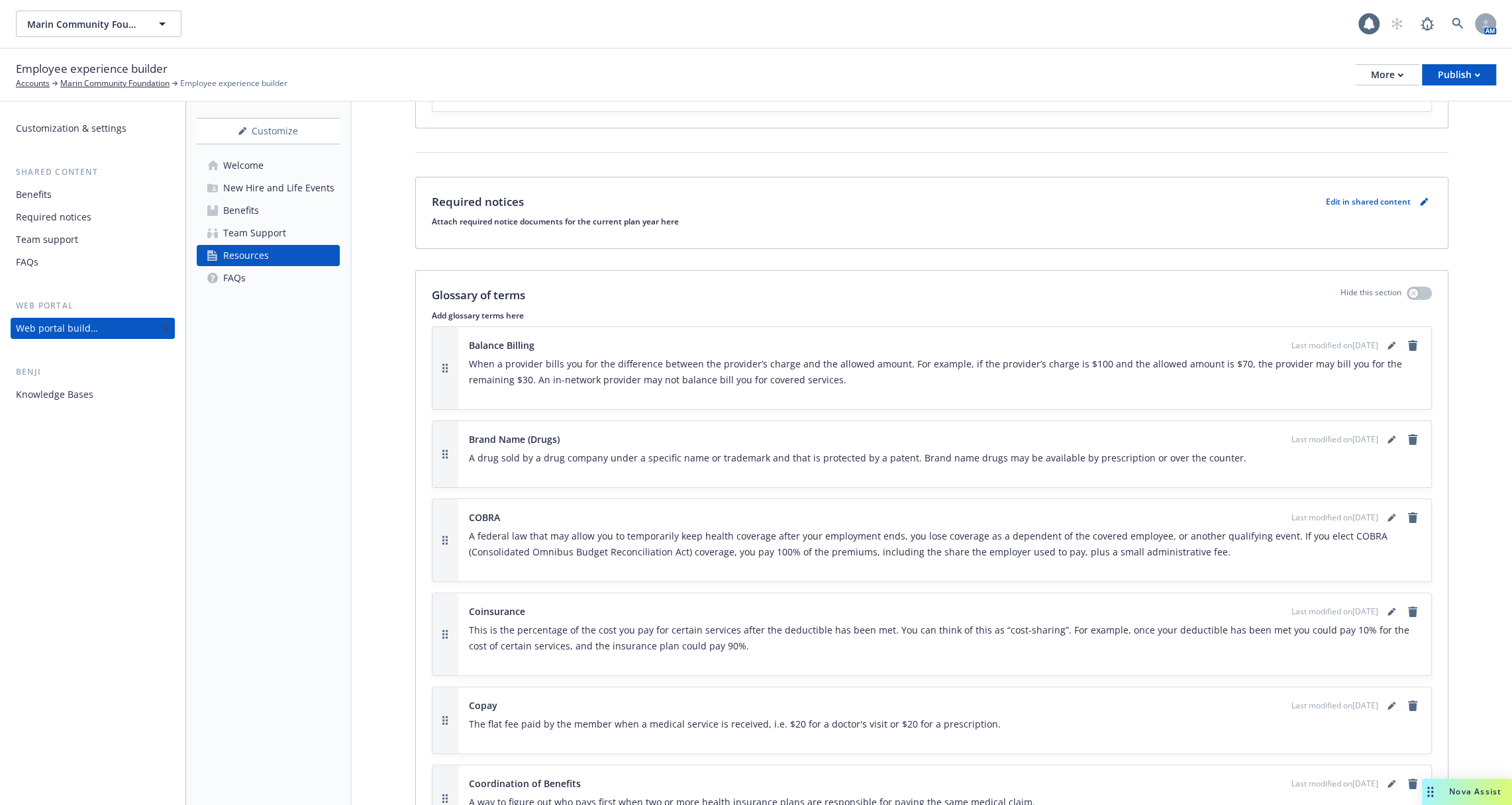
scroll to position [108, 0]
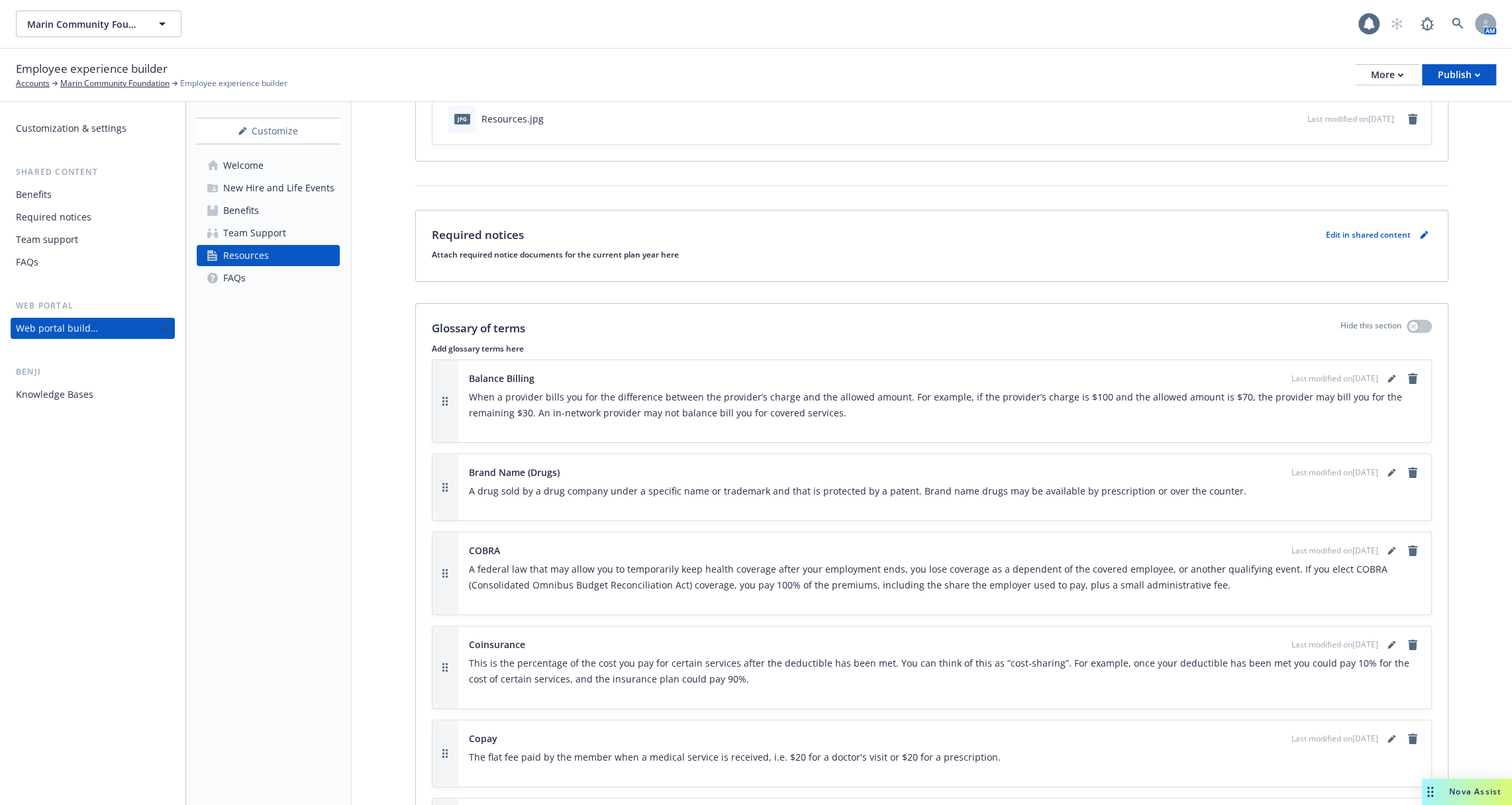
click at [92, 212] on div "Required notices" at bounding box center [93, 217] width 154 height 21
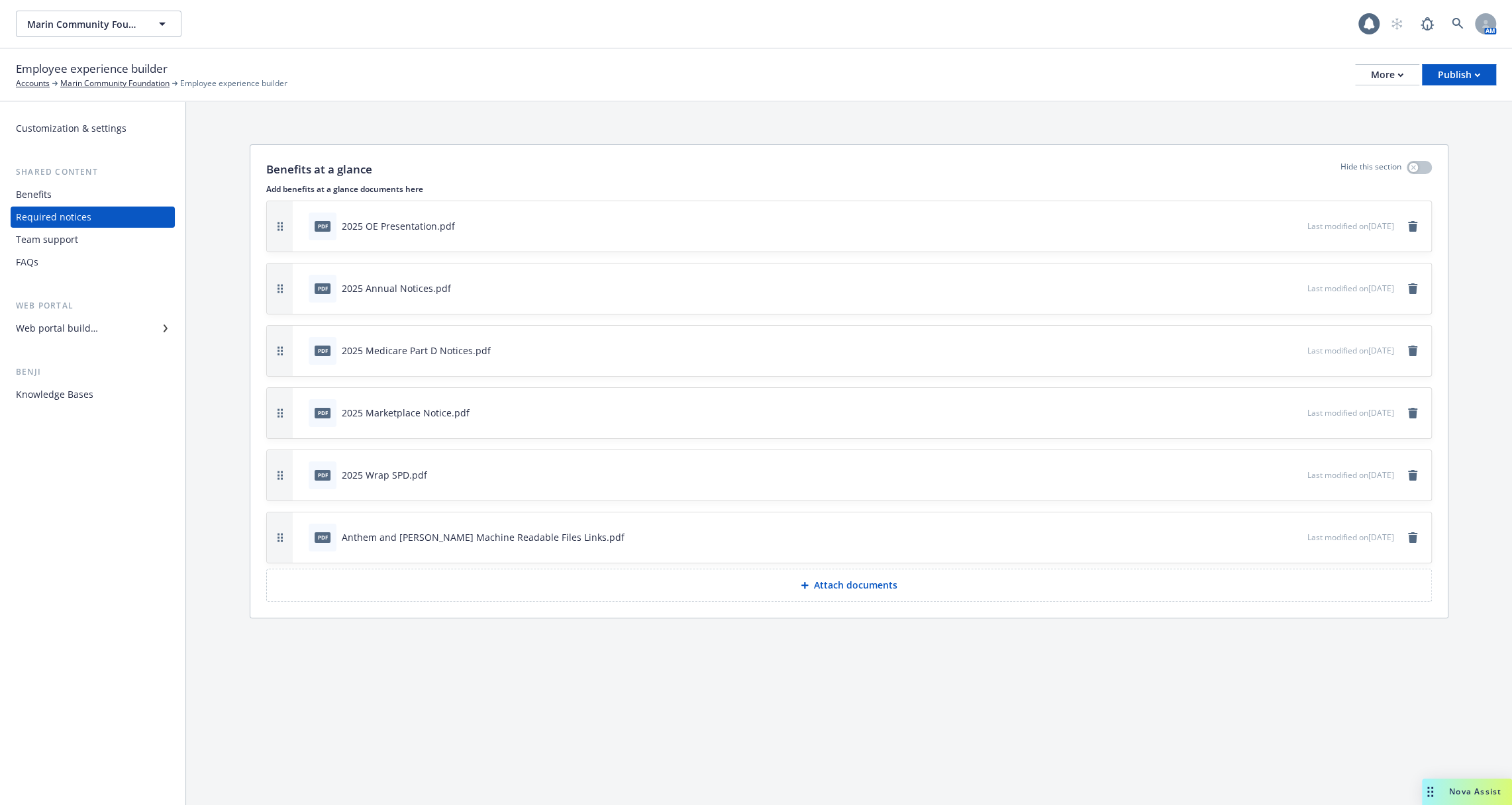
click at [91, 331] on div "Web portal builder" at bounding box center [57, 328] width 82 height 21
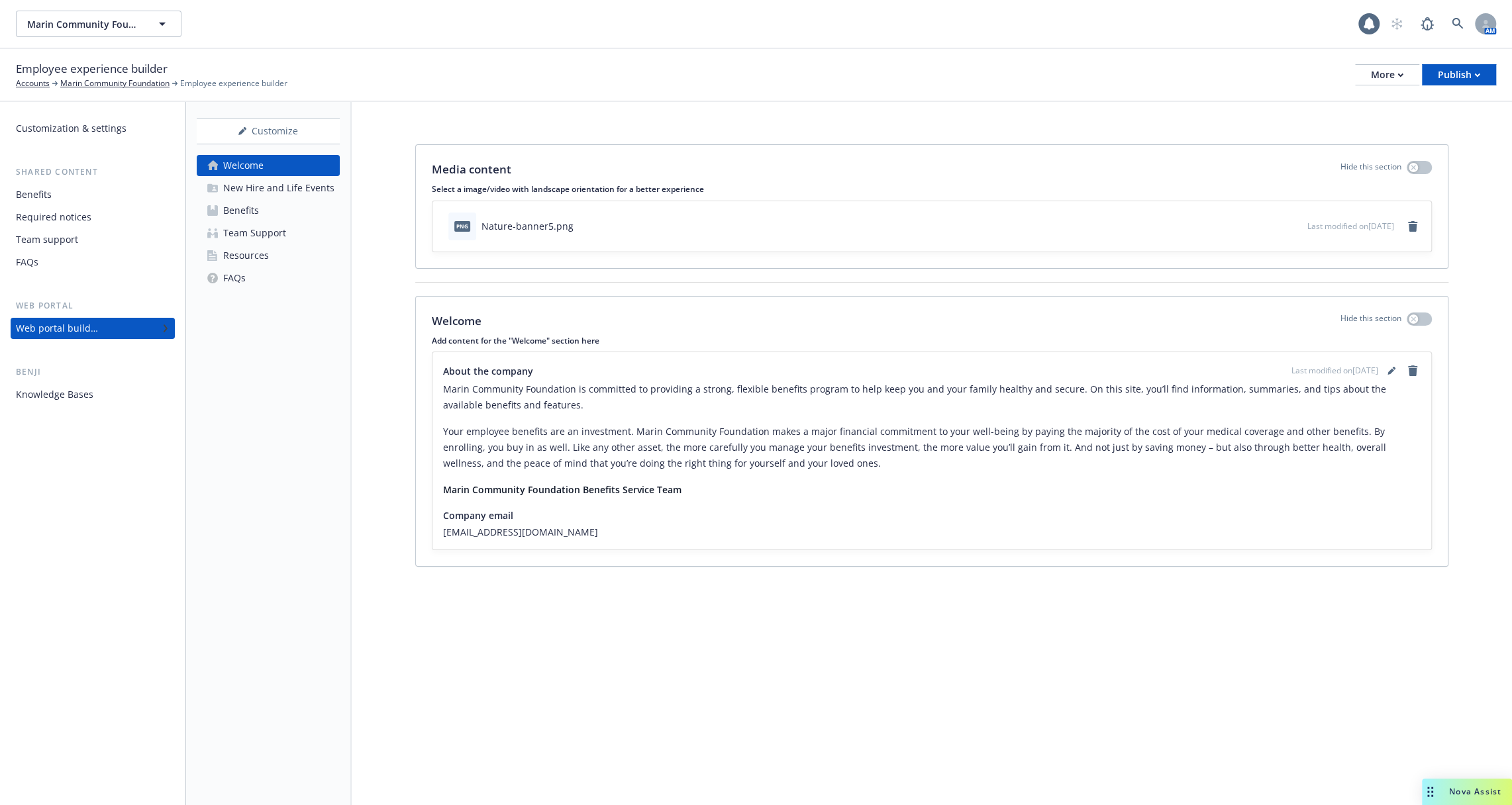
click at [99, 207] on div "Required notices" at bounding box center [93, 217] width 154 height 21
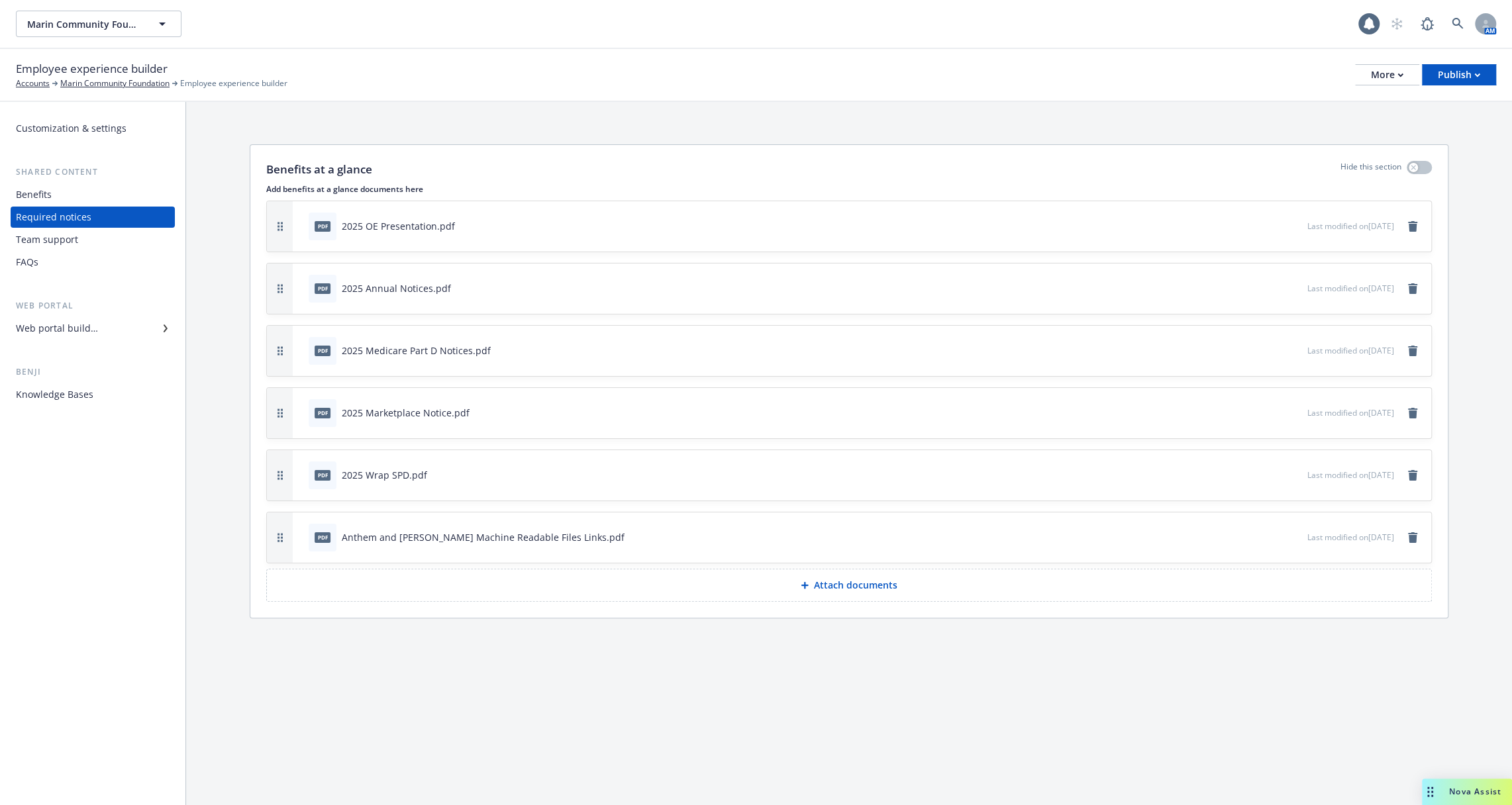
click at [1398, 89] on div "Employee experience builder Accounts Marin Community Foundation Employee experi…" at bounding box center [756, 76] width 1512 height 53
click at [1388, 82] on div "More" at bounding box center [1387, 74] width 32 height 20
click at [1374, 138] on link "Copy portal link" at bounding box center [1320, 131] width 196 height 27
click at [141, 246] on div "Team support" at bounding box center [93, 239] width 154 height 21
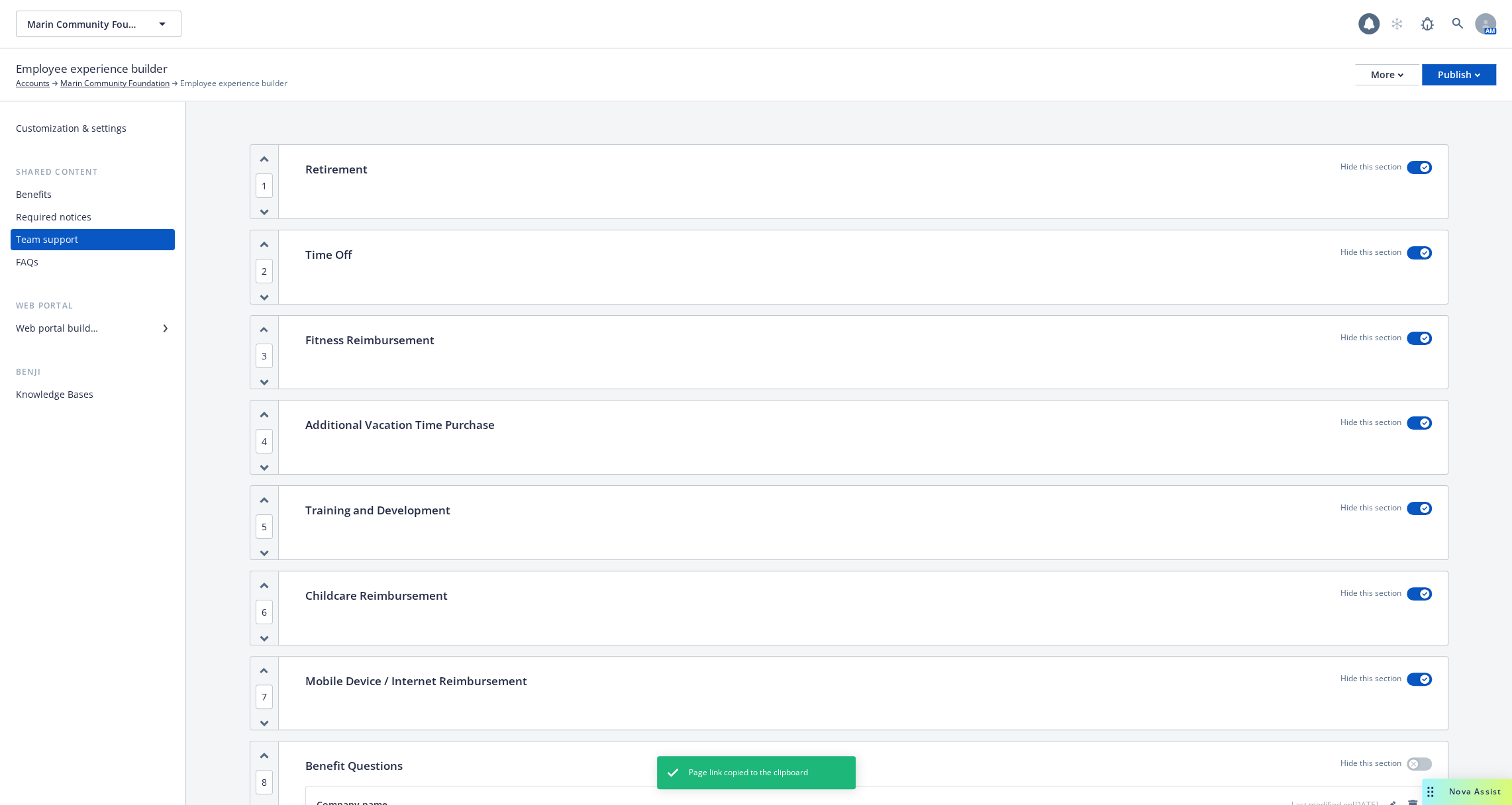
click at [134, 334] on div "Web portal builder" at bounding box center [93, 328] width 154 height 21
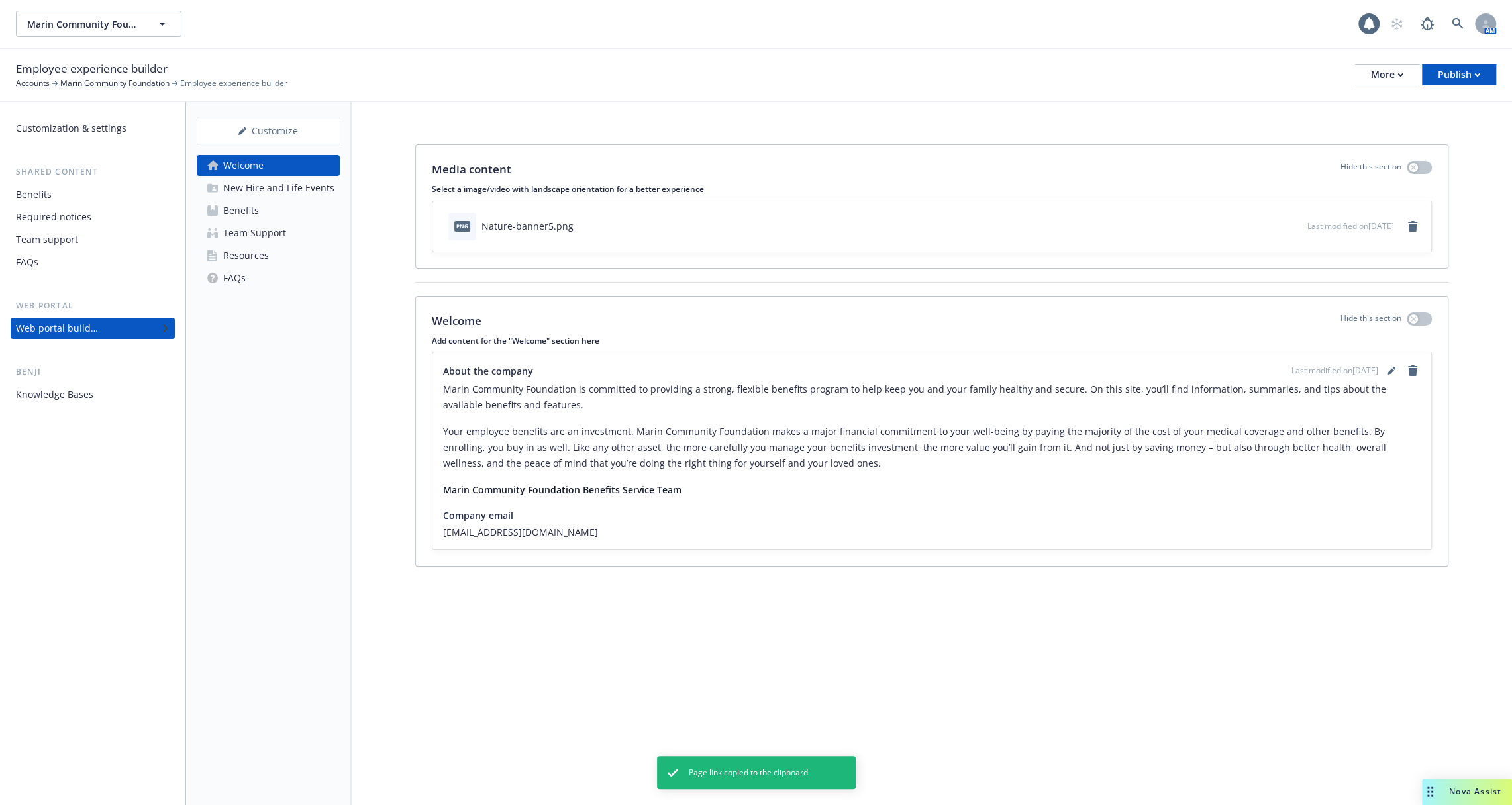
click at [236, 252] on div "Resources" at bounding box center [246, 256] width 46 height 21
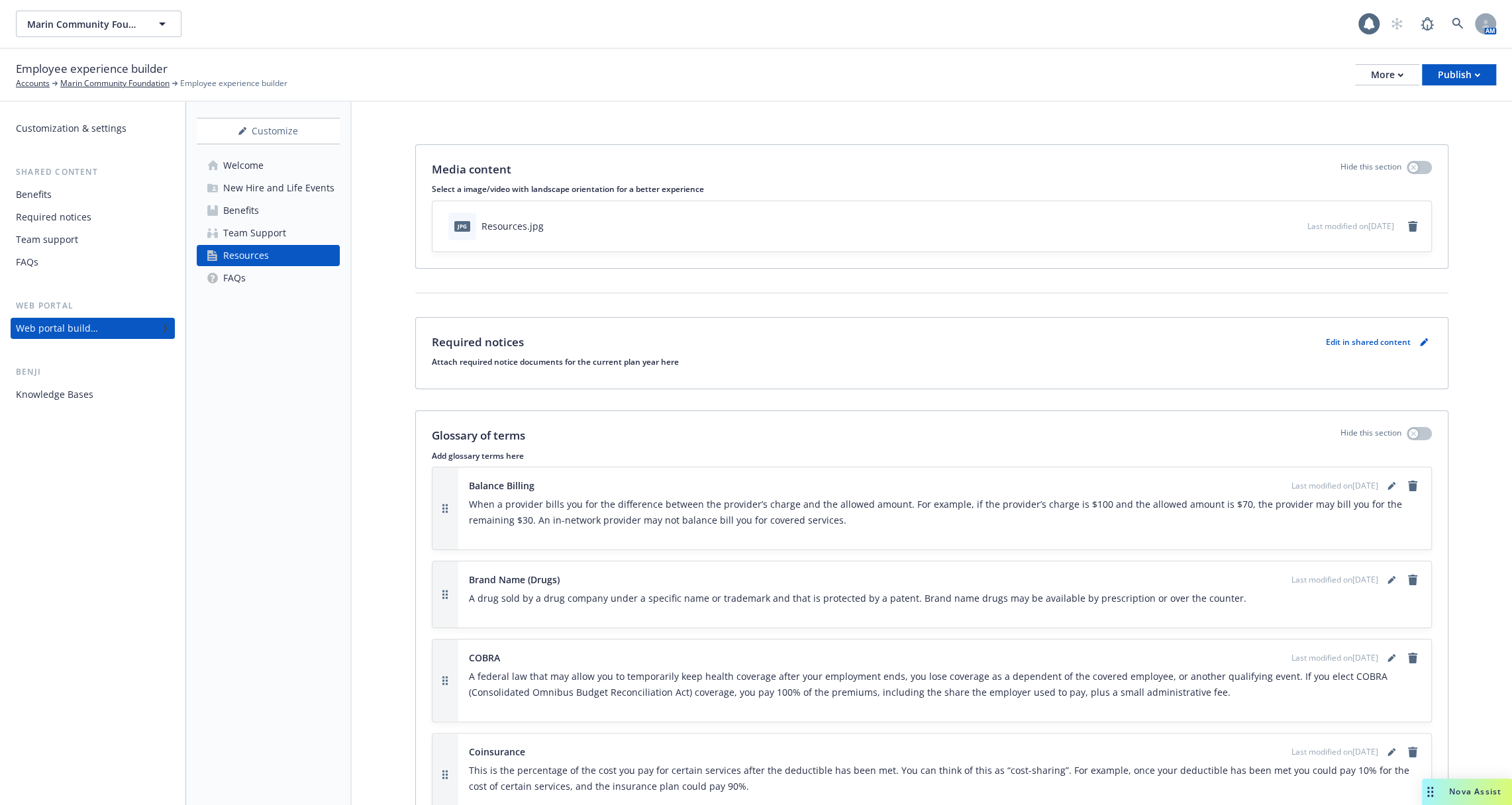
click at [1351, 334] on div "Edit in shared content" at bounding box center [1379, 342] width 106 height 17
click at [1354, 345] on p "Edit in shared content" at bounding box center [1368, 342] width 85 height 11
click at [1362, 342] on p "Edit in shared content" at bounding box center [1368, 342] width 85 height 11
click at [1427, 342] on icon "pencil" at bounding box center [1424, 342] width 8 height 8
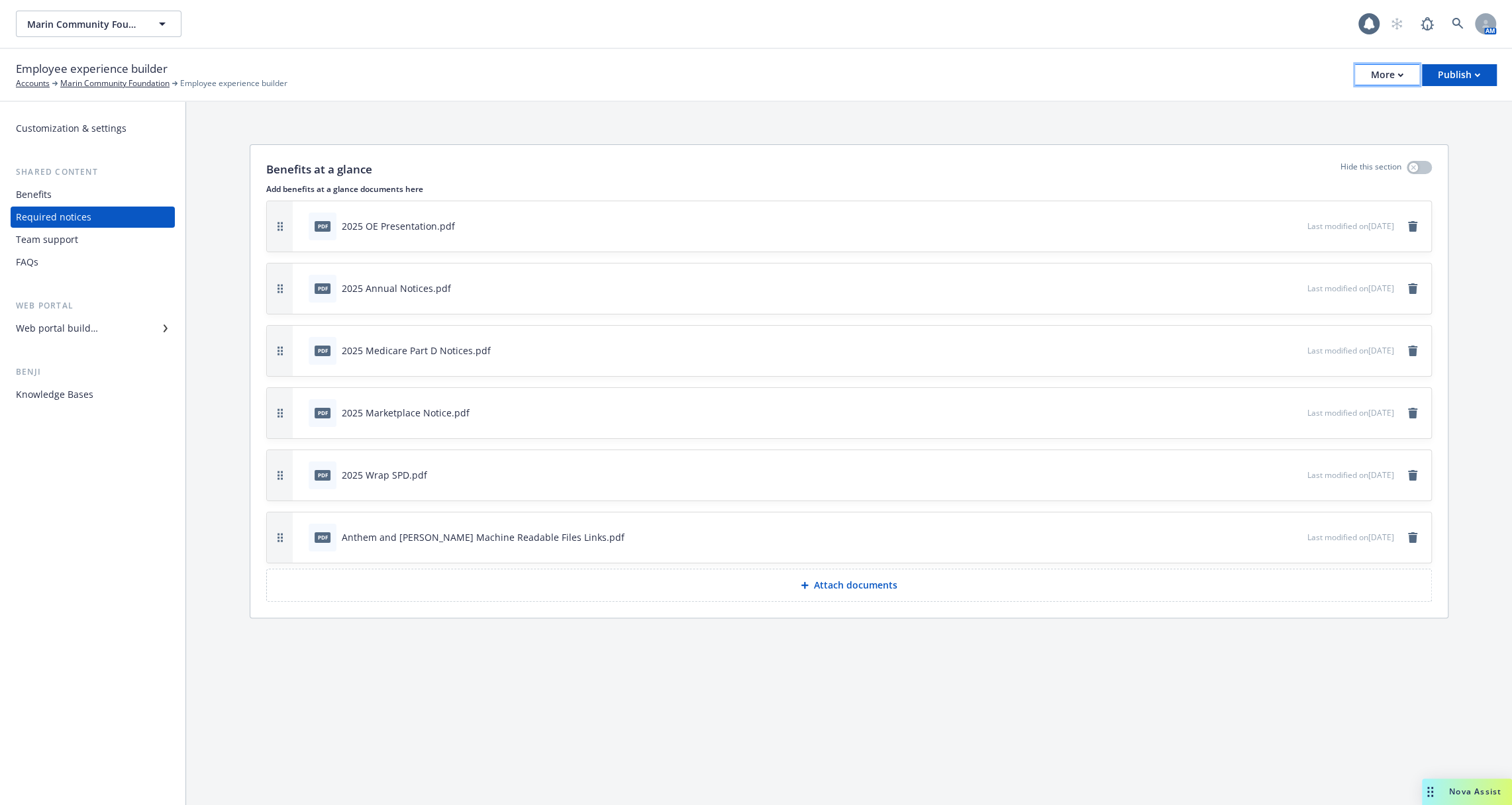
click at [1384, 73] on div "More" at bounding box center [1387, 74] width 32 height 20
click at [1328, 105] on link "Copy preview link" at bounding box center [1320, 105] width 196 height 27
click at [1463, 29] on link at bounding box center [1458, 24] width 27 height 27
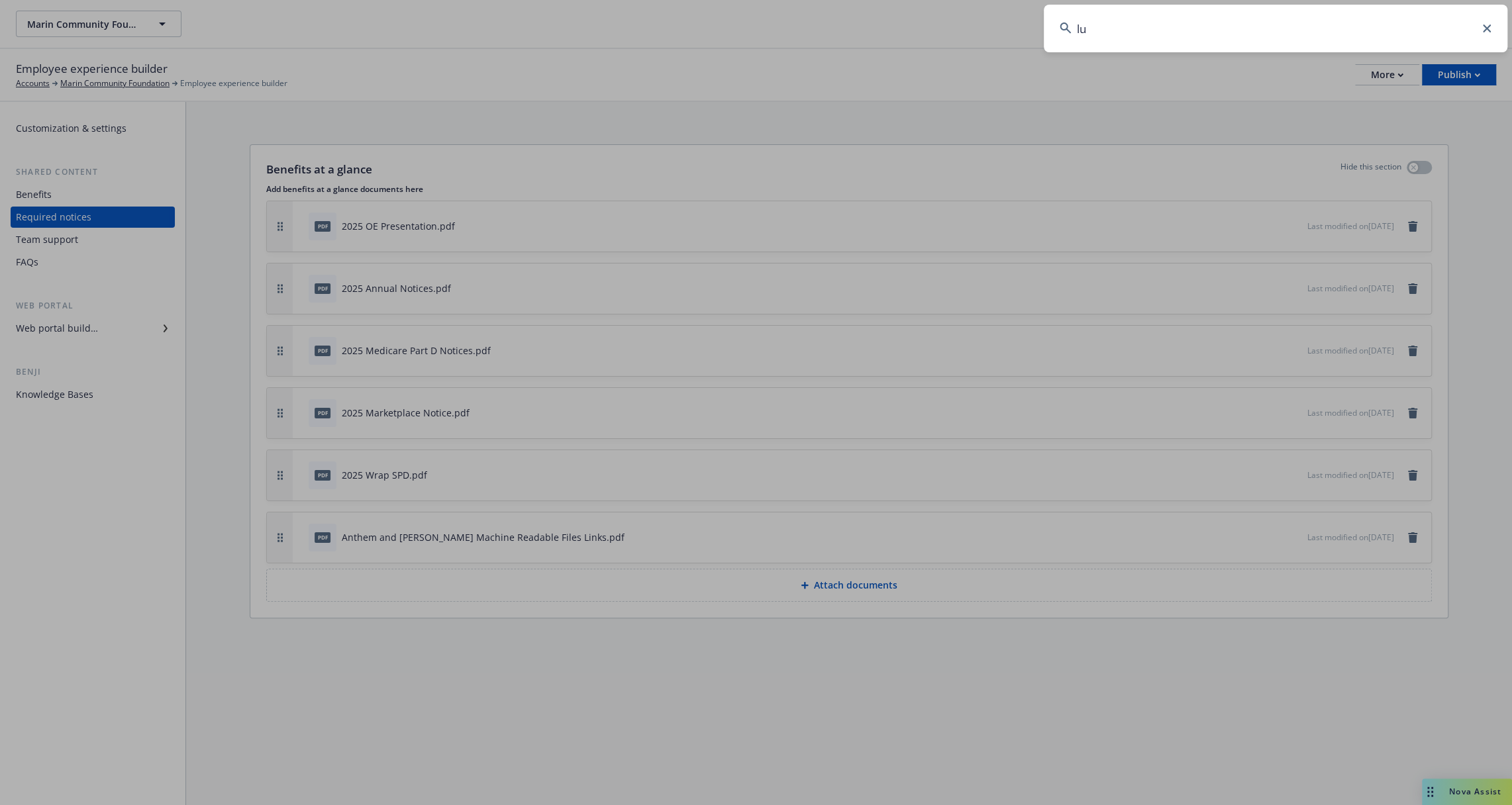
type input "l"
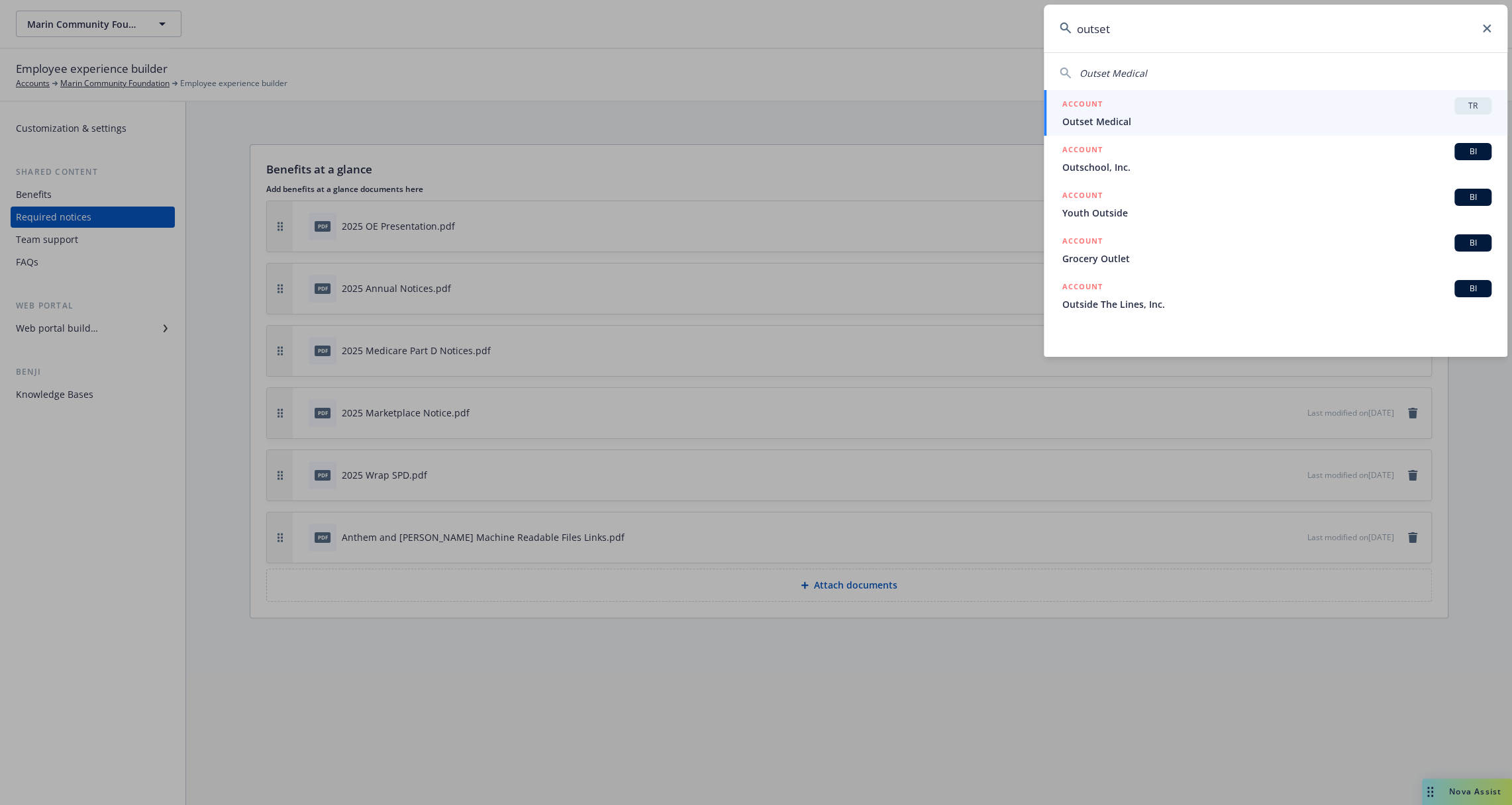
type input "outset"
click at [1338, 115] on span "Outset Medical" at bounding box center [1276, 122] width 429 height 14
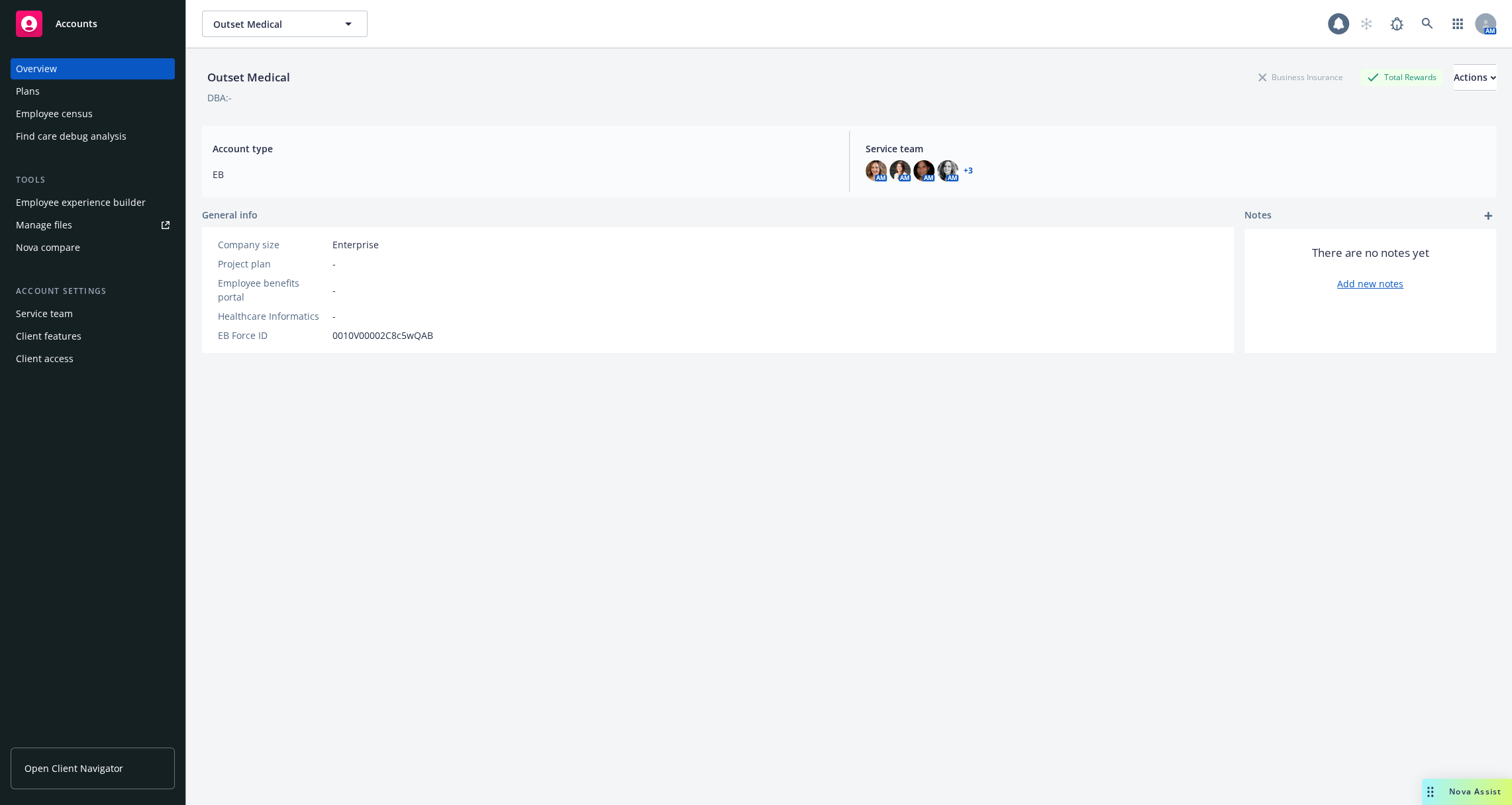
click at [129, 190] on div "Tools Employee experience builder Manage files Nova compare" at bounding box center [92, 216] width 164 height 85
click at [120, 199] on div "Employee experience builder" at bounding box center [81, 203] width 130 height 21
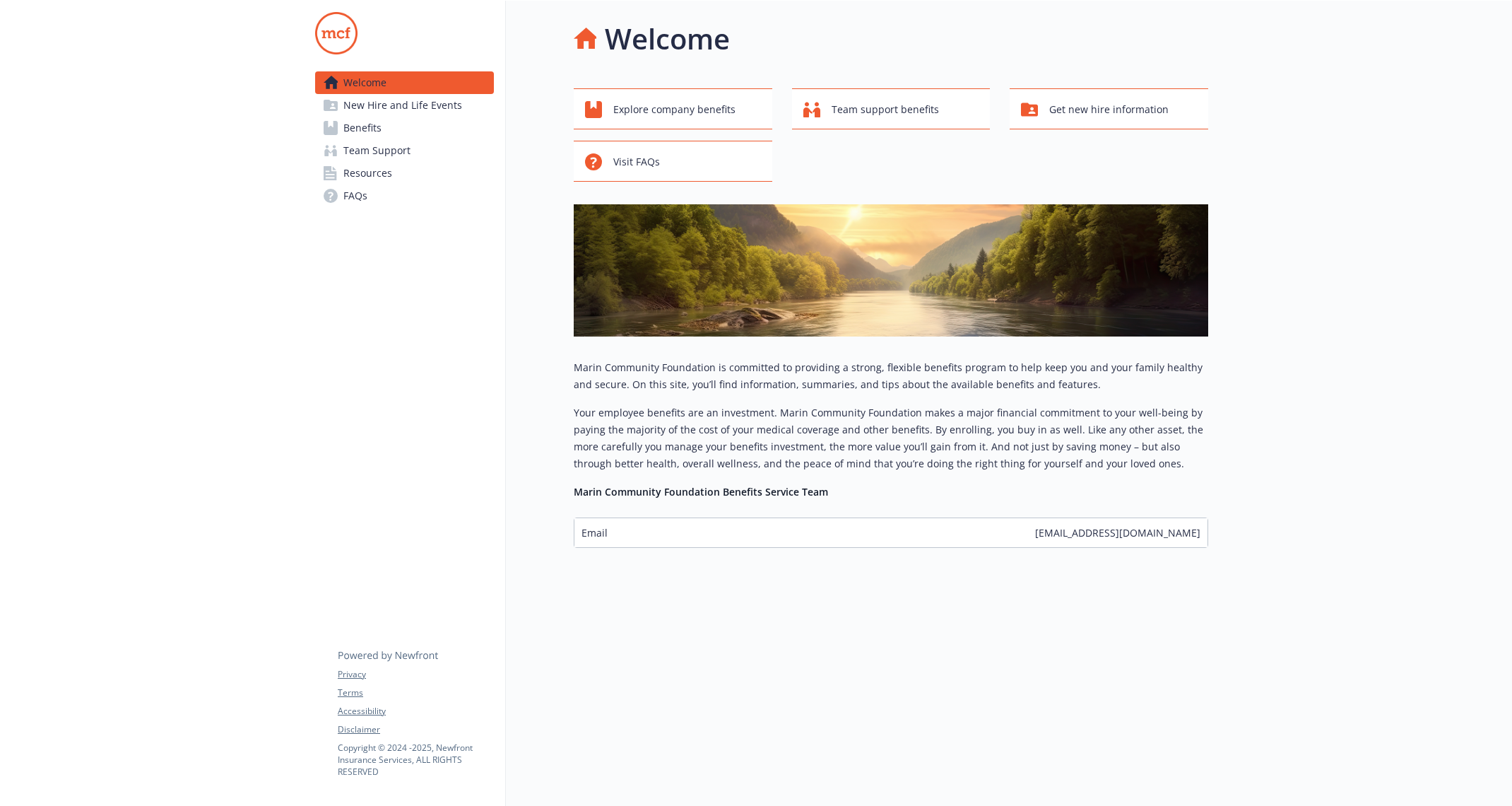
click at [439, 179] on link "Resources" at bounding box center [404, 173] width 178 height 23
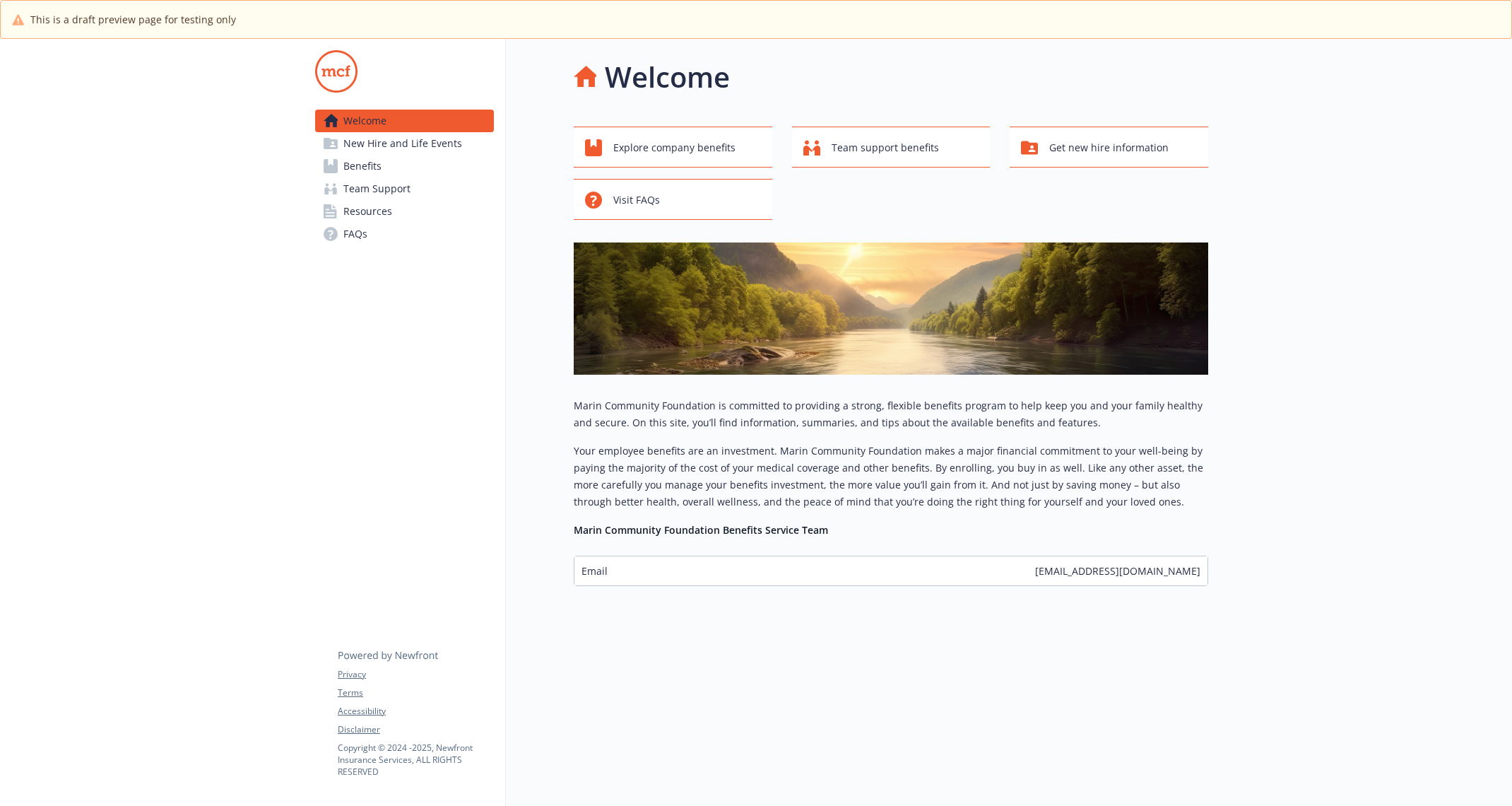
click at [376, 221] on span "Resources" at bounding box center [368, 211] width 49 height 23
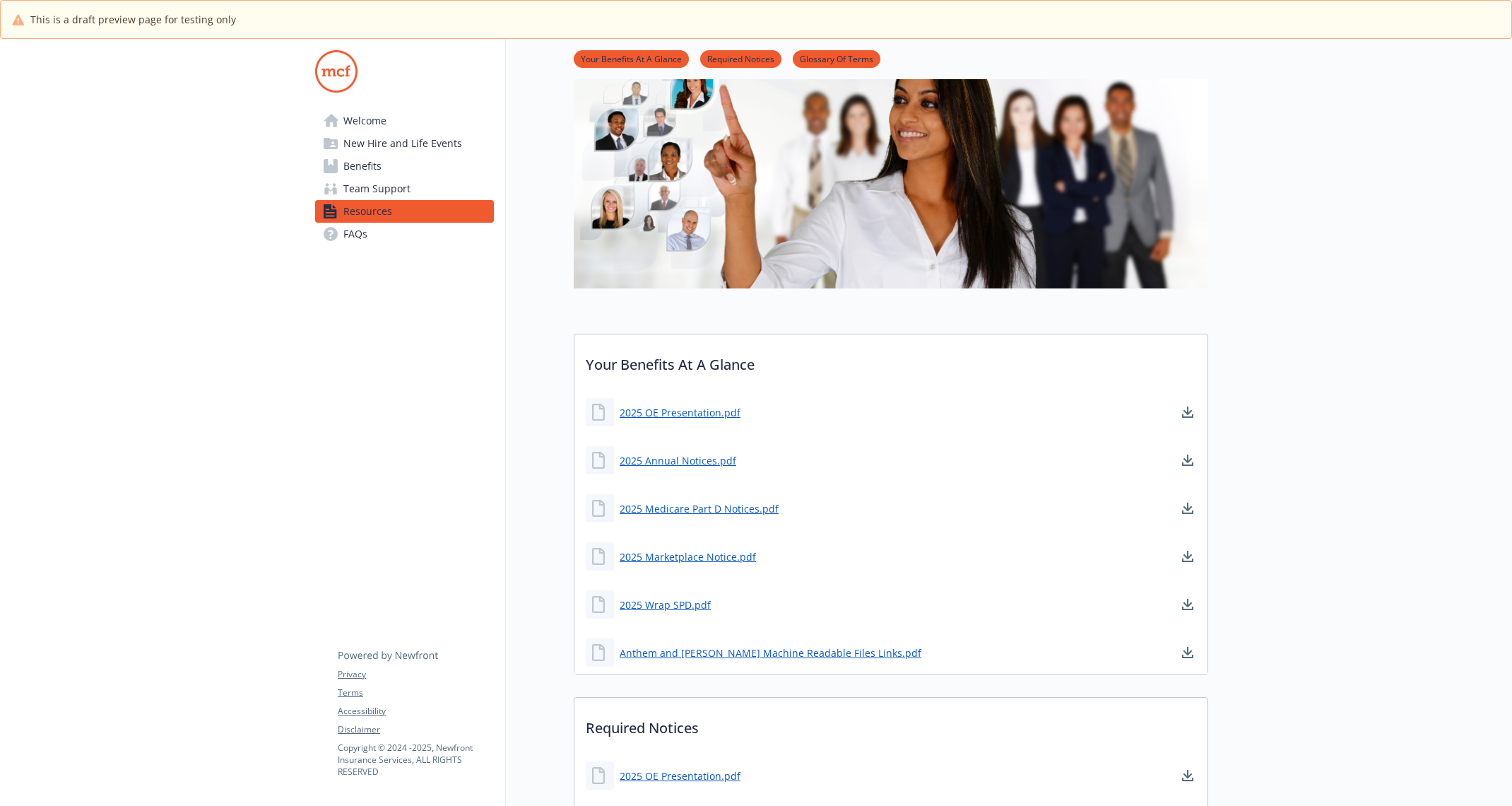
scroll to position [123, 0]
click at [745, 646] on link "Anthem and Kaiser Machine Readable Files Links.pdf" at bounding box center [771, 651] width 304 height 17
click at [447, 171] on link "Benefits" at bounding box center [404, 166] width 178 height 23
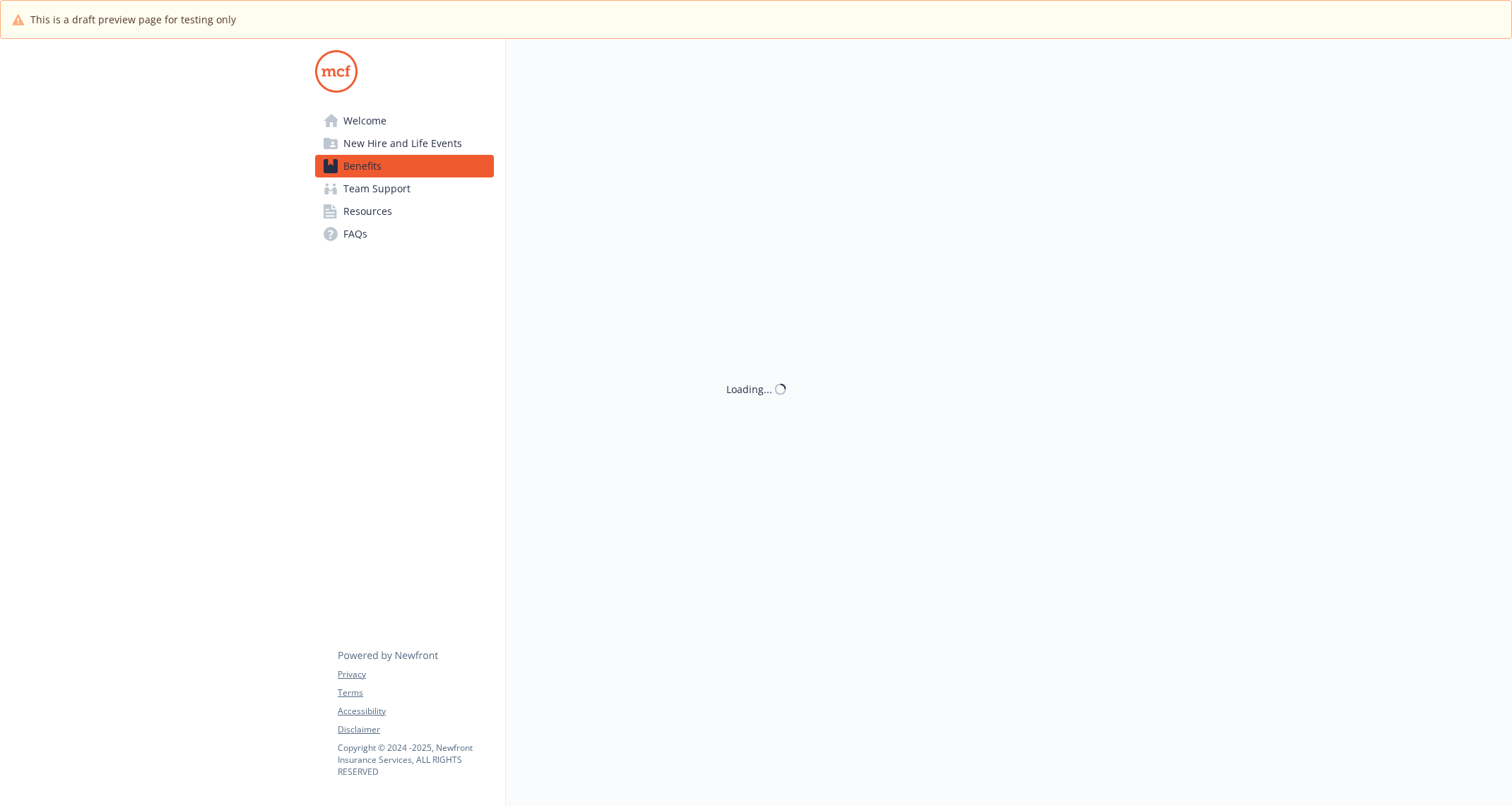
click at [441, 202] on link "Resources" at bounding box center [404, 211] width 178 height 23
